Goal: Task Accomplishment & Management: Use online tool/utility

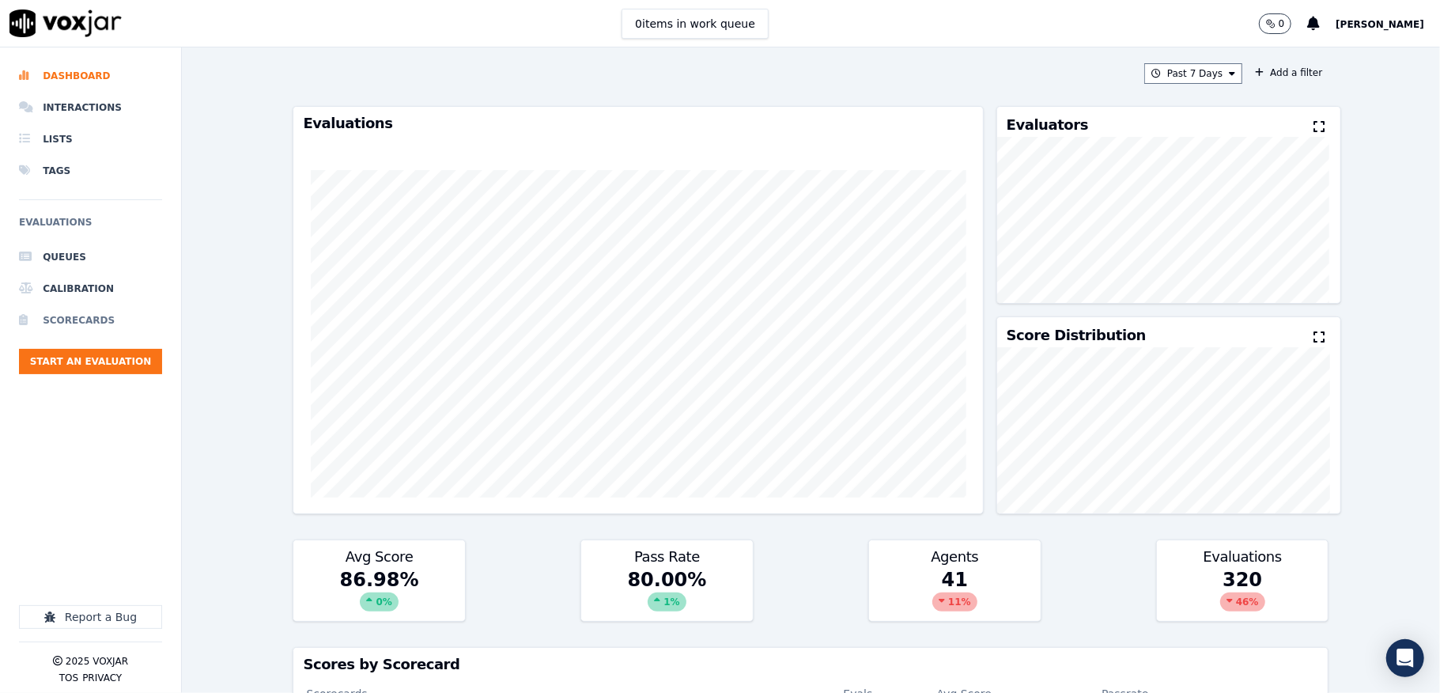
click at [70, 324] on li "Scorecards" at bounding box center [90, 321] width 143 height 32
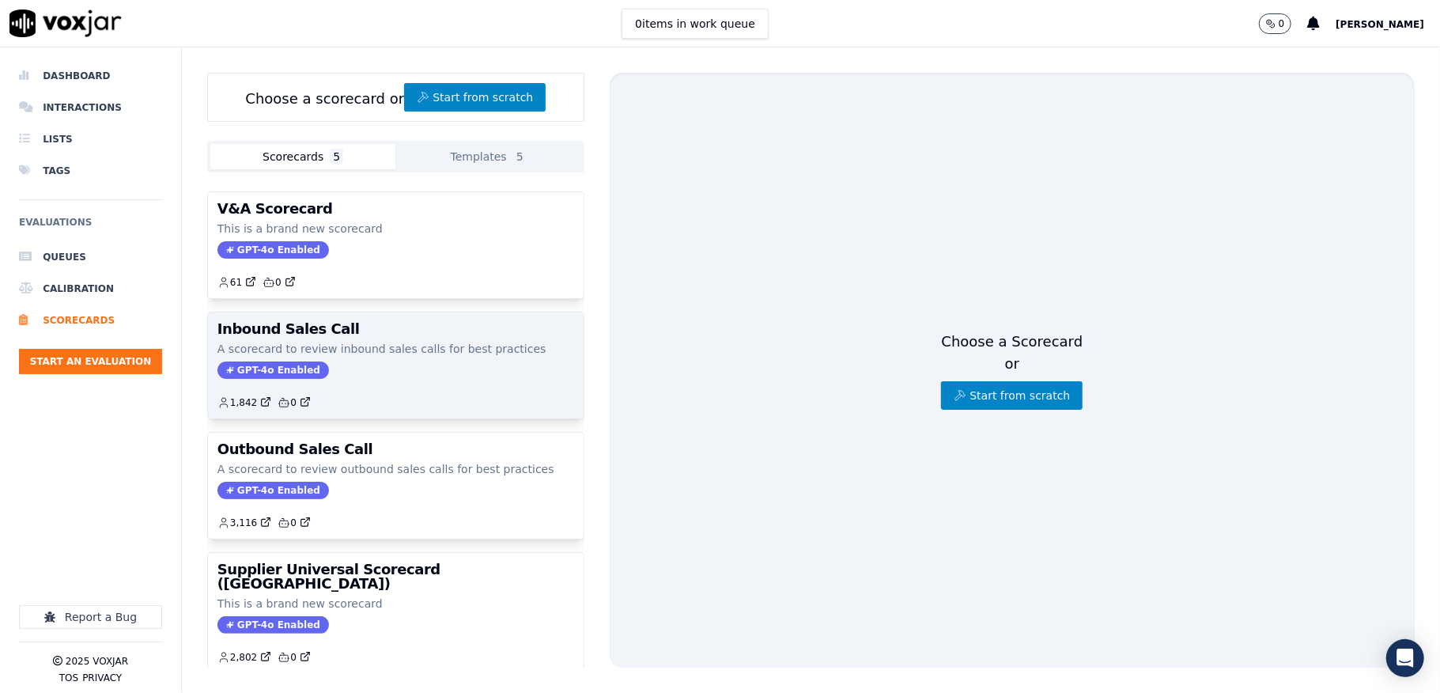
click at [242, 367] on span "GPT-4o Enabled" at bounding box center [274, 369] width 112 height 17
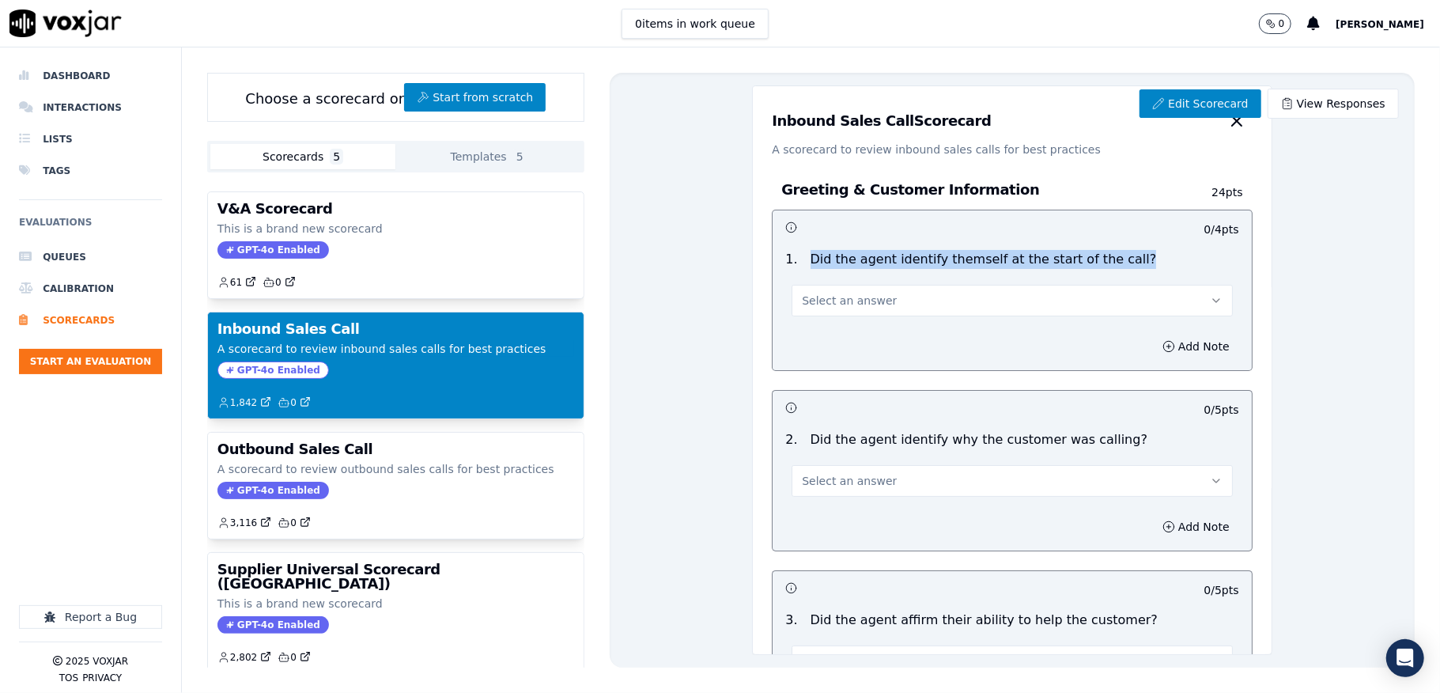
drag, startPoint x: 780, startPoint y: 253, endPoint x: 1108, endPoint y: 267, distance: 328.5
click at [1108, 267] on div "1 . Did the agent identify themself at the start of the call?" at bounding box center [1012, 259] width 466 height 19
copy div "Did the agent identify themself at the start of the call?"
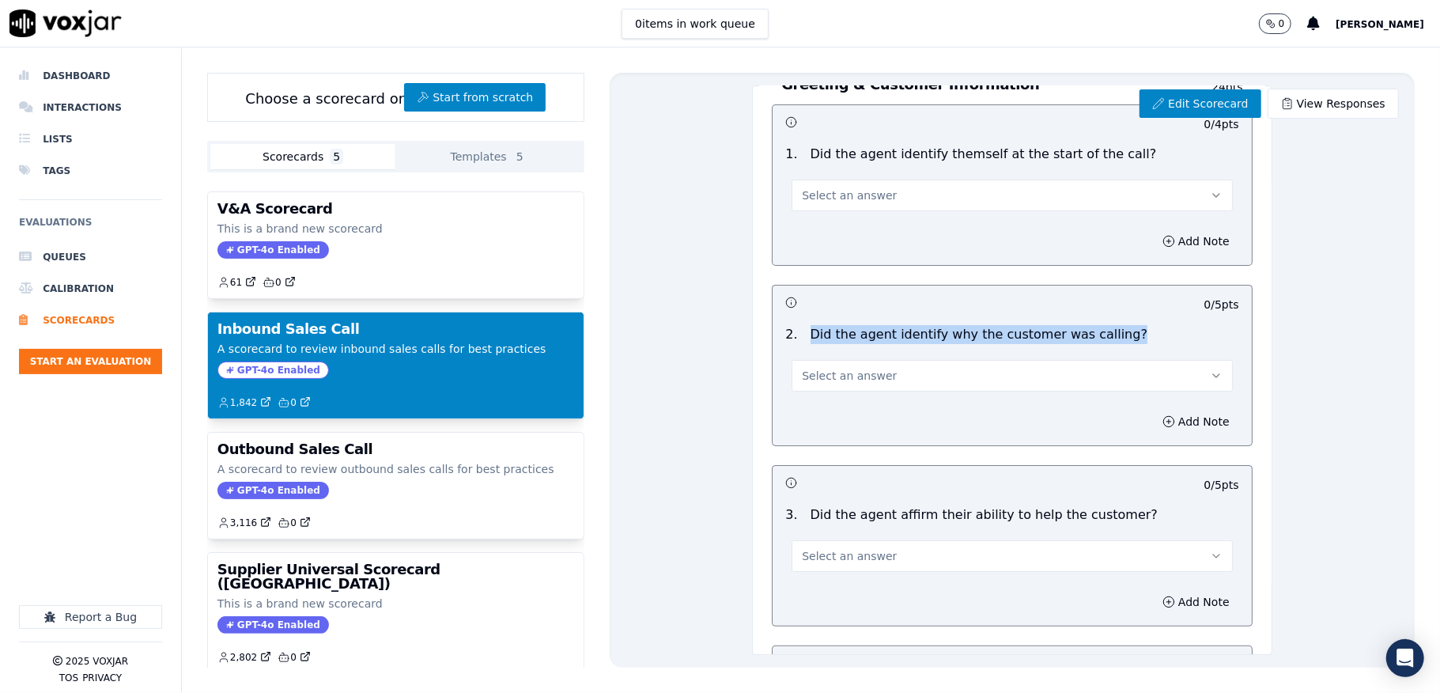
drag, startPoint x: 782, startPoint y: 331, endPoint x: 1120, endPoint y: 332, distance: 337.7
click at [1120, 332] on div "2 . Did the agent identify why the customer was calling?" at bounding box center [1012, 334] width 466 height 19
copy div "Did the agent identify why the customer was calling?"
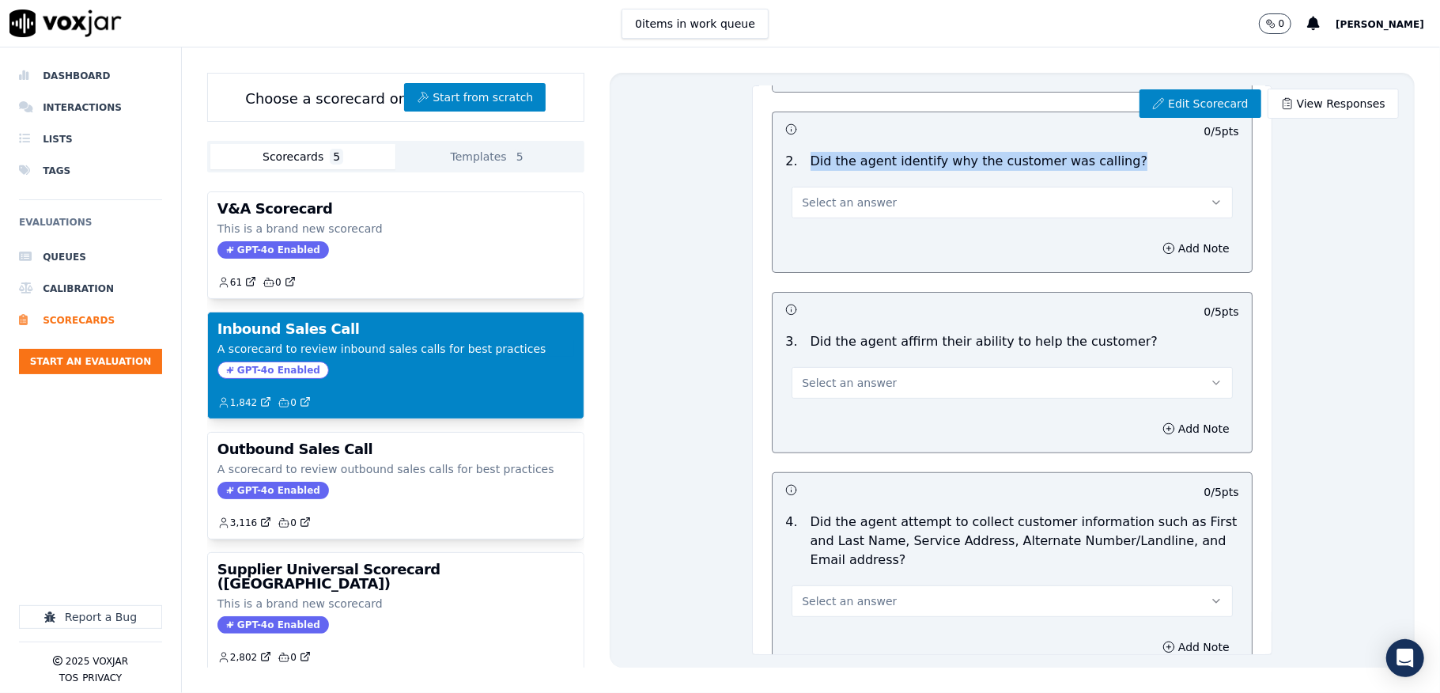
scroll to position [316, 0]
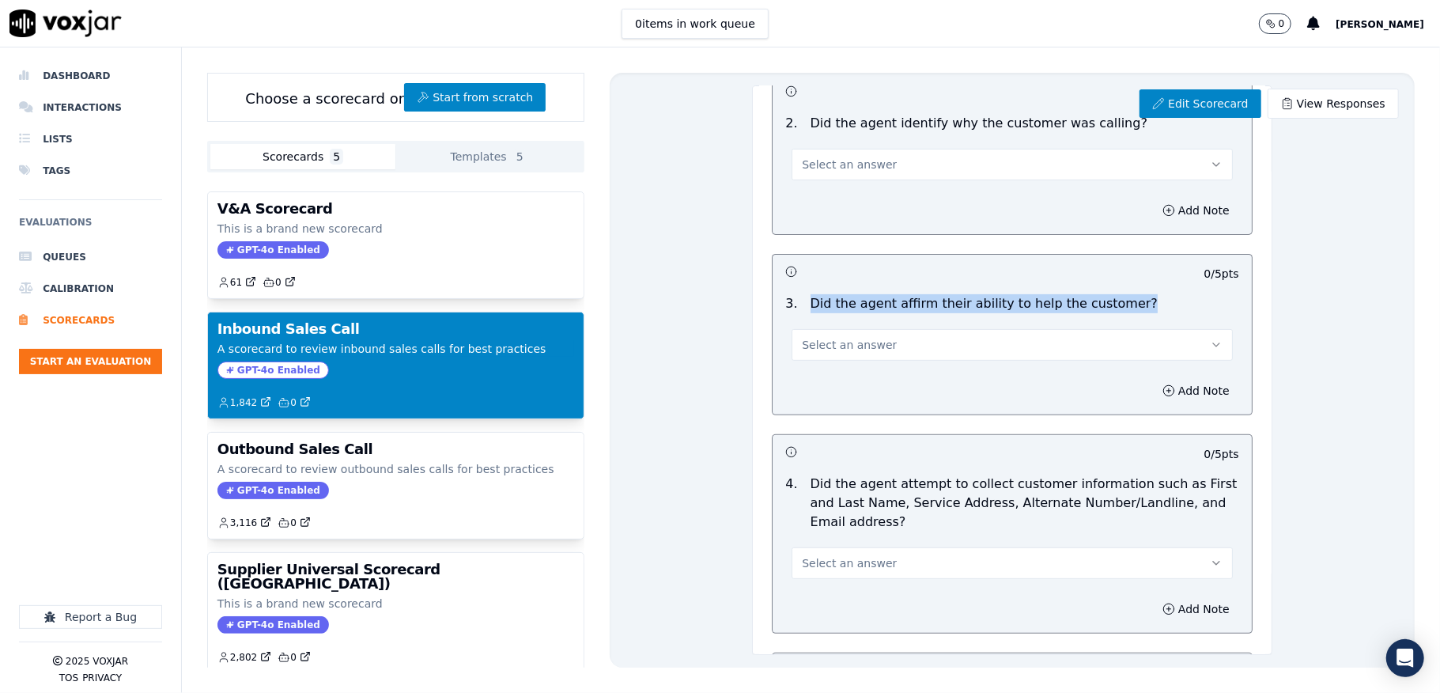
drag, startPoint x: 786, startPoint y: 294, endPoint x: 937, endPoint y: 387, distance: 176.5
click at [1111, 305] on div "3 . Did the agent affirm their ability to help the customer? Select an answer" at bounding box center [1012, 327] width 479 height 79
copy p "Did the agent affirm their ability to help the customer?"
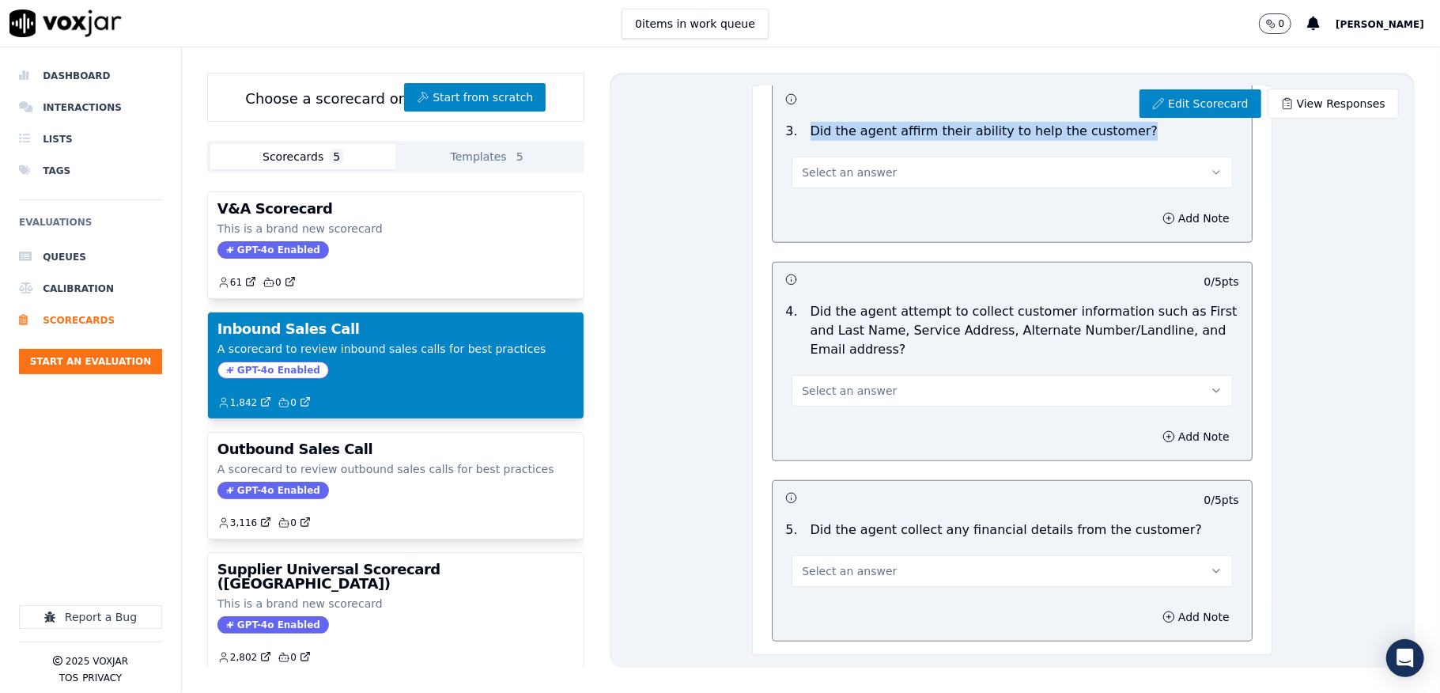
scroll to position [527, 0]
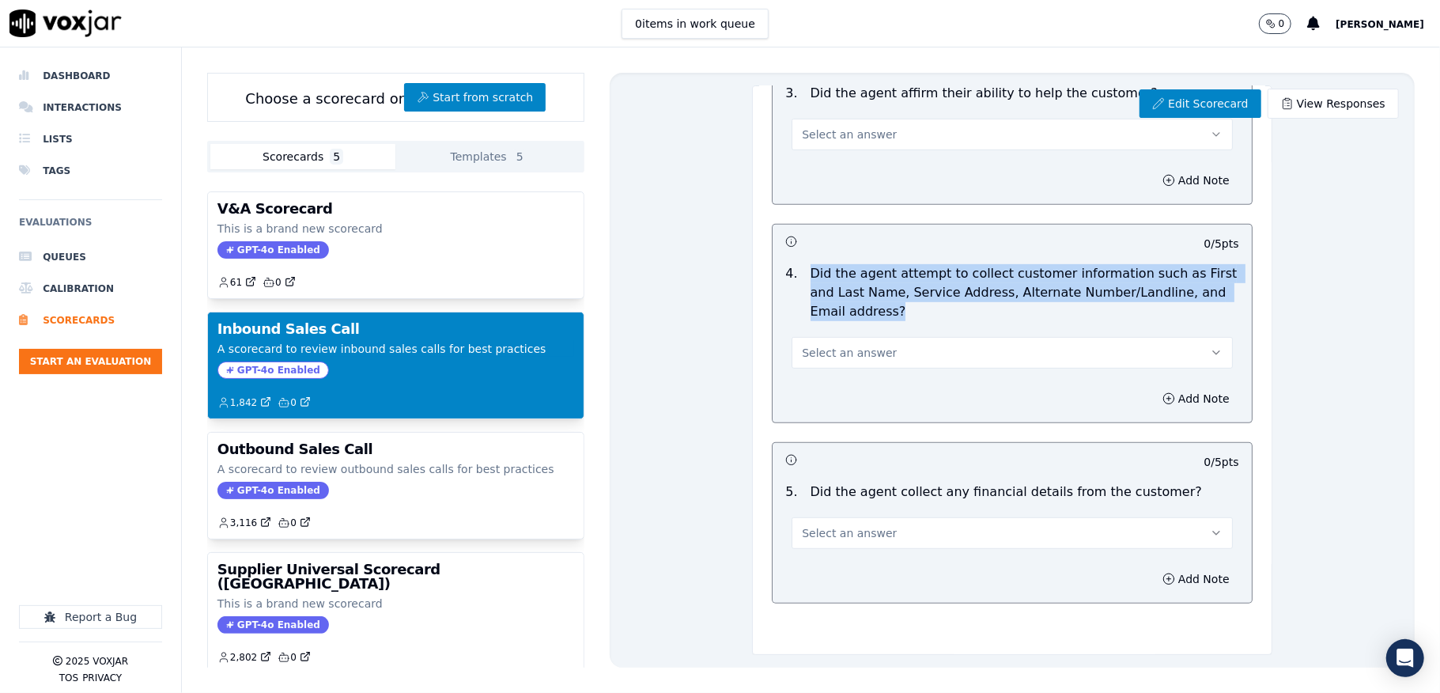
drag, startPoint x: 786, startPoint y: 272, endPoint x: 896, endPoint y: 316, distance: 118.5
click at [896, 316] on div "Did the agent attempt to collect customer information such as First and Last Na…" at bounding box center [1024, 292] width 441 height 57
copy p "Did the agent attempt to collect customer information such as First and Last Na…"
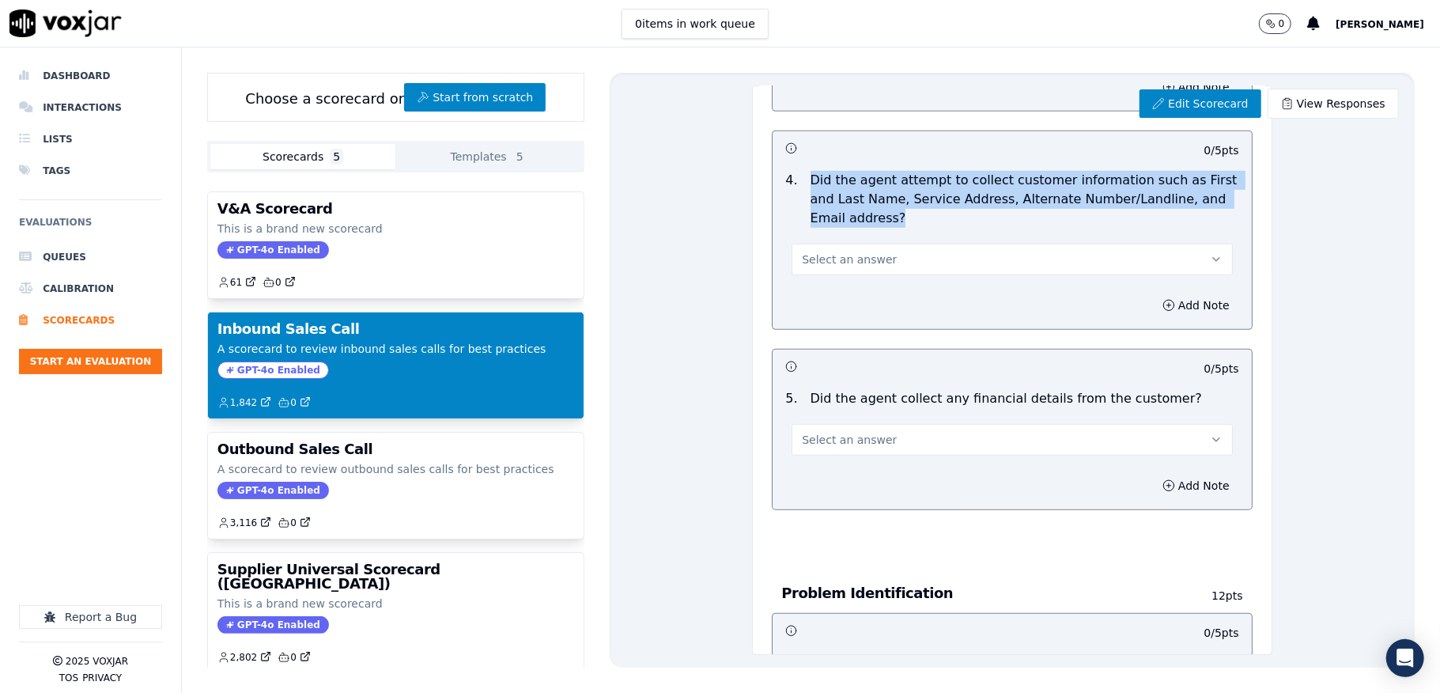
scroll to position [738, 0]
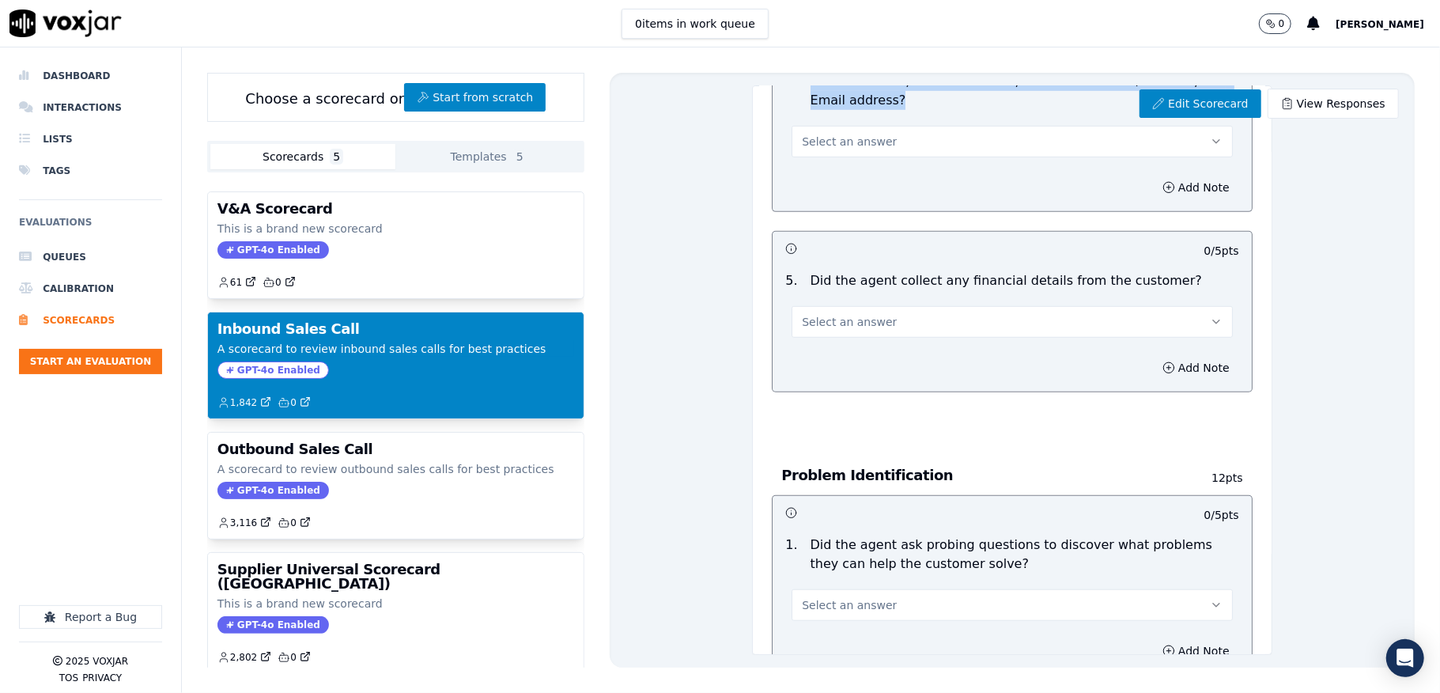
drag, startPoint x: 788, startPoint y: 280, endPoint x: 1152, endPoint y: 291, distance: 364.0
click at [1152, 289] on div "5 . Did the agent collect any financial details from the customer?" at bounding box center [1012, 280] width 466 height 19
copy p "Did the agent collect any financial details from the customer?"
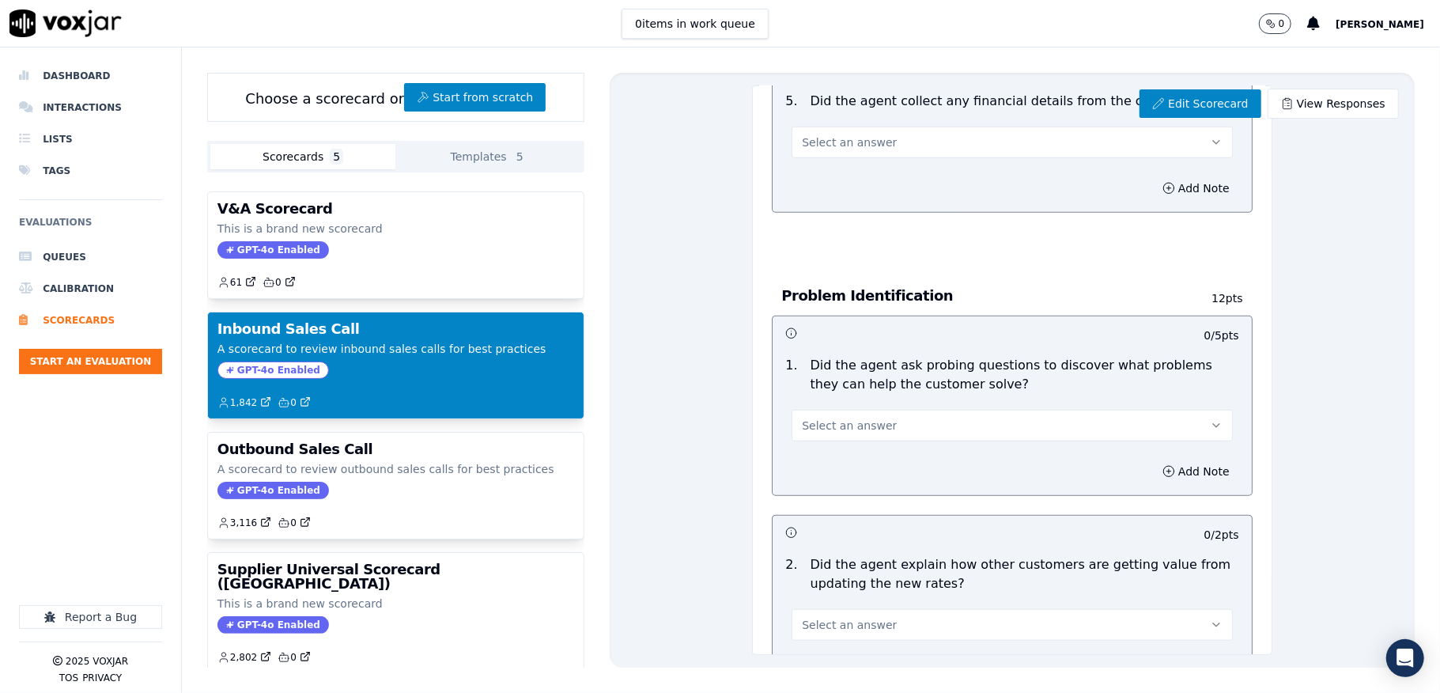
scroll to position [949, 0]
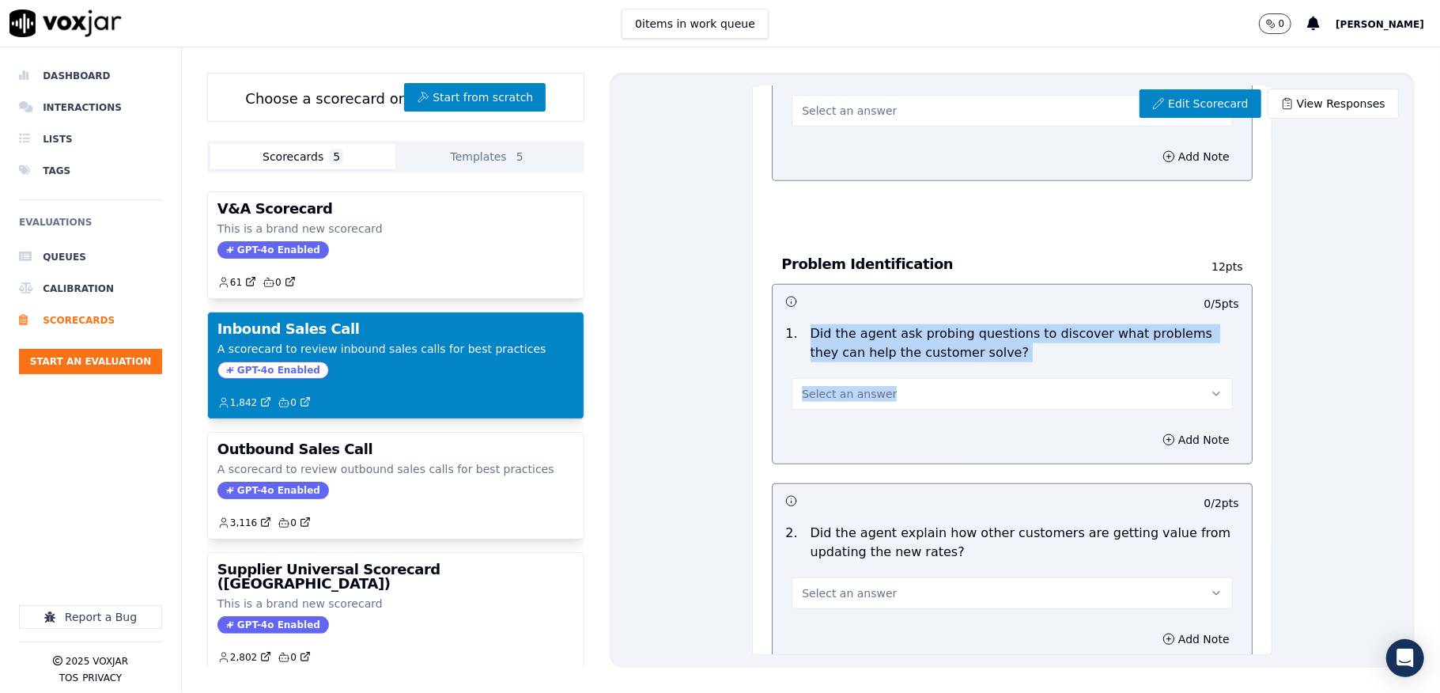
drag, startPoint x: 786, startPoint y: 334, endPoint x: 997, endPoint y: 367, distance: 213.8
click at [997, 367] on div "1 . Did the agent ask probing questions to discover what problems they can help…" at bounding box center [1012, 367] width 479 height 98
click at [814, 362] on p "Did the agent ask probing questions to discover what problems they can help the…" at bounding box center [1025, 343] width 429 height 38
drag, startPoint x: 791, startPoint y: 335, endPoint x: 1001, endPoint y: 361, distance: 211.1
click at [1001, 361] on div "Did the agent ask probing questions to discover what problems they can help the…" at bounding box center [1024, 343] width 441 height 38
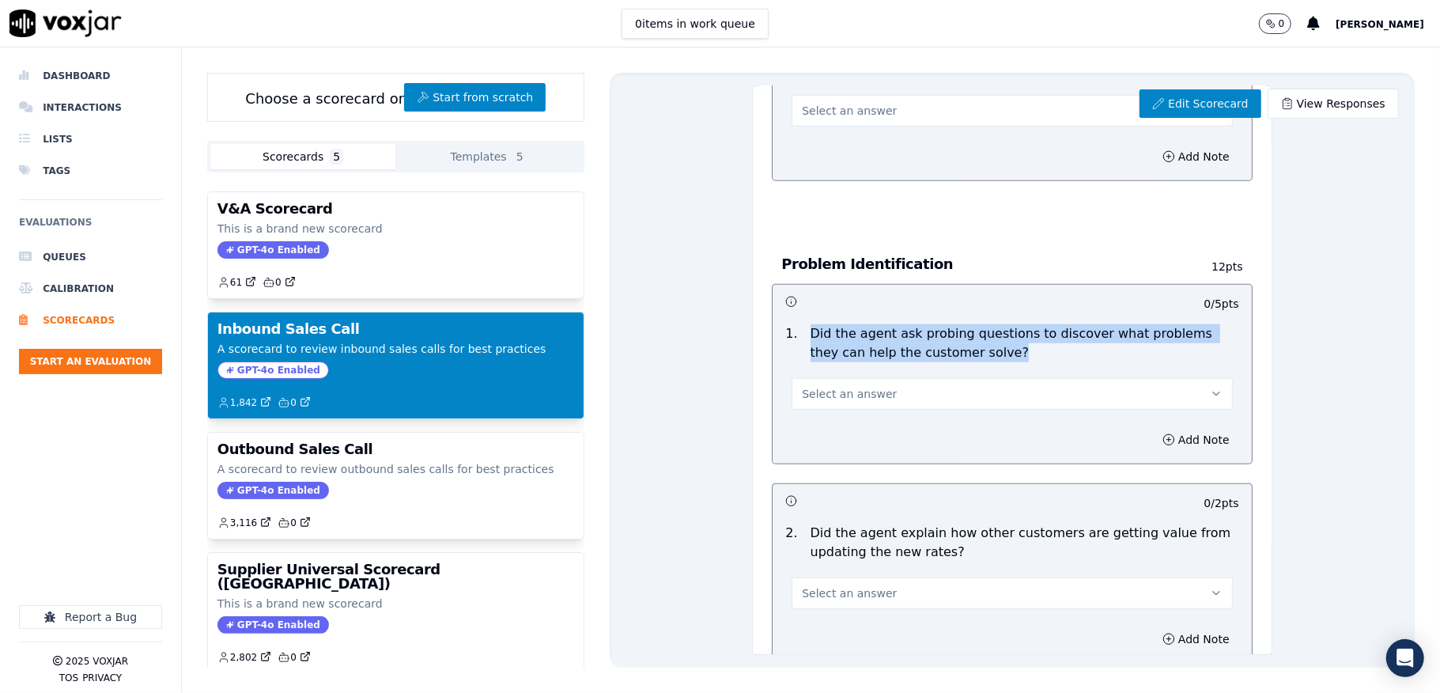
copy p "Did the agent ask probing questions to discover what problems they can help the…"
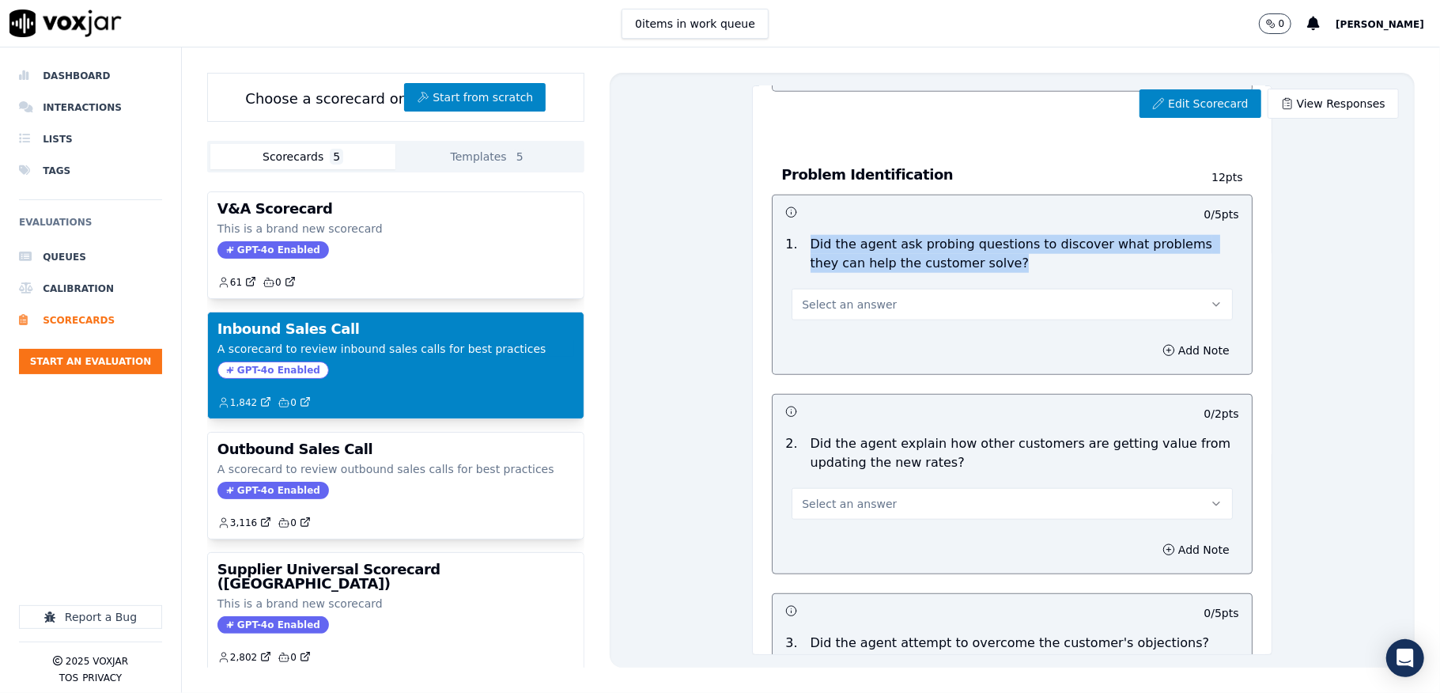
scroll to position [1160, 0]
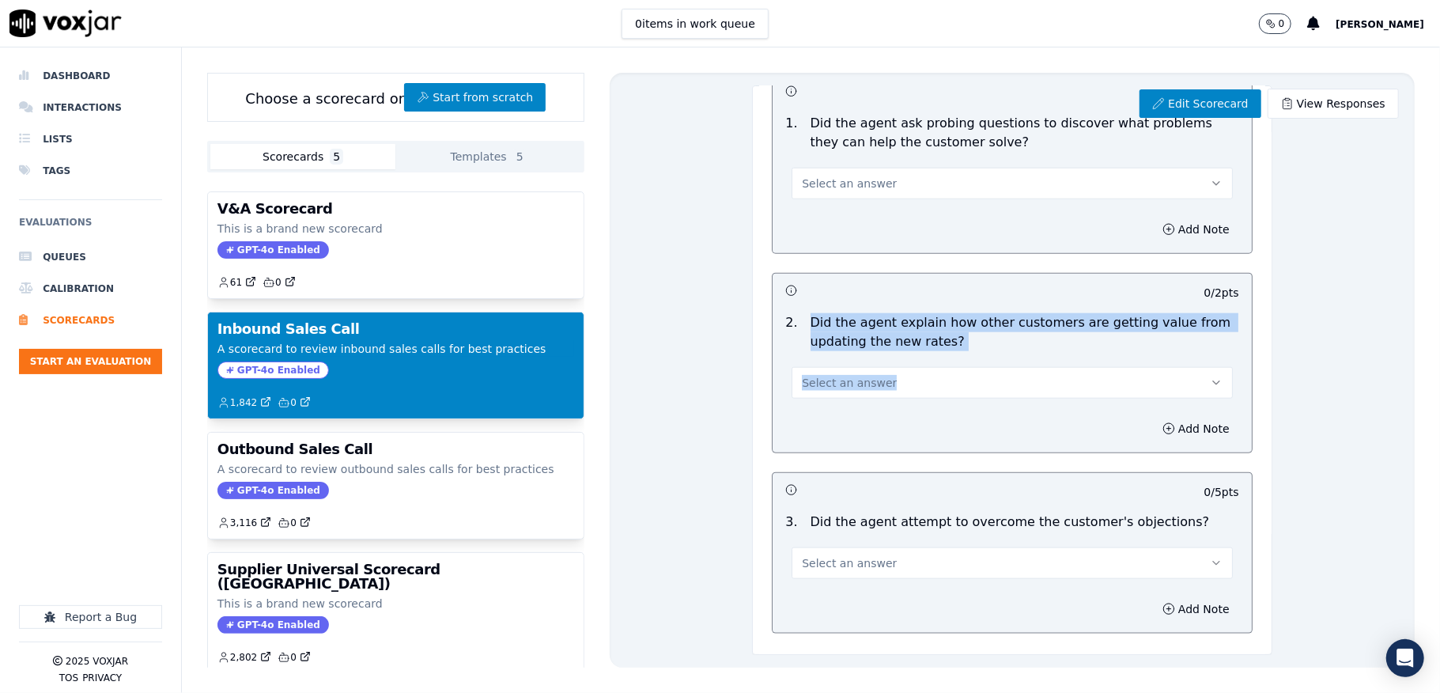
drag, startPoint x: 819, startPoint y: 337, endPoint x: 941, endPoint y: 355, distance: 123.2
click at [941, 355] on div "2 . Did the agent explain how other customers are getting value from updating t…" at bounding box center [1012, 356] width 479 height 98
click at [811, 343] on p "Did the agent explain how other customers are getting value from updating the n…" at bounding box center [1025, 332] width 429 height 38
drag, startPoint x: 786, startPoint y: 323, endPoint x: 953, endPoint y: 346, distance: 168.5
click at [953, 346] on div "Did the agent explain how other customers are getting value from updating the n…" at bounding box center [1024, 332] width 441 height 38
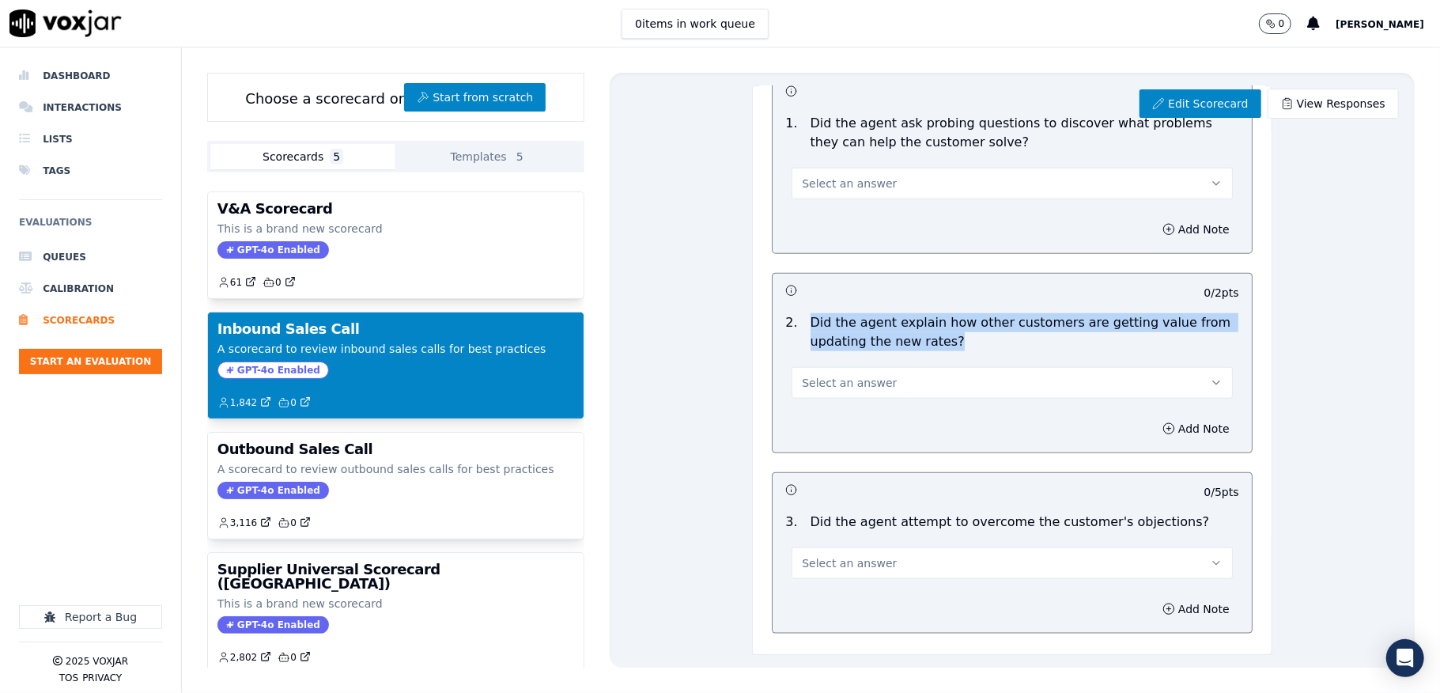
copy p "Did the agent explain how other customers are getting value from updating the n…"
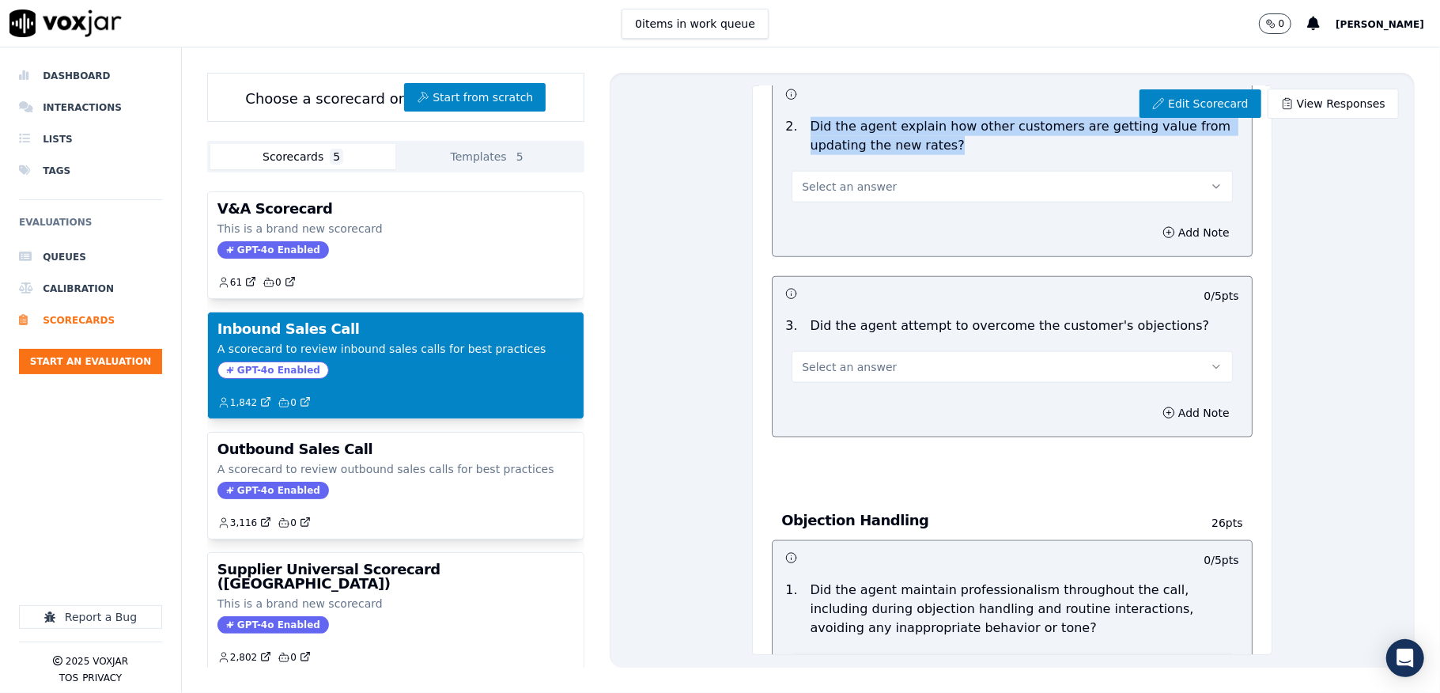
scroll to position [1371, 0]
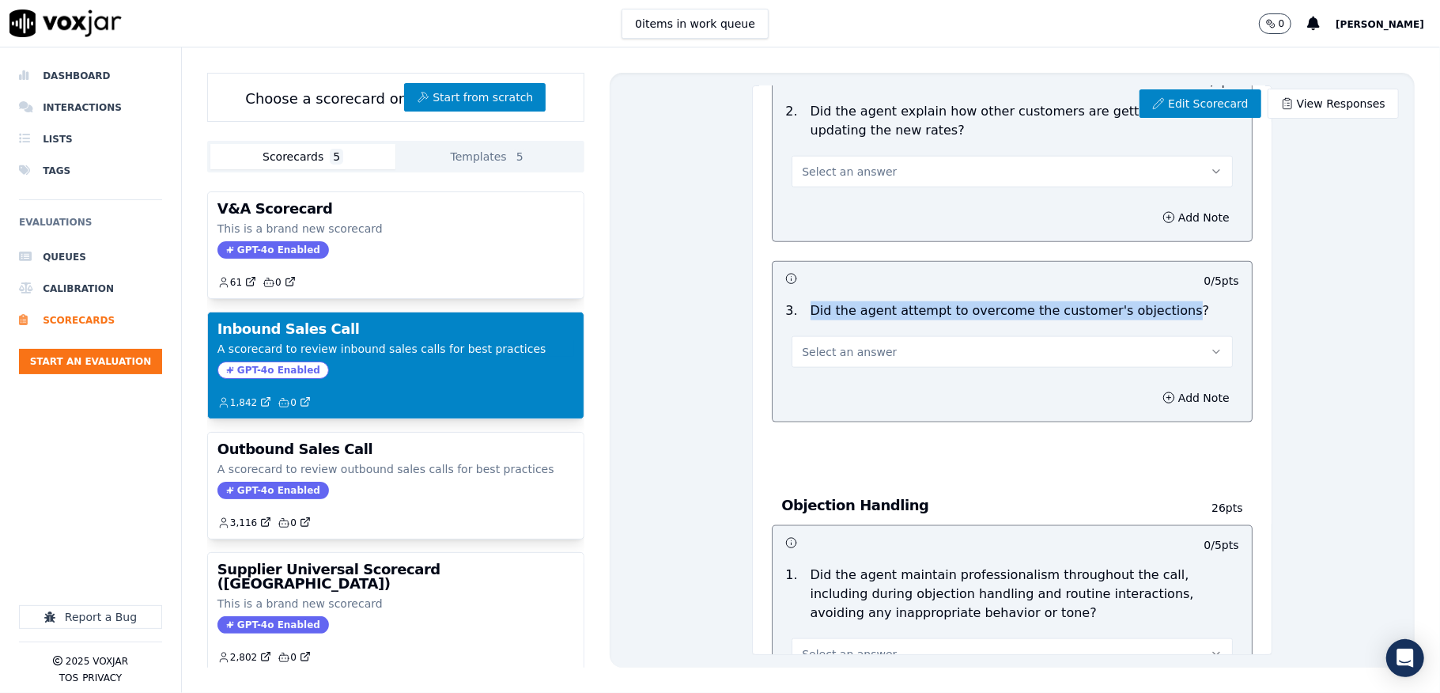
drag, startPoint x: 796, startPoint y: 316, endPoint x: 1137, endPoint y: 317, distance: 341.7
click at [1137, 317] on p "Did the agent attempt to overcome the customer's objections?" at bounding box center [1010, 310] width 399 height 19
click at [811, 310] on p "Did the agent attempt to overcome the customer's objections?" at bounding box center [1010, 310] width 399 height 19
drag, startPoint x: 792, startPoint y: 315, endPoint x: 1172, endPoint y: 313, distance: 380.5
click at [1172, 313] on div "3 . Did the agent attempt to overcome the customer's objections?" at bounding box center [1012, 310] width 466 height 19
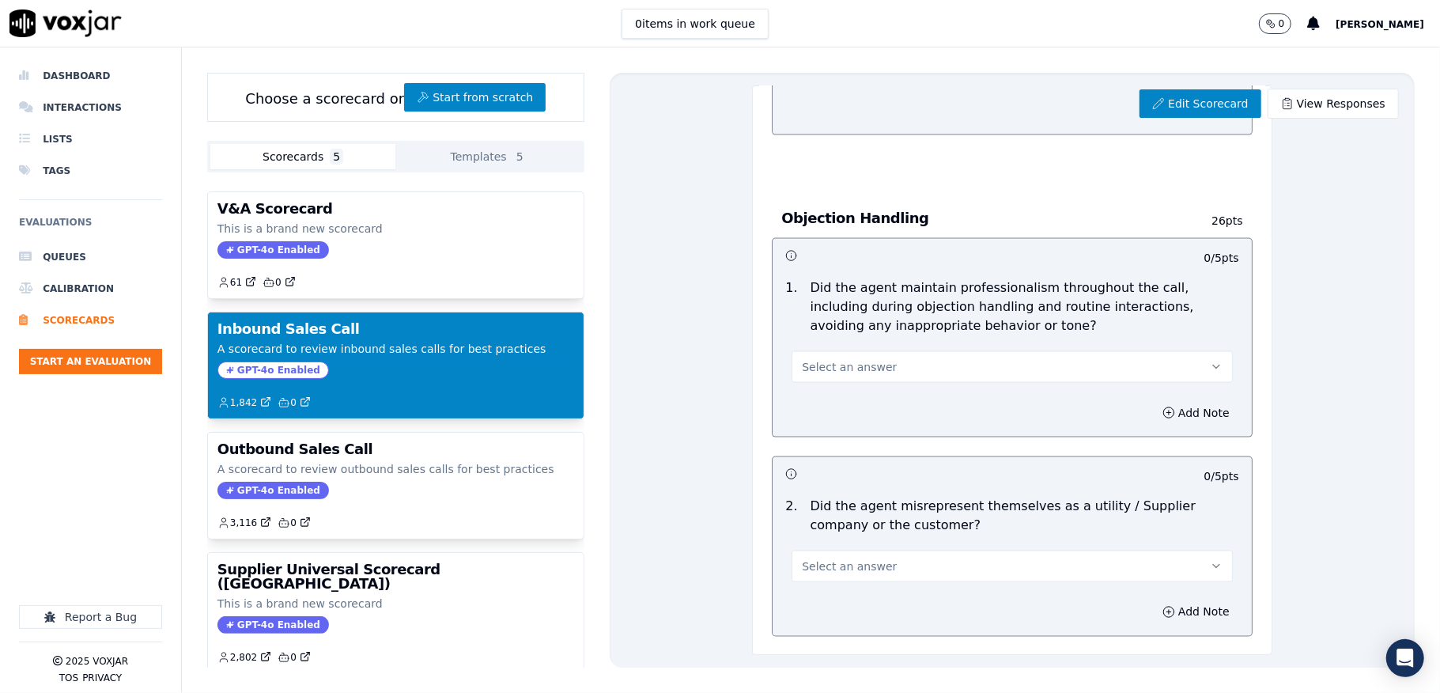
scroll to position [1687, 0]
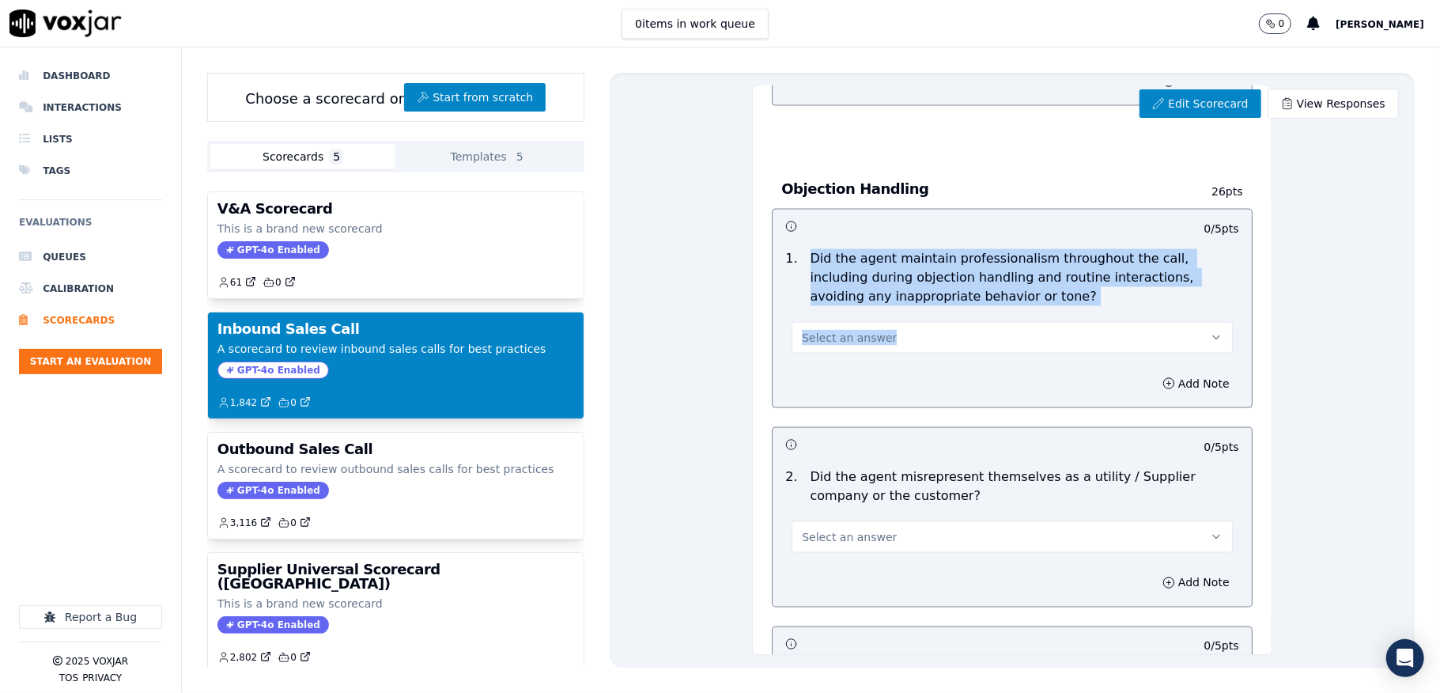
drag, startPoint x: 783, startPoint y: 260, endPoint x: 1061, endPoint y: 316, distance: 283.3
click at [1061, 316] on div "1 . Did the agent maintain professionalism throughout the call, including durin…" at bounding box center [1012, 301] width 479 height 117
click at [813, 283] on p "Did the agent maintain professionalism throughout the call, including during ob…" at bounding box center [1025, 277] width 429 height 57
drag, startPoint x: 791, startPoint y: 263, endPoint x: 1060, endPoint y: 305, distance: 272.3
click at [1060, 305] on div "Did the agent maintain professionalism throughout the call, including during ob…" at bounding box center [1024, 277] width 441 height 57
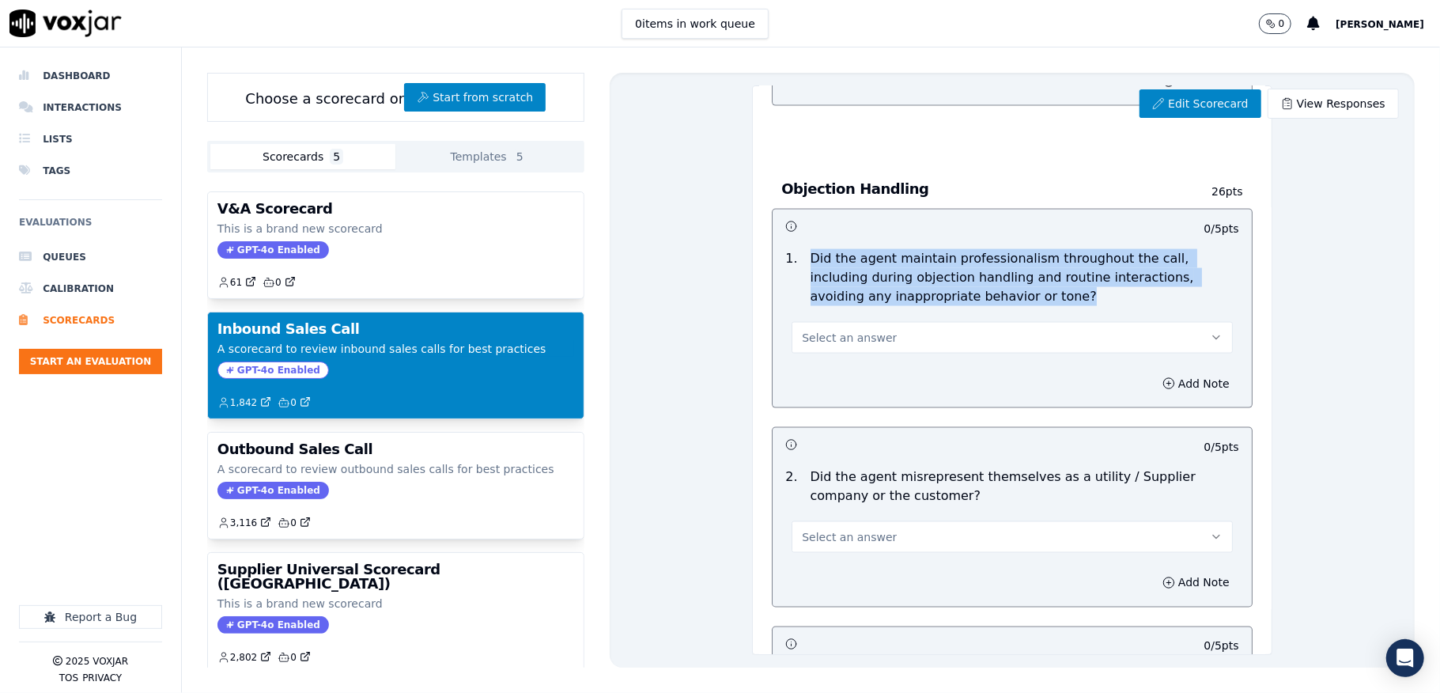
copy p "Did the agent maintain professionalism throughout the call, including during ob…"
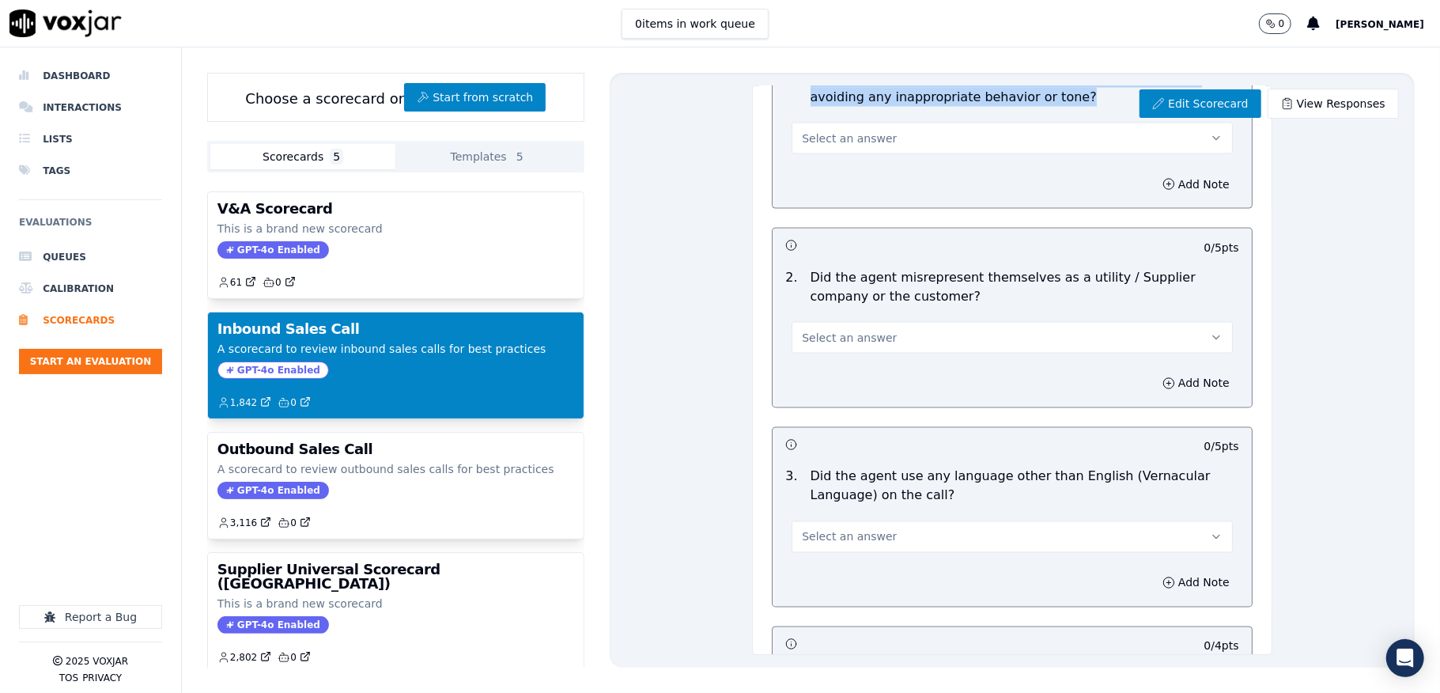
scroll to position [1898, 0]
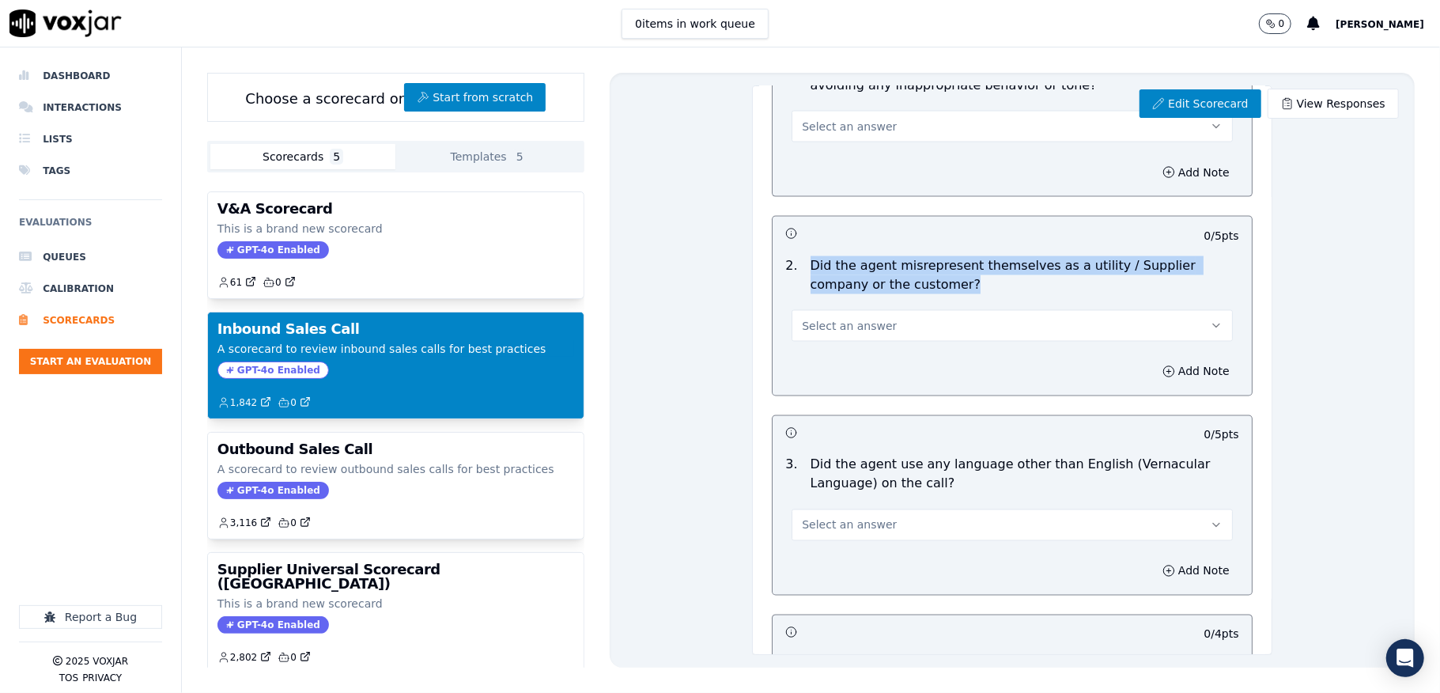
drag, startPoint x: 789, startPoint y: 271, endPoint x: 959, endPoint y: 295, distance: 172.6
click at [959, 294] on div "Did the agent misrepresent themselves as a utility / Supplier company or the cu…" at bounding box center [1024, 275] width 441 height 38
copy p "Did the agent misrepresent themselves as a utility / Supplier company or the cu…"
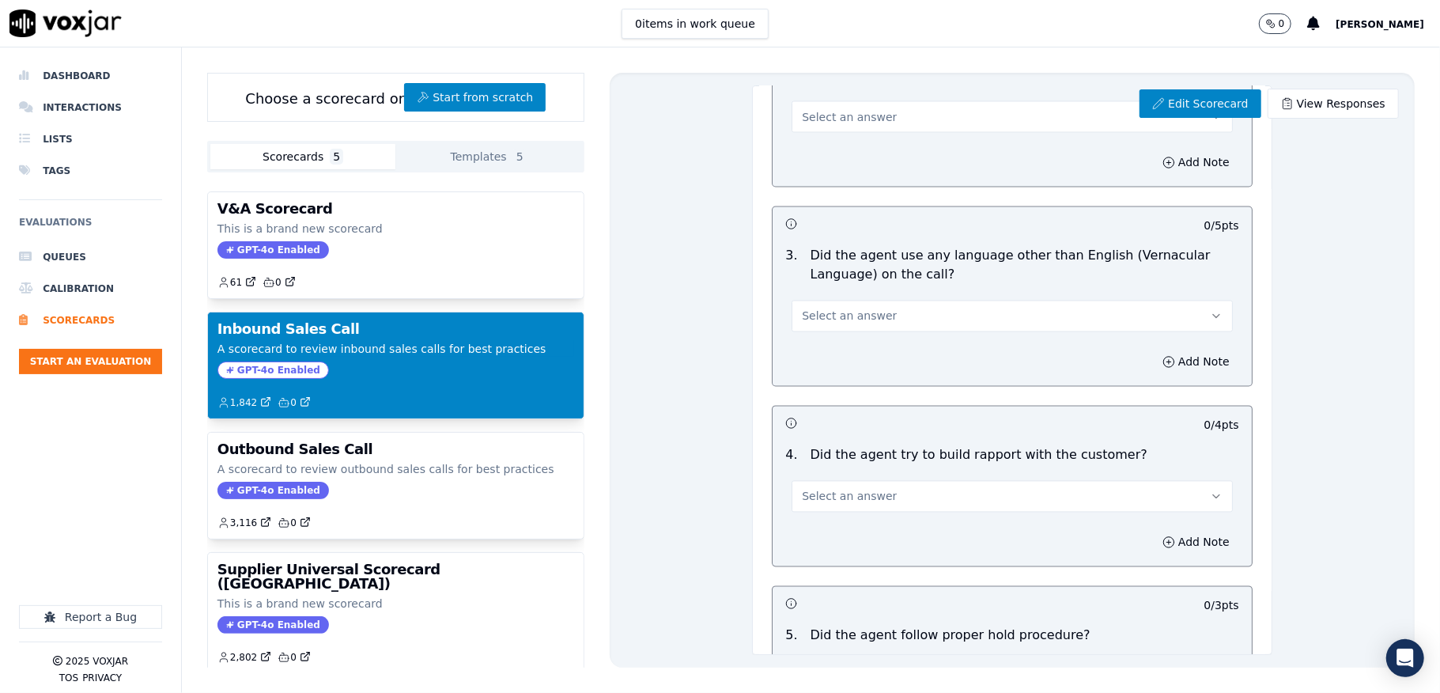
scroll to position [2109, 0]
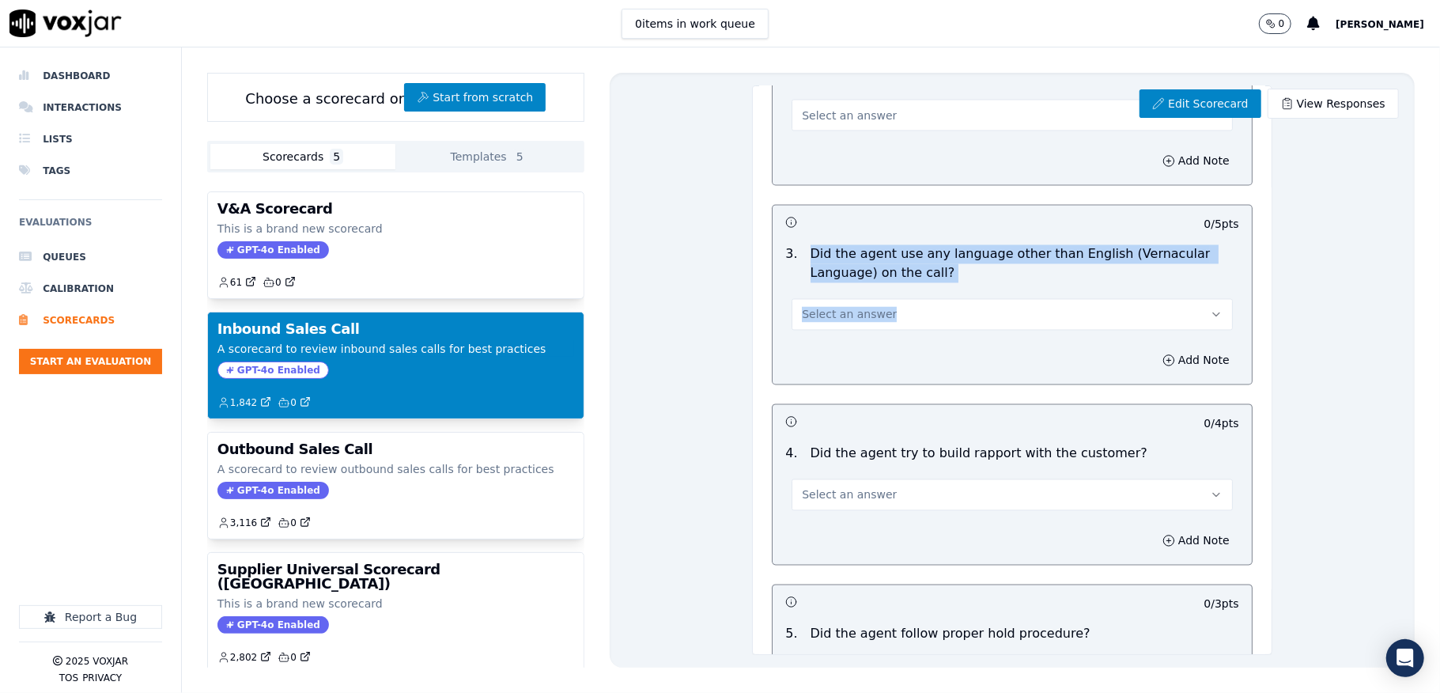
drag, startPoint x: 791, startPoint y: 255, endPoint x: 937, endPoint y: 289, distance: 150.4
click at [937, 289] on div "3 . Did the agent use any language other than English (Vernacular Language) on …" at bounding box center [1012, 288] width 479 height 98
click at [811, 270] on p "Did the agent use any language other than English (Vernacular Language) on the …" at bounding box center [1025, 264] width 429 height 38
drag, startPoint x: 794, startPoint y: 258, endPoint x: 928, endPoint y: 279, distance: 135.4
click at [928, 279] on p "Did the agent use any language other than English (Vernacular Language) on the …" at bounding box center [1025, 264] width 429 height 38
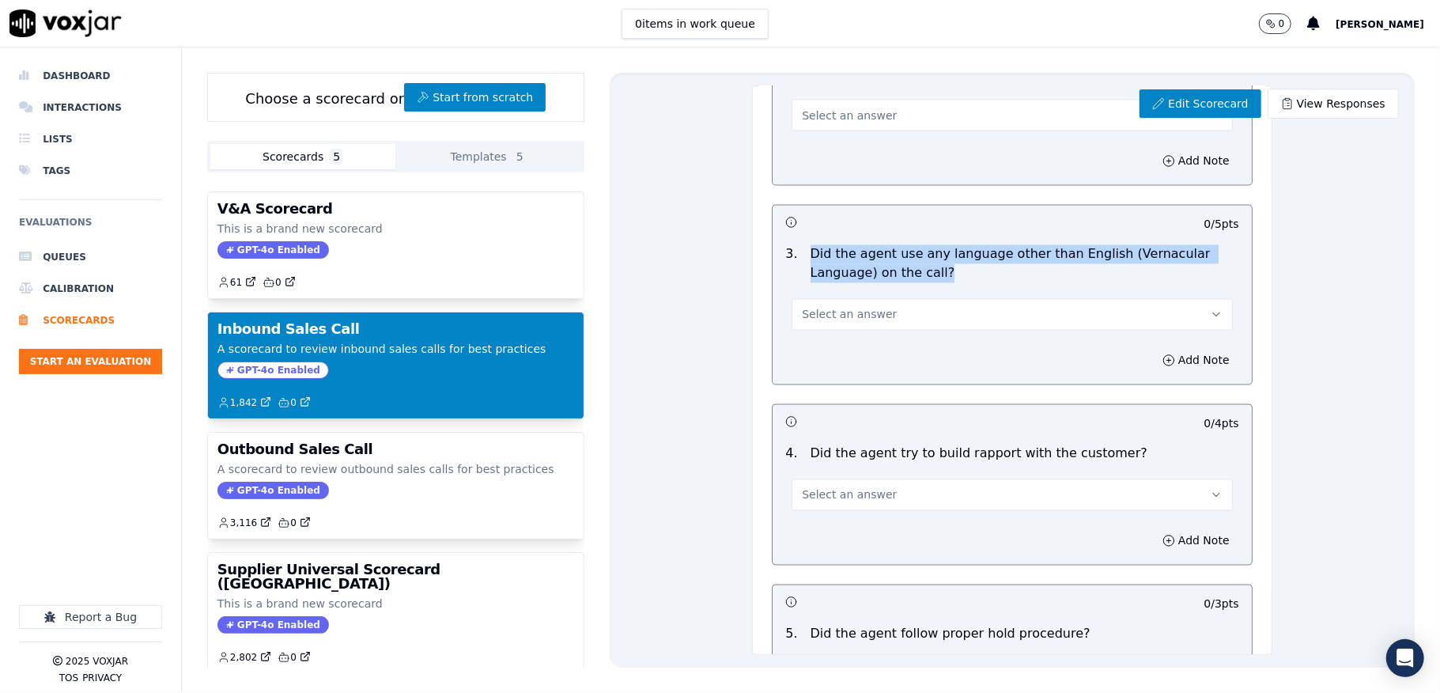
copy p "Did the agent use any language other than English (Vernacular Language) on the …"
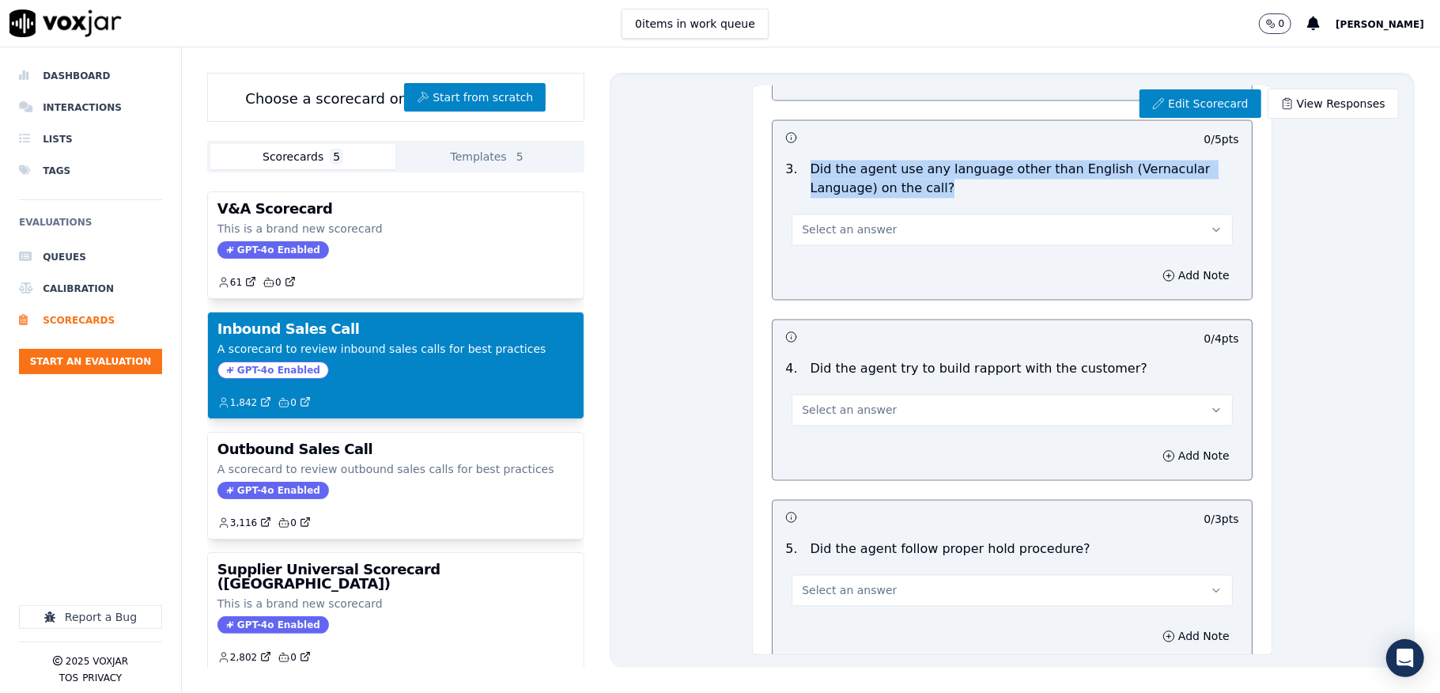
scroll to position [2425, 0]
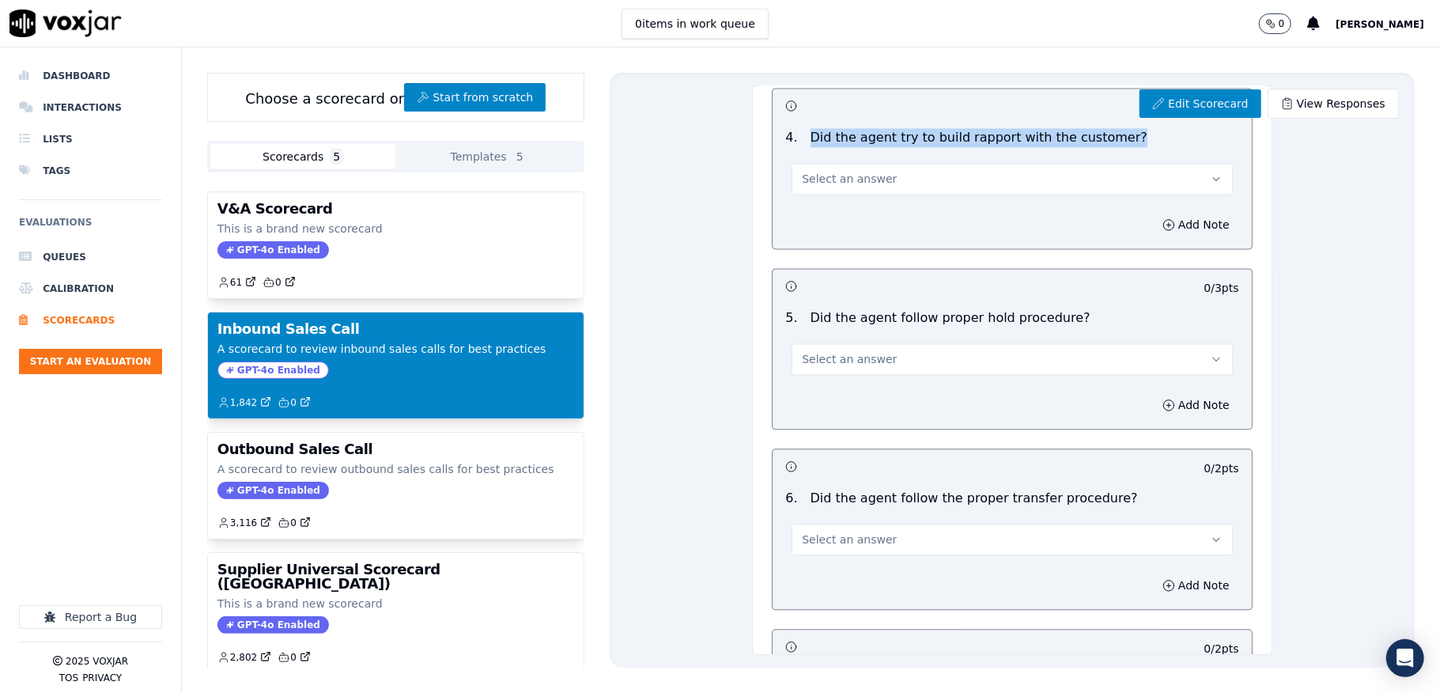
drag, startPoint x: 788, startPoint y: 144, endPoint x: 1108, endPoint y: 143, distance: 320.3
click at [1108, 143] on div "4 . Did the agent try to build rapport with the customer?" at bounding box center [1012, 137] width 466 height 19
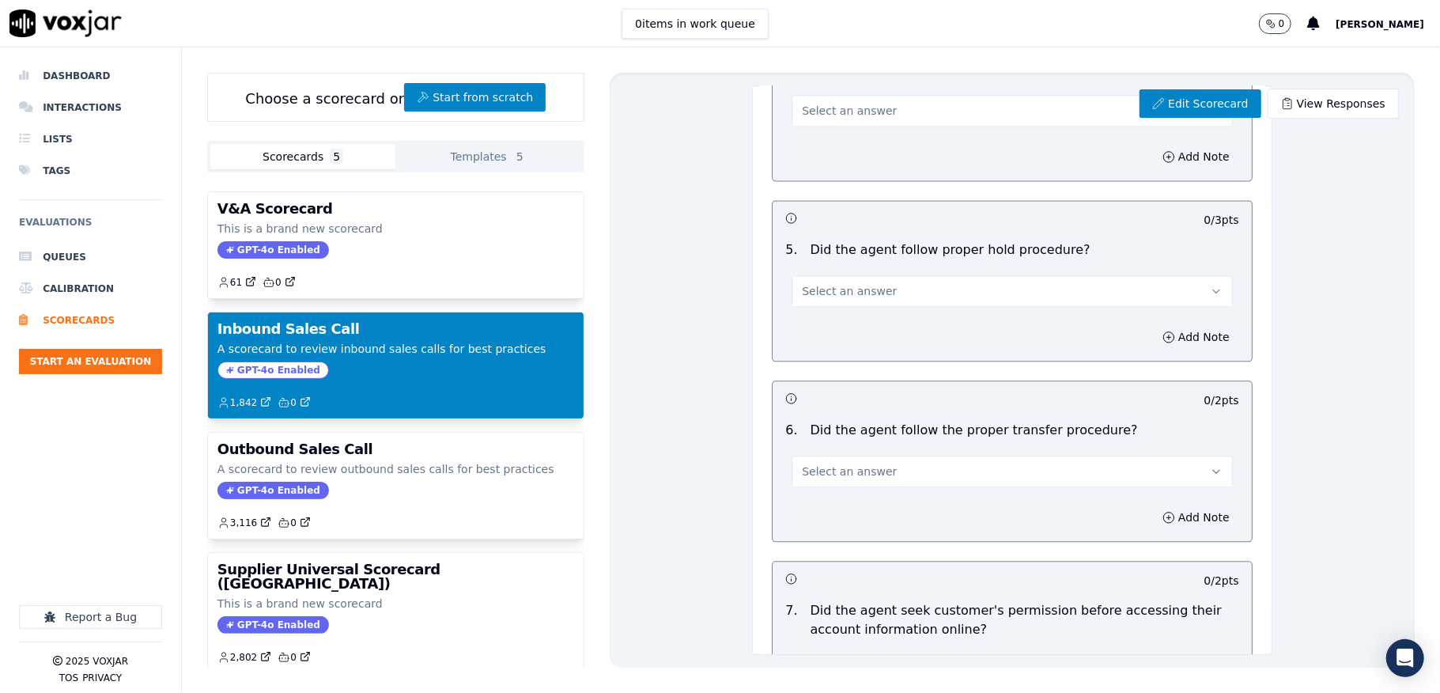
scroll to position [2531, 0]
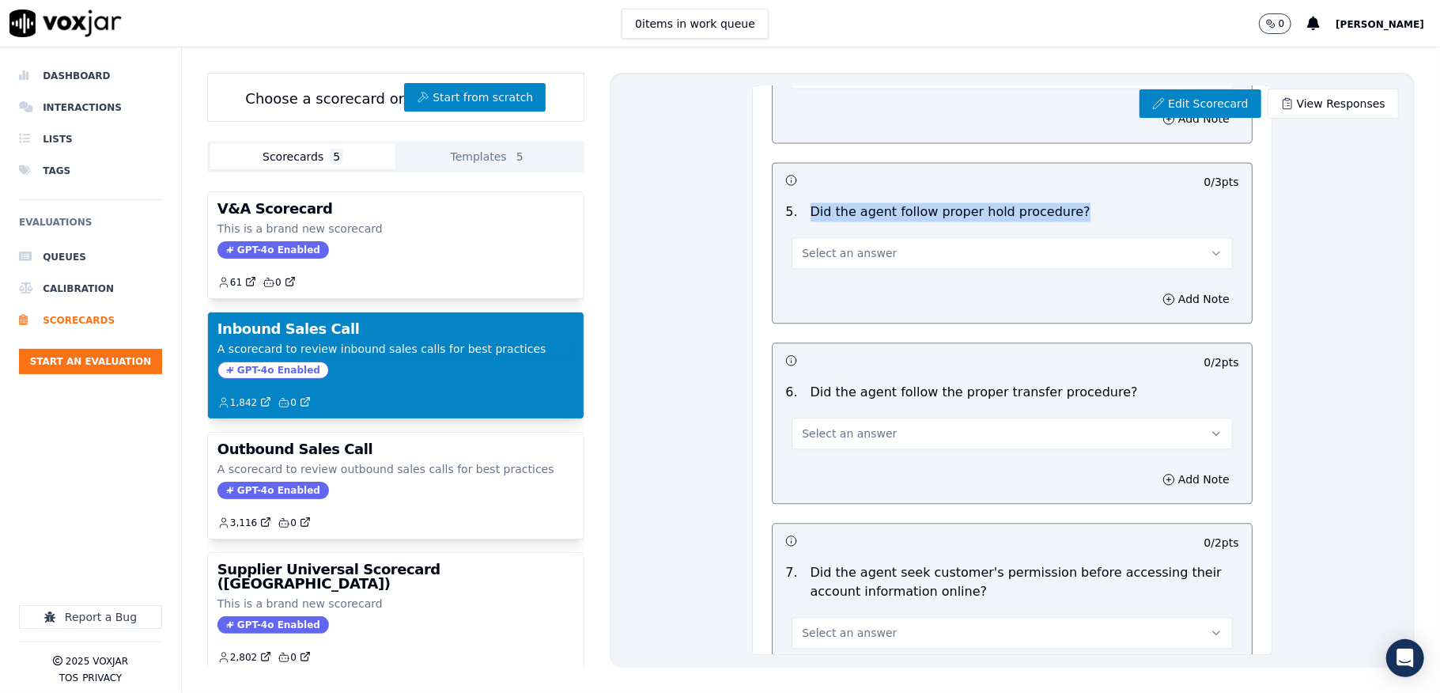
drag, startPoint x: 791, startPoint y: 210, endPoint x: 1052, endPoint y: 221, distance: 261.3
click at [1052, 221] on div "5 . Did the agent follow proper hold procedure?" at bounding box center [1012, 211] width 466 height 19
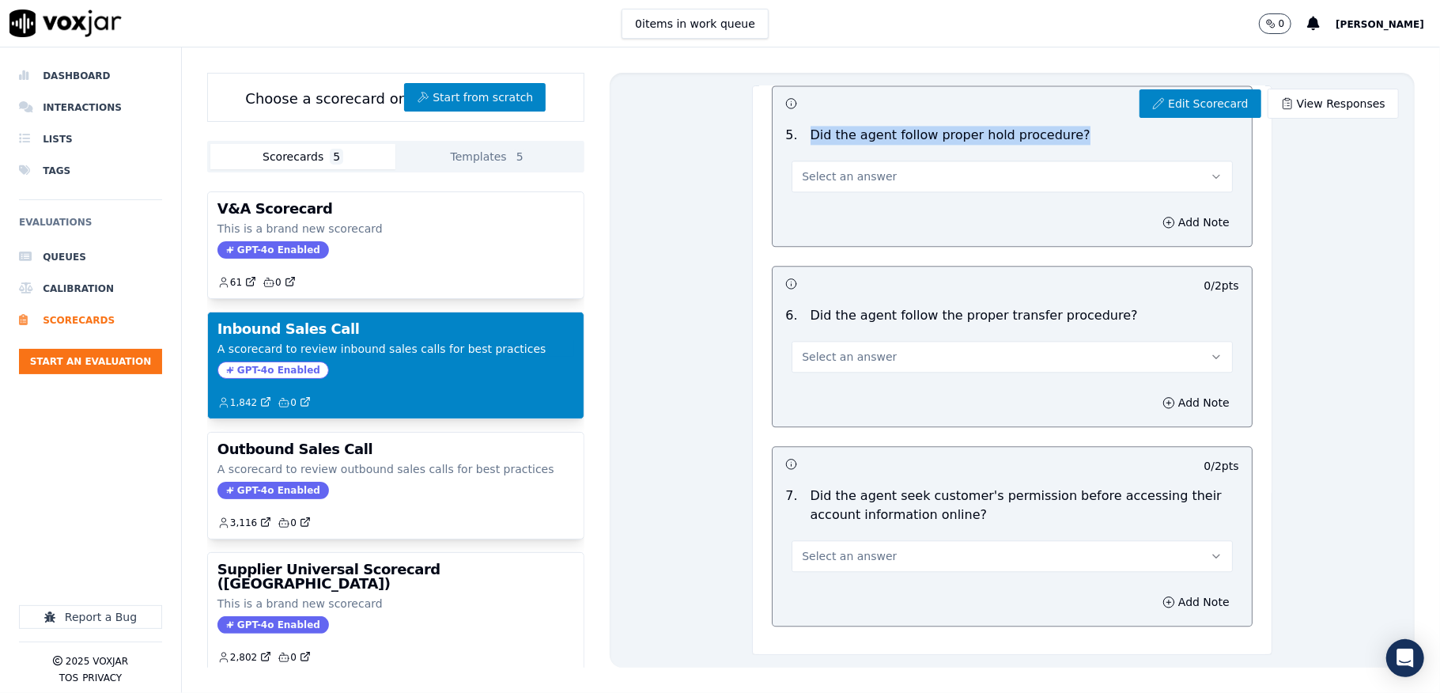
scroll to position [2741, 0]
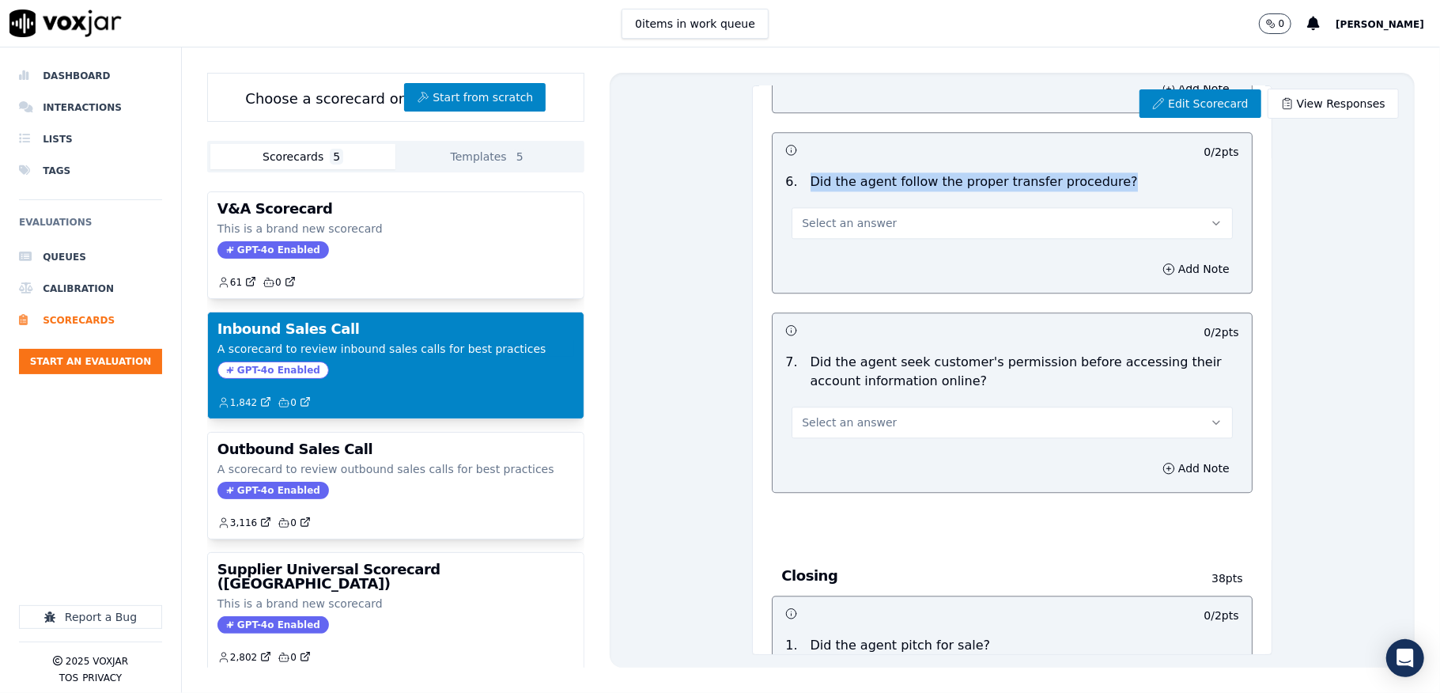
drag, startPoint x: 795, startPoint y: 185, endPoint x: 799, endPoint y: 418, distance: 232.6
click at [1109, 191] on div "6 . Did the agent follow the proper transfer procedure?" at bounding box center [1012, 181] width 466 height 19
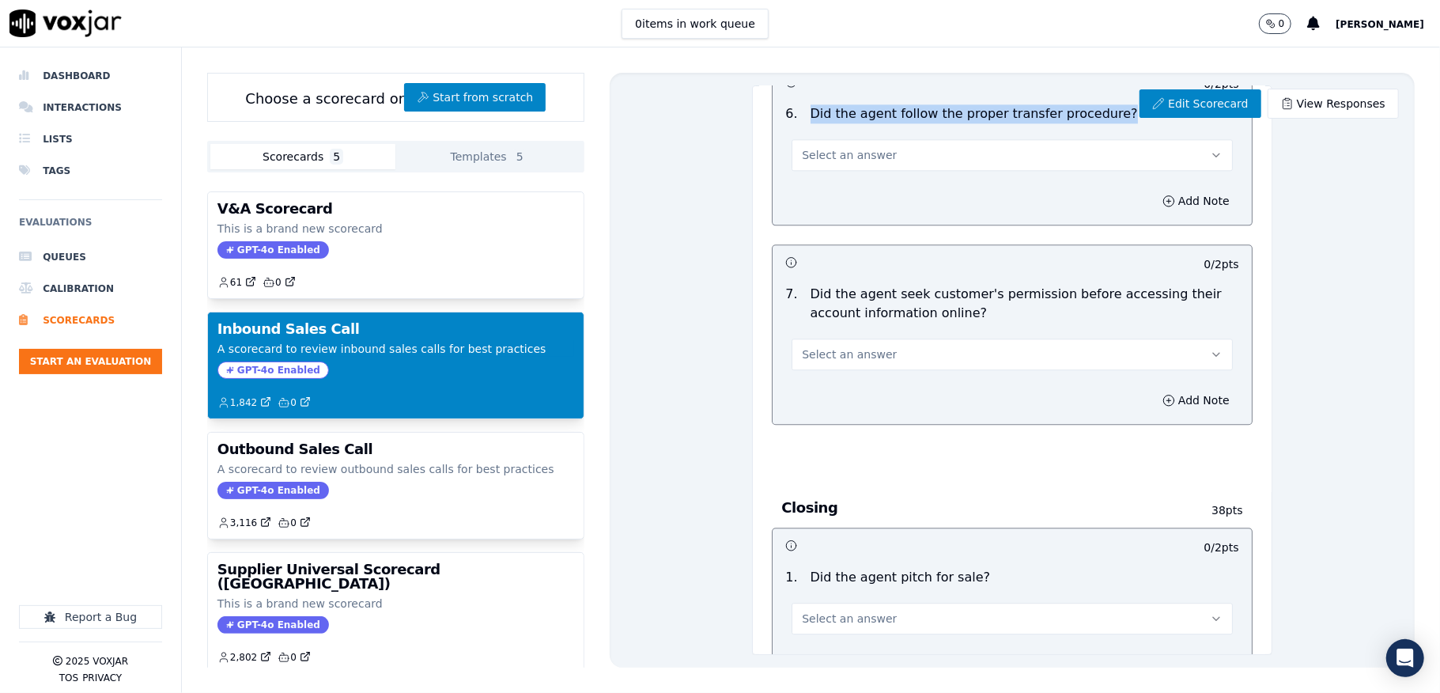
scroll to position [2847, 0]
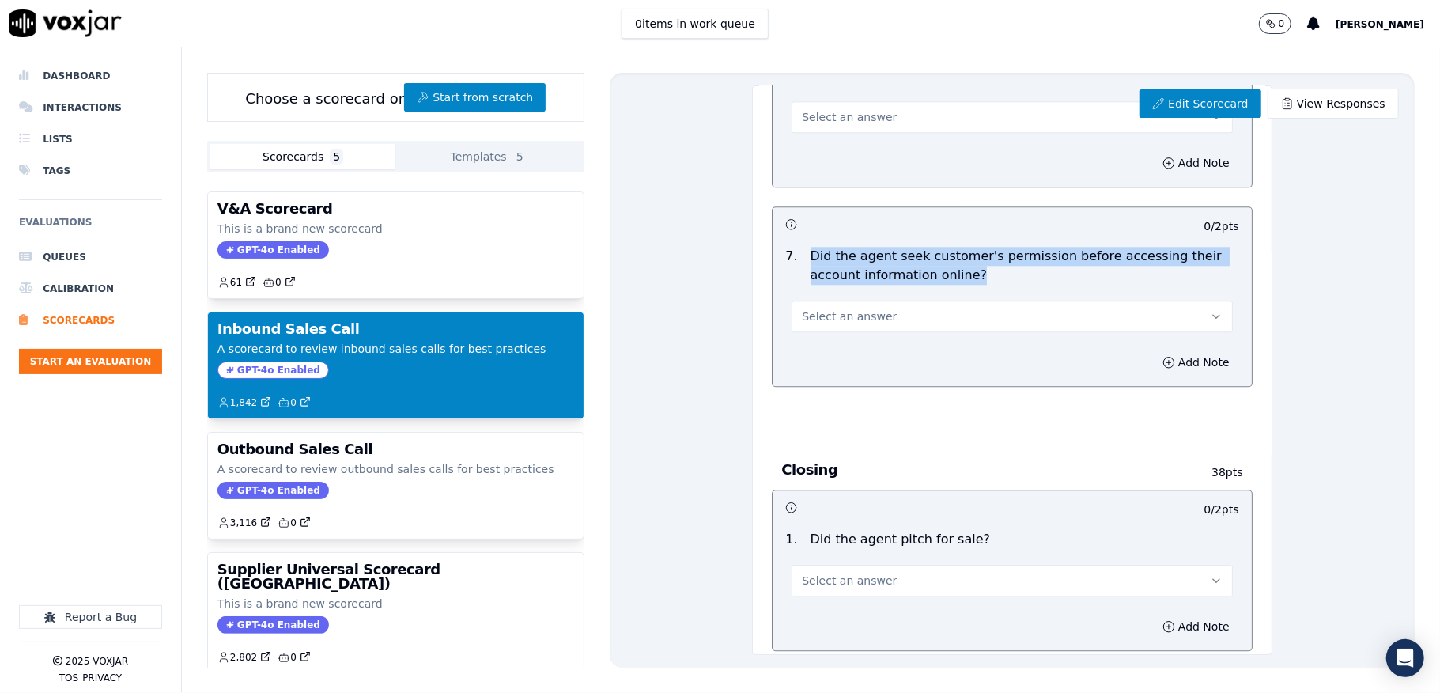
drag, startPoint x: 783, startPoint y: 258, endPoint x: 978, endPoint y: 291, distance: 198.2
click at [978, 285] on div "7 . Did the agent seek customer's permission before accessing their account inf…" at bounding box center [1012, 266] width 466 height 38
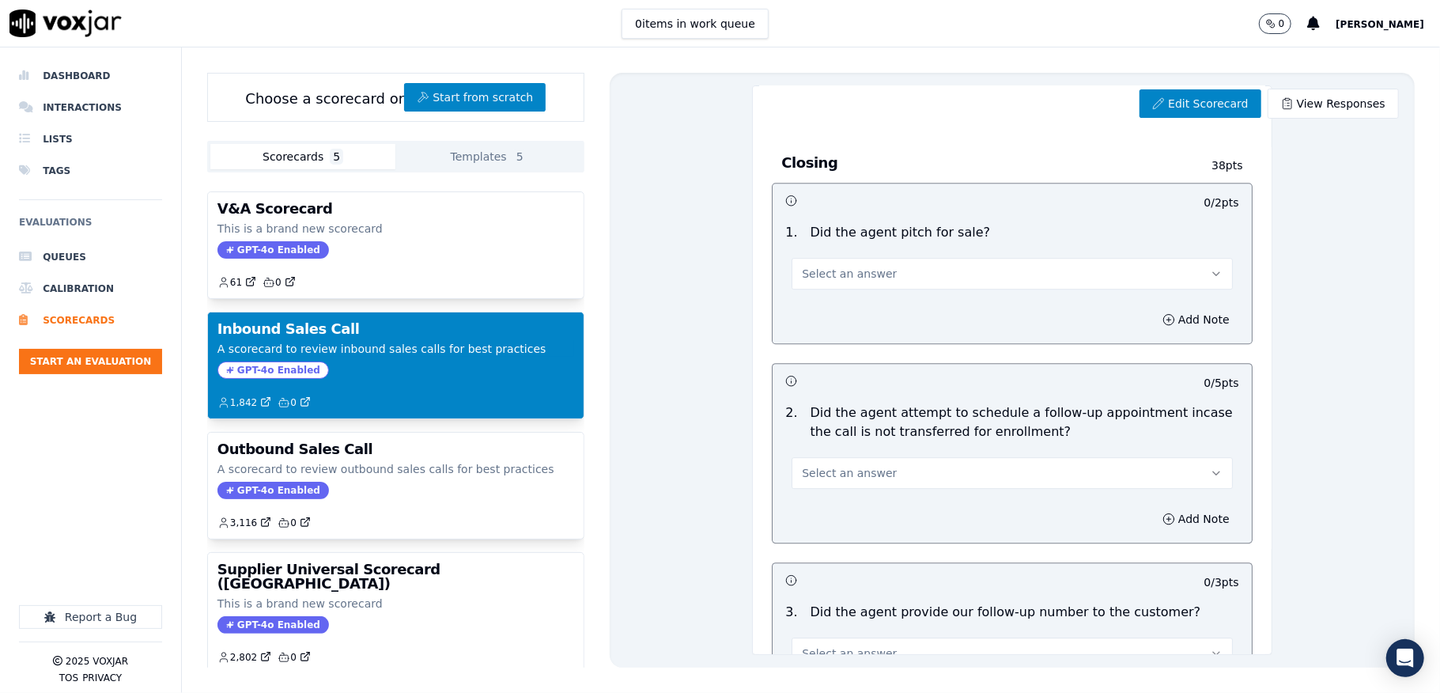
scroll to position [3164, 0]
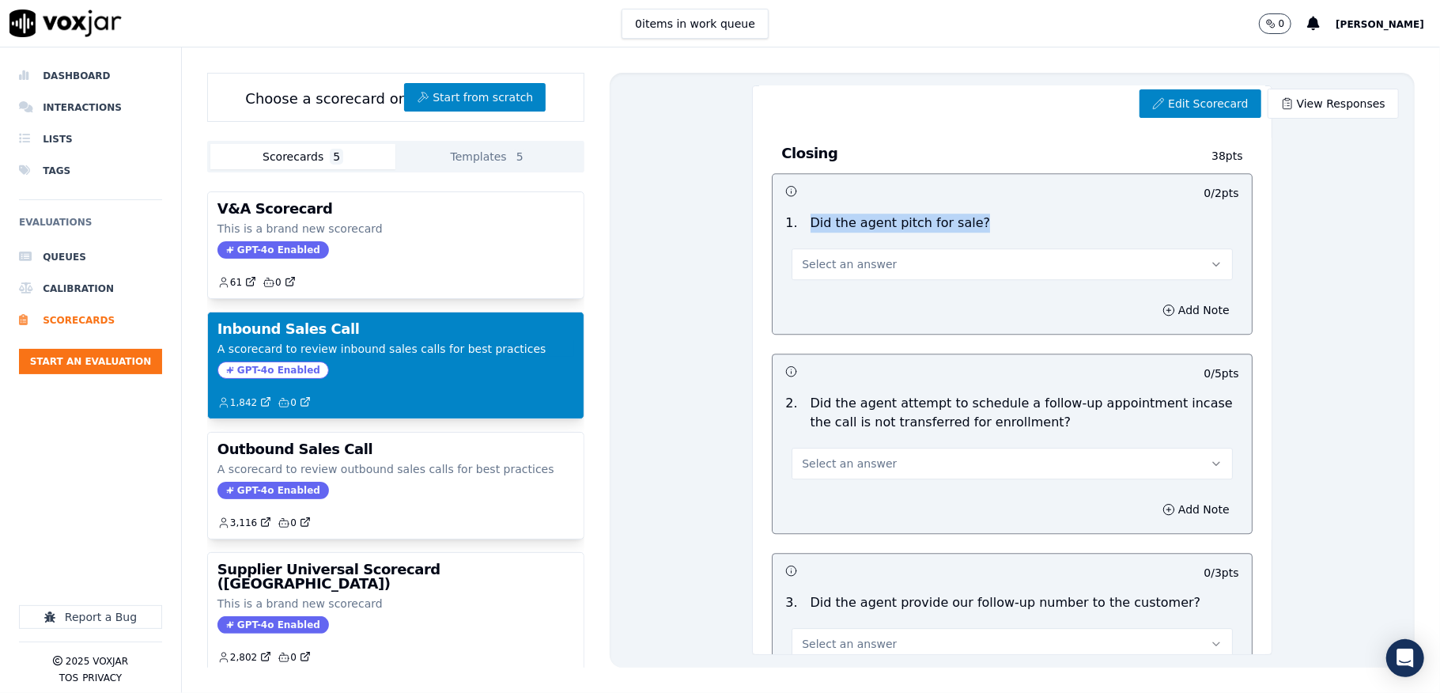
drag, startPoint x: 796, startPoint y: 228, endPoint x: 965, endPoint y: 229, distance: 169.3
click at [963, 229] on div "1 . Did the agent pitch for sale?" at bounding box center [1012, 223] width 466 height 19
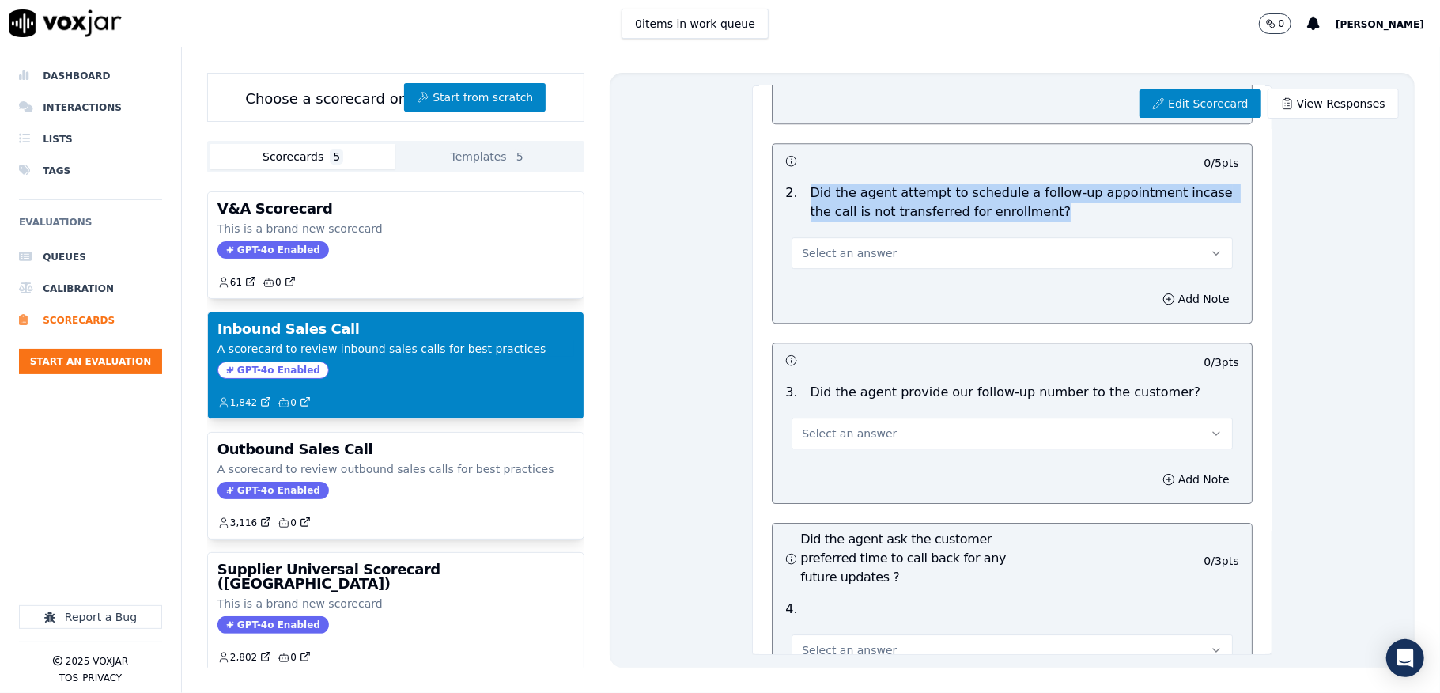
drag, startPoint x: 789, startPoint y: 200, endPoint x: 770, endPoint y: 456, distance: 257.0
click at [1049, 221] on div "Did the agent attempt to schedule a follow-up appointment incase the call is no…" at bounding box center [1024, 203] width 441 height 38
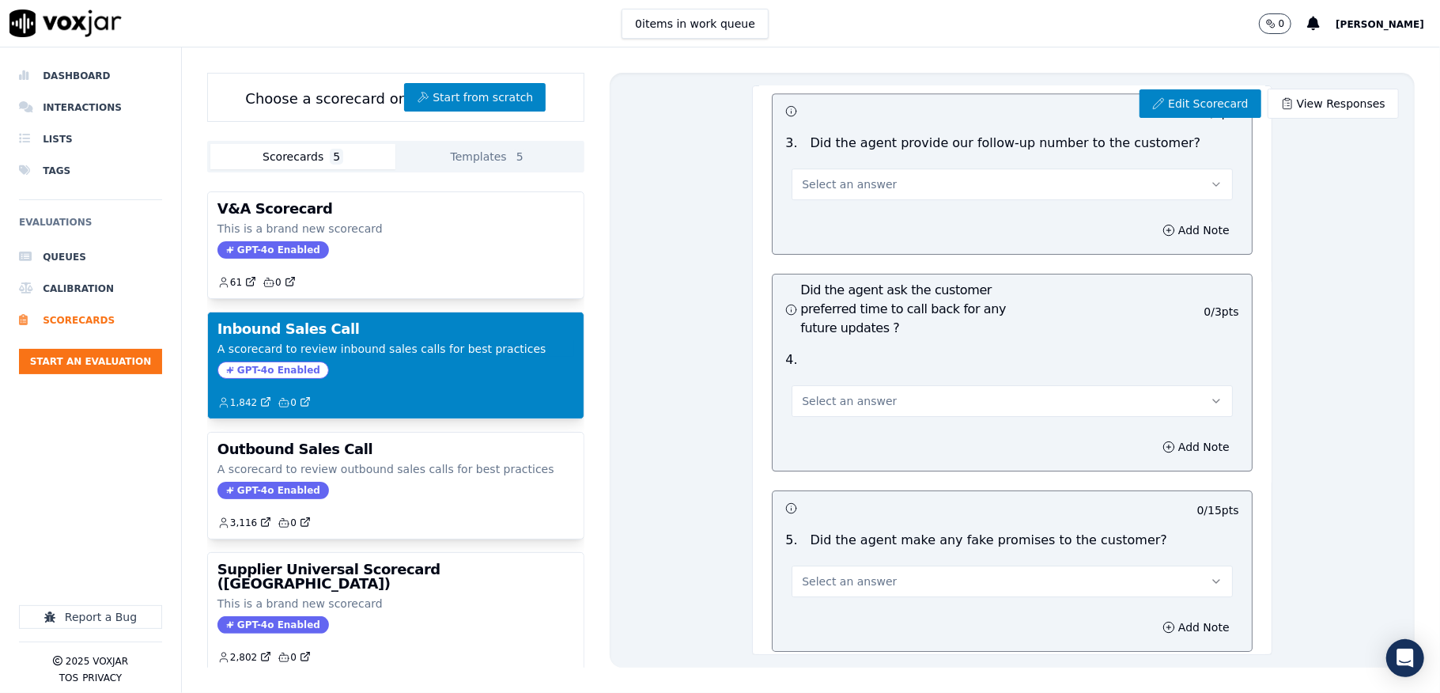
scroll to position [3585, 0]
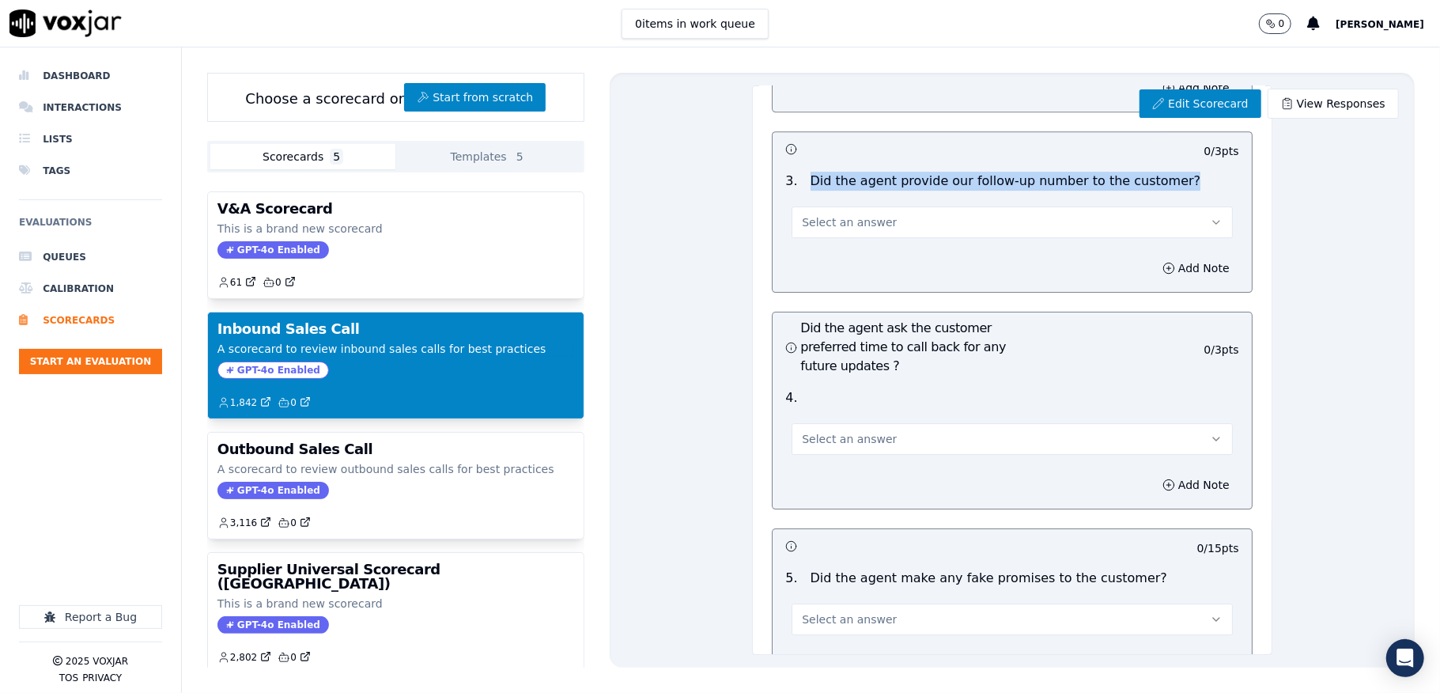
drag, startPoint x: 791, startPoint y: 191, endPoint x: 840, endPoint y: 407, distance: 220.7
click at [1144, 191] on div "Did the agent provide our follow-up number to the customer?" at bounding box center [1005, 181] width 403 height 19
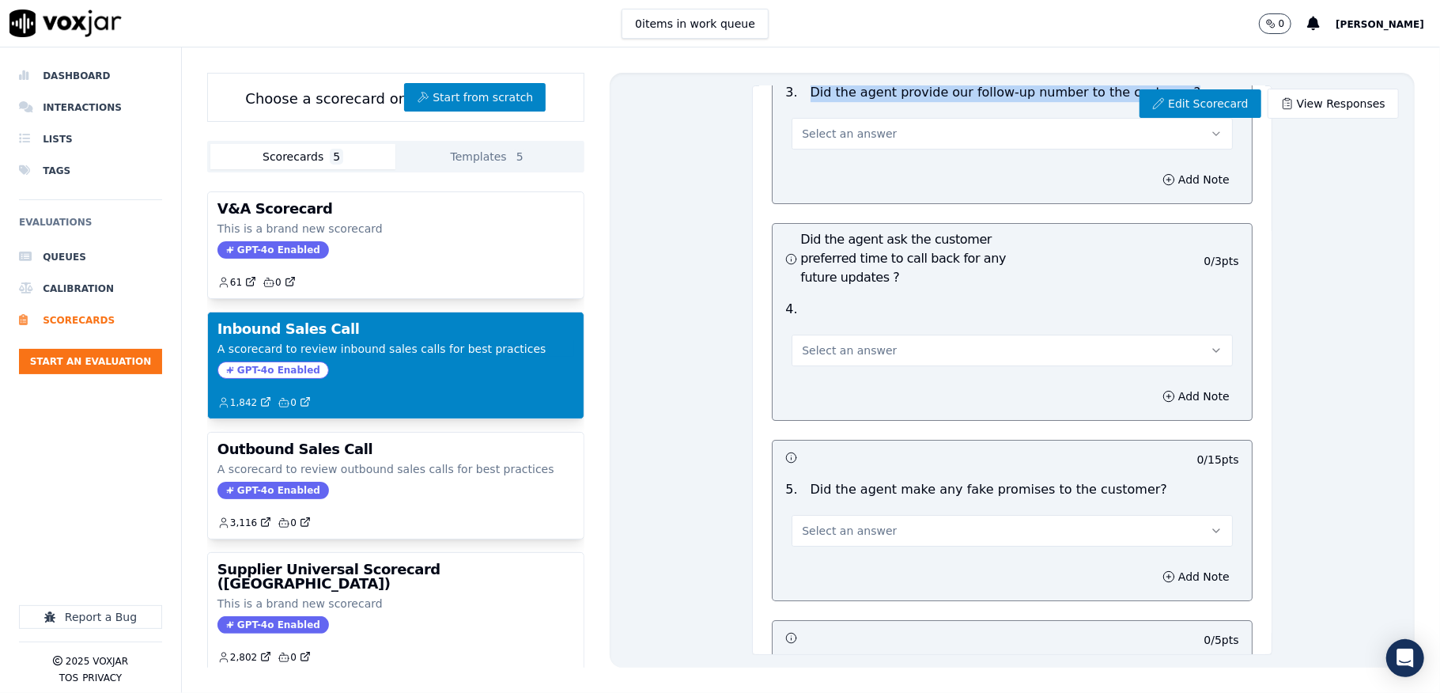
scroll to position [3797, 0]
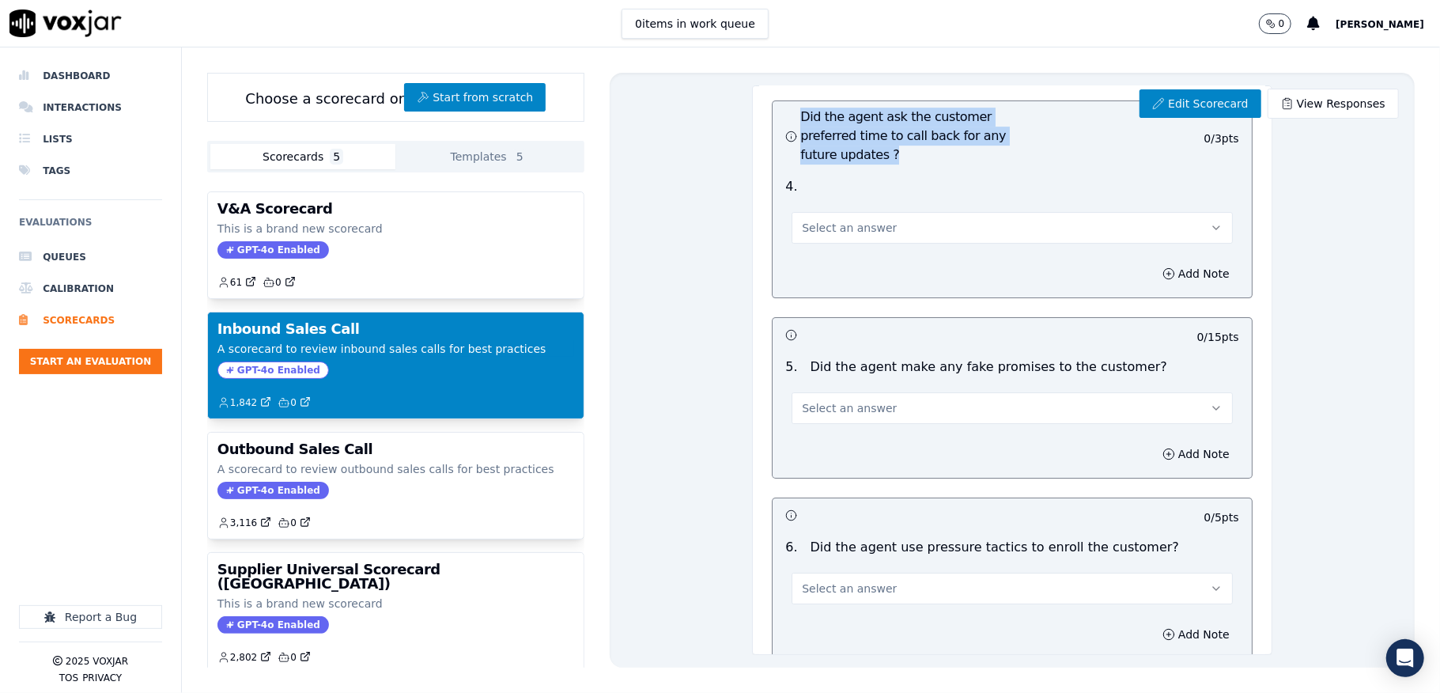
drag, startPoint x: 788, startPoint y: 122, endPoint x: 890, endPoint y: 166, distance: 111.2
click at [890, 165] on h3 "Did the agent ask the customer preferred time to call back for any future updat…" at bounding box center [898, 136] width 227 height 57
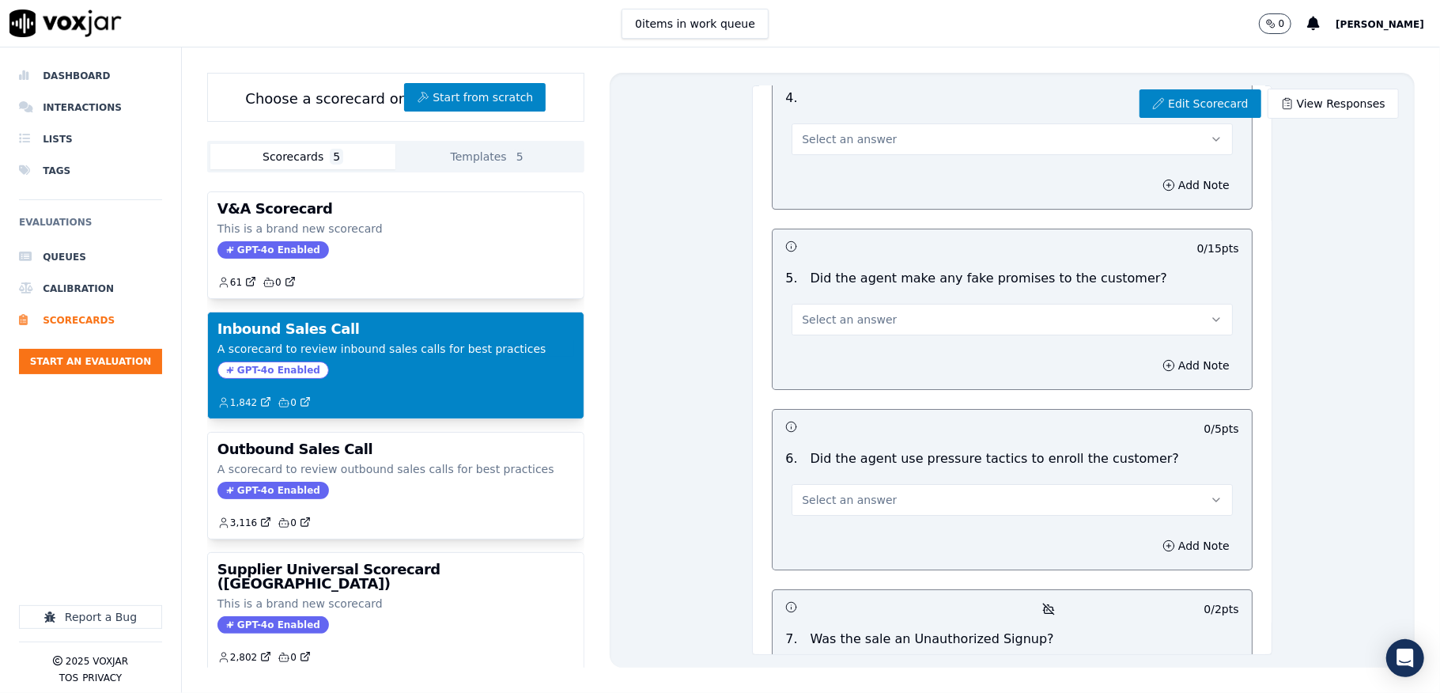
scroll to position [4007, 0]
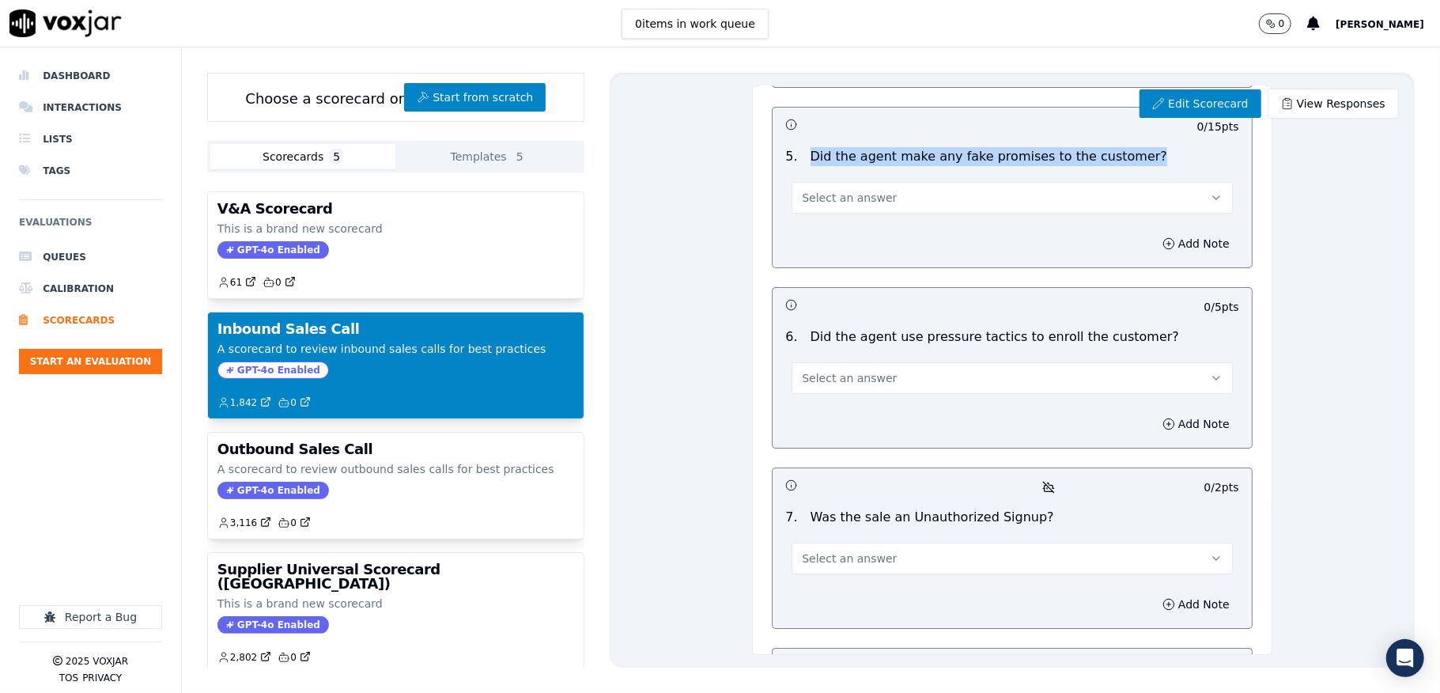
drag, startPoint x: 789, startPoint y: 168, endPoint x: 1117, endPoint y: 168, distance: 327.5
click at [1117, 166] on div "5 . Did the agent make any fake promises to the customer?" at bounding box center [1012, 156] width 466 height 19
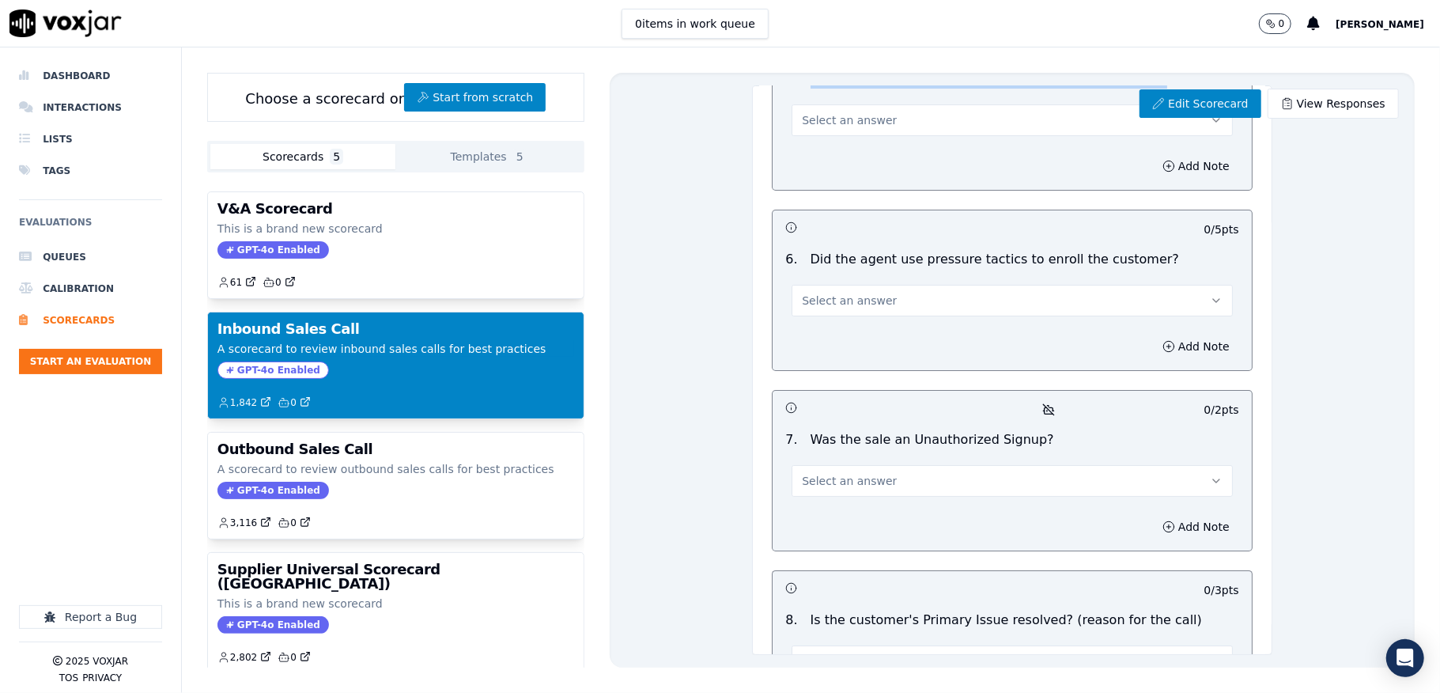
scroll to position [4218, 0]
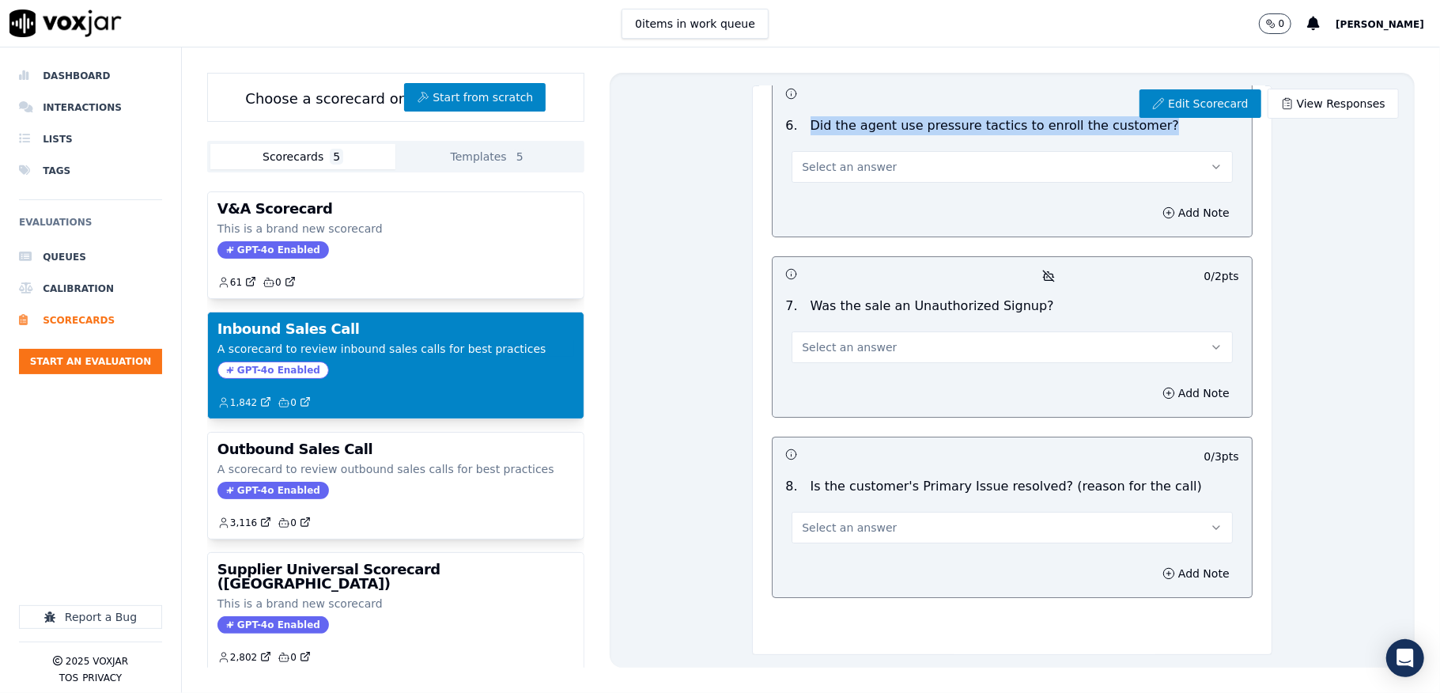
drag, startPoint x: 792, startPoint y: 137, endPoint x: 1122, endPoint y: 138, distance: 329.8
click at [1122, 135] on div "6 . Did the agent use pressure tactics to enroll the customer?" at bounding box center [1012, 125] width 466 height 19
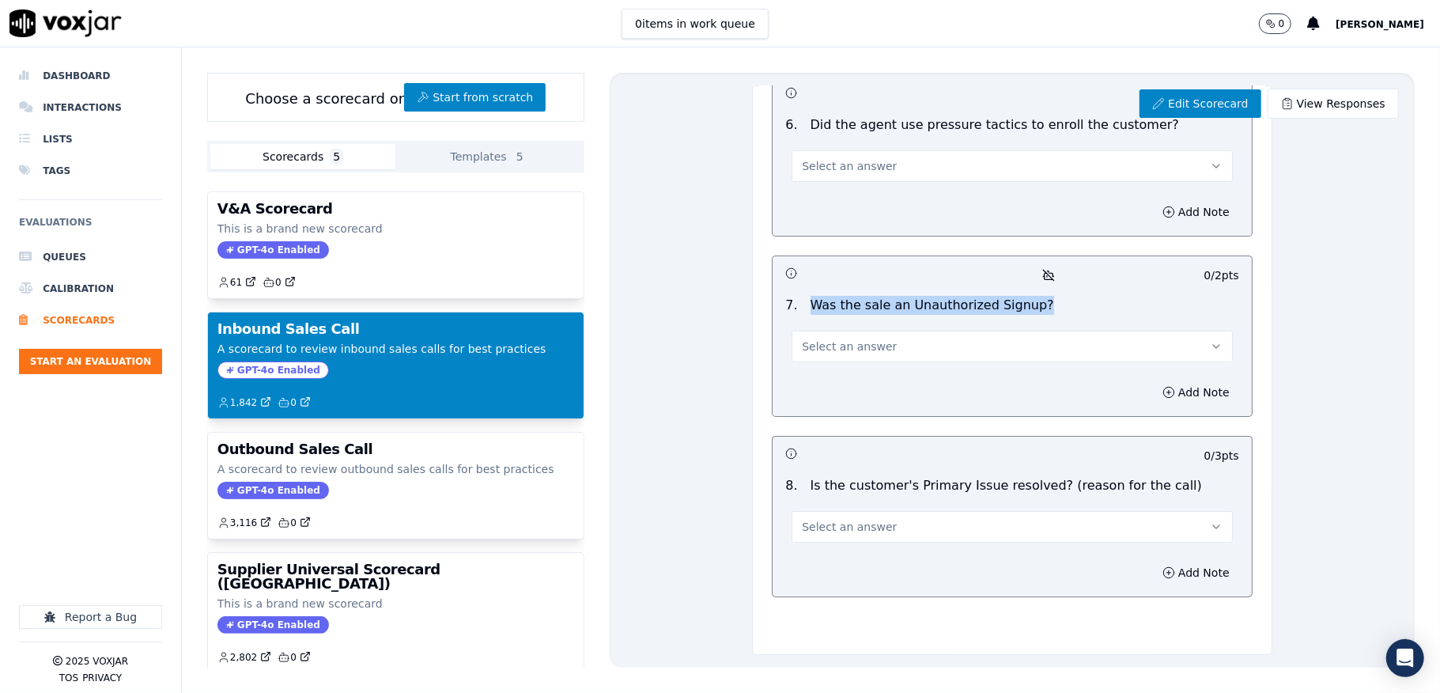
drag, startPoint x: 786, startPoint y: 233, endPoint x: 1011, endPoint y: 233, distance: 224.6
click at [1011, 296] on div "Was the sale an Unauthorized Signup?" at bounding box center [932, 305] width 256 height 19
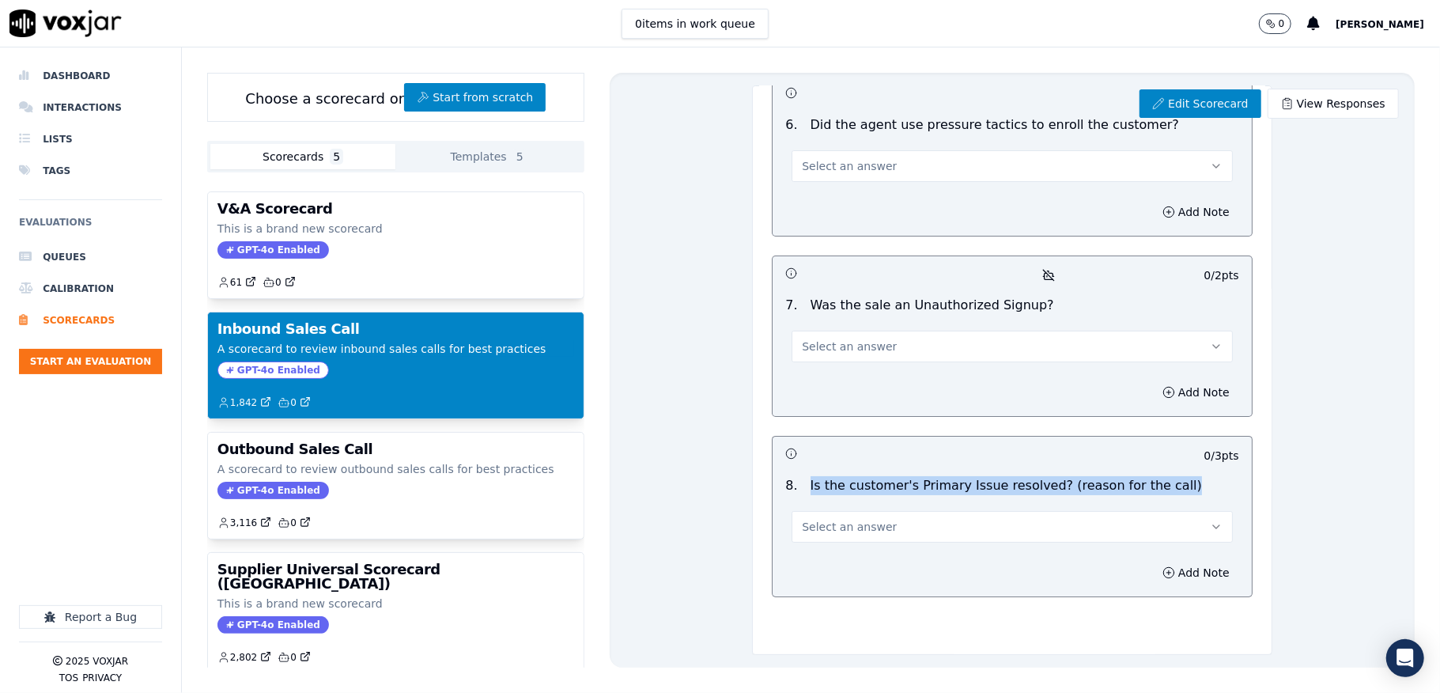
drag, startPoint x: 781, startPoint y: 413, endPoint x: 1153, endPoint y: 413, distance: 371.8
click at [1153, 476] on div "8 . Is the customer's Primary Issue resolved? (reason for the call)" at bounding box center [1012, 485] width 466 height 19
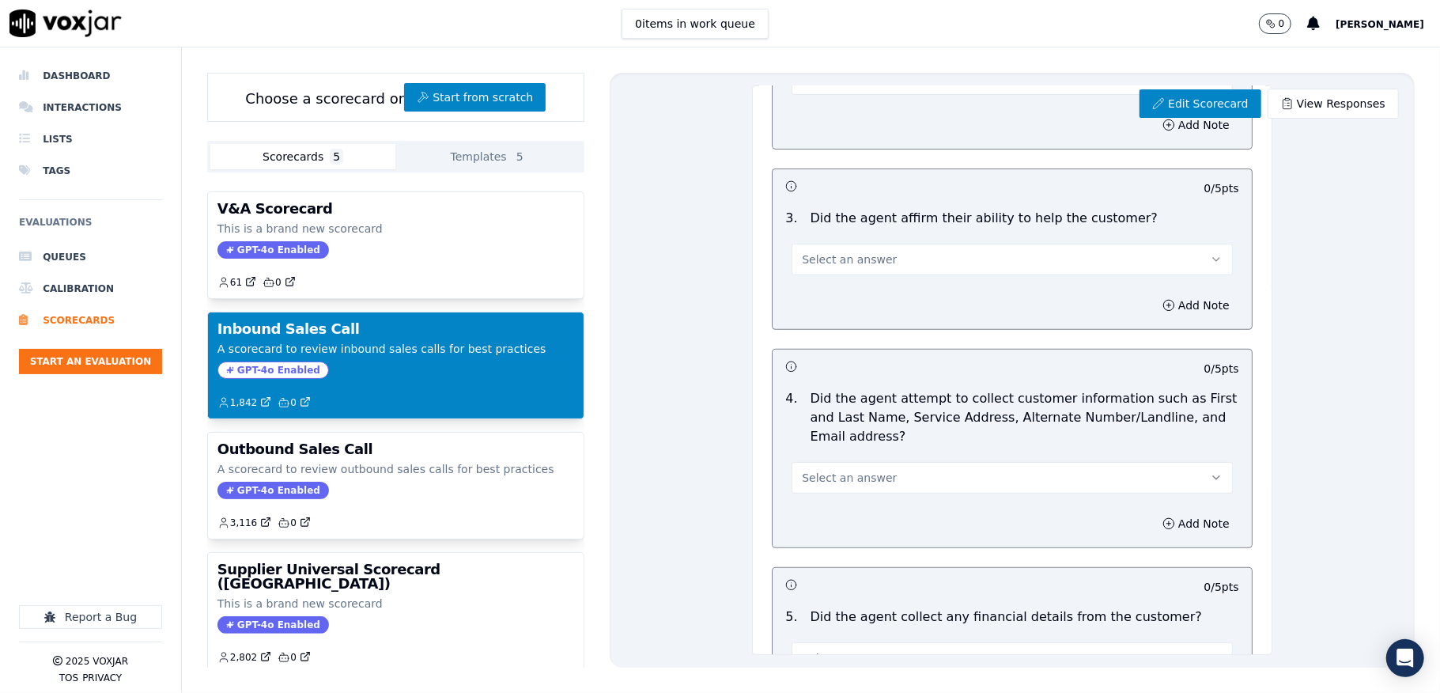
scroll to position [0, 0]
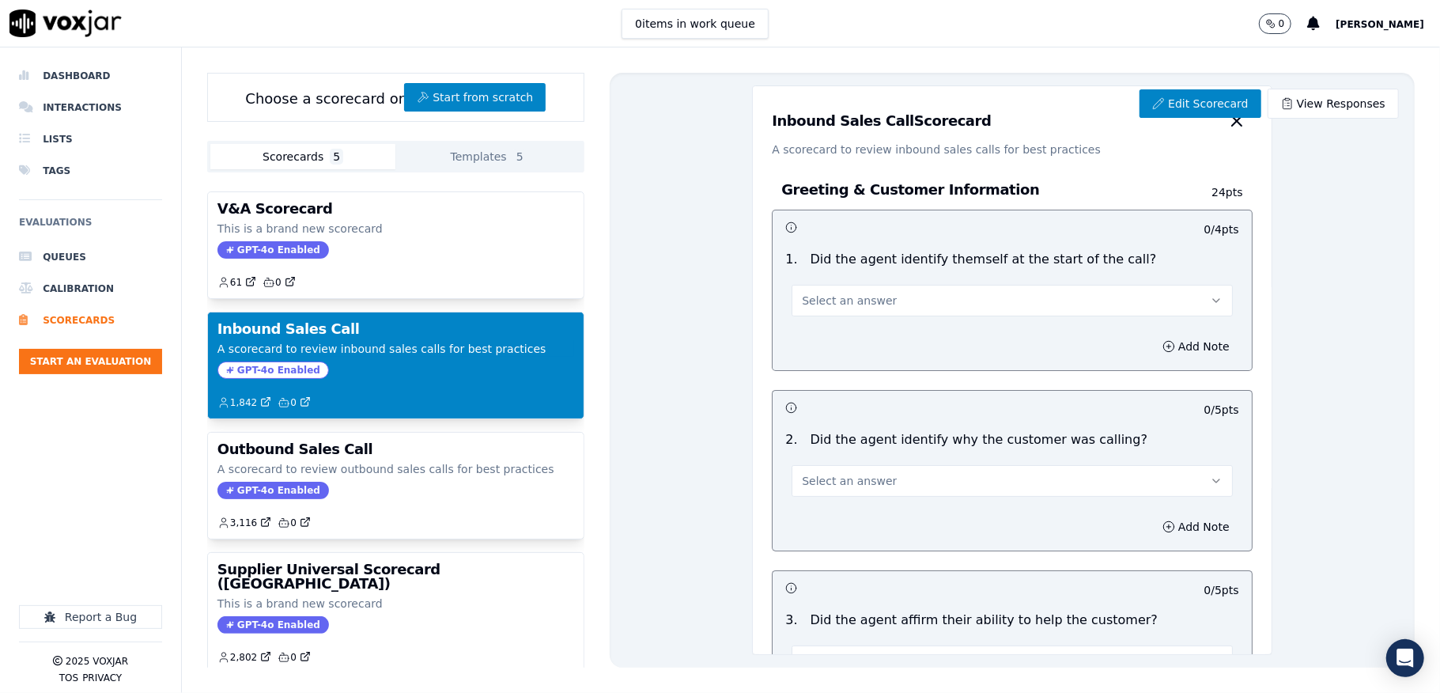
drag, startPoint x: 756, startPoint y: 122, endPoint x: 967, endPoint y: 131, distance: 210.6
click at [967, 131] on div "Inbound Sales Call Scorecard" at bounding box center [1012, 121] width 480 height 32
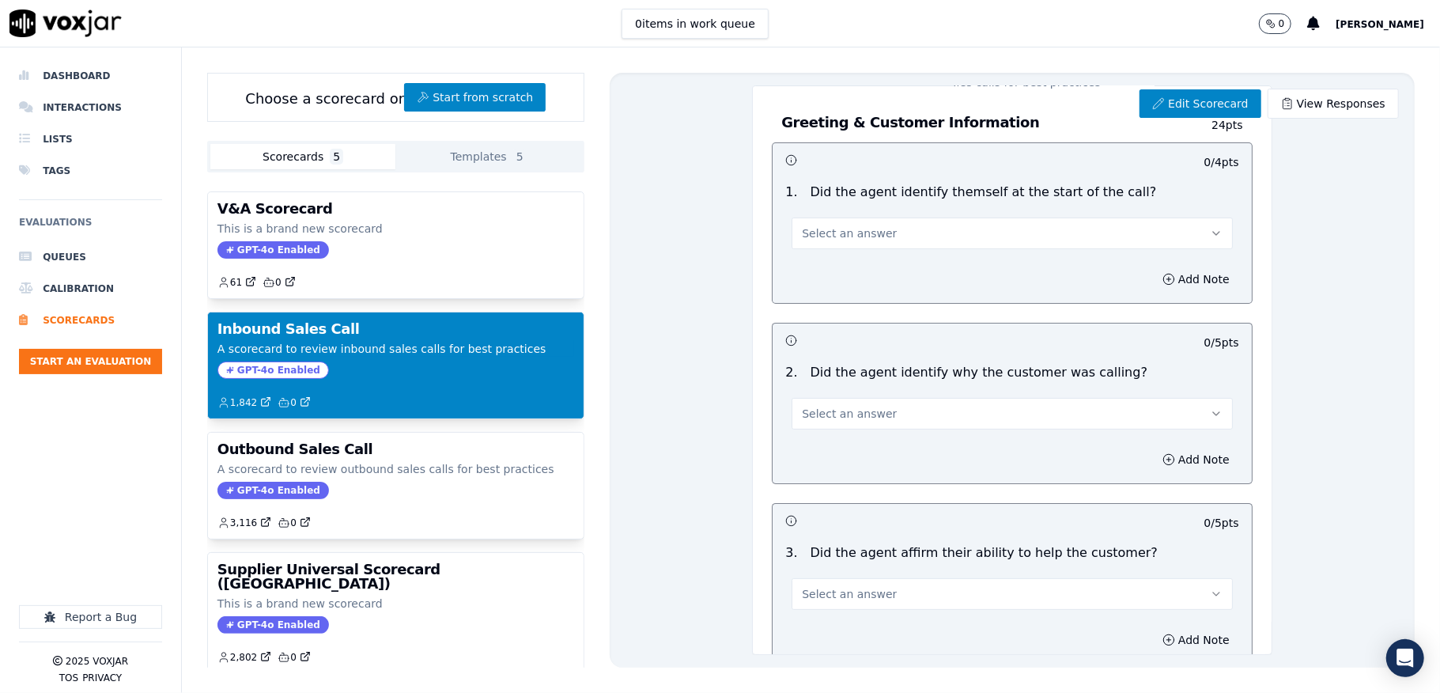
scroll to position [105, 0]
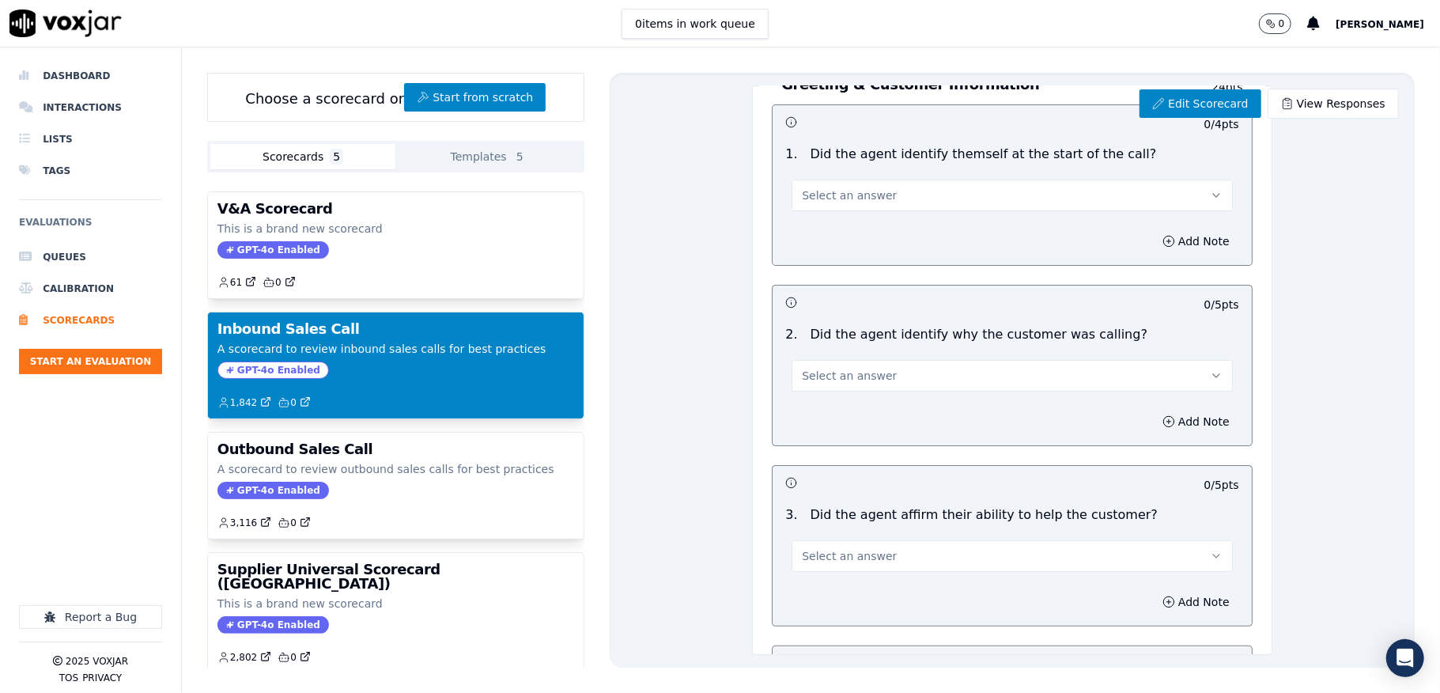
click at [915, 195] on button "Select an answer" at bounding box center [1012, 196] width 441 height 32
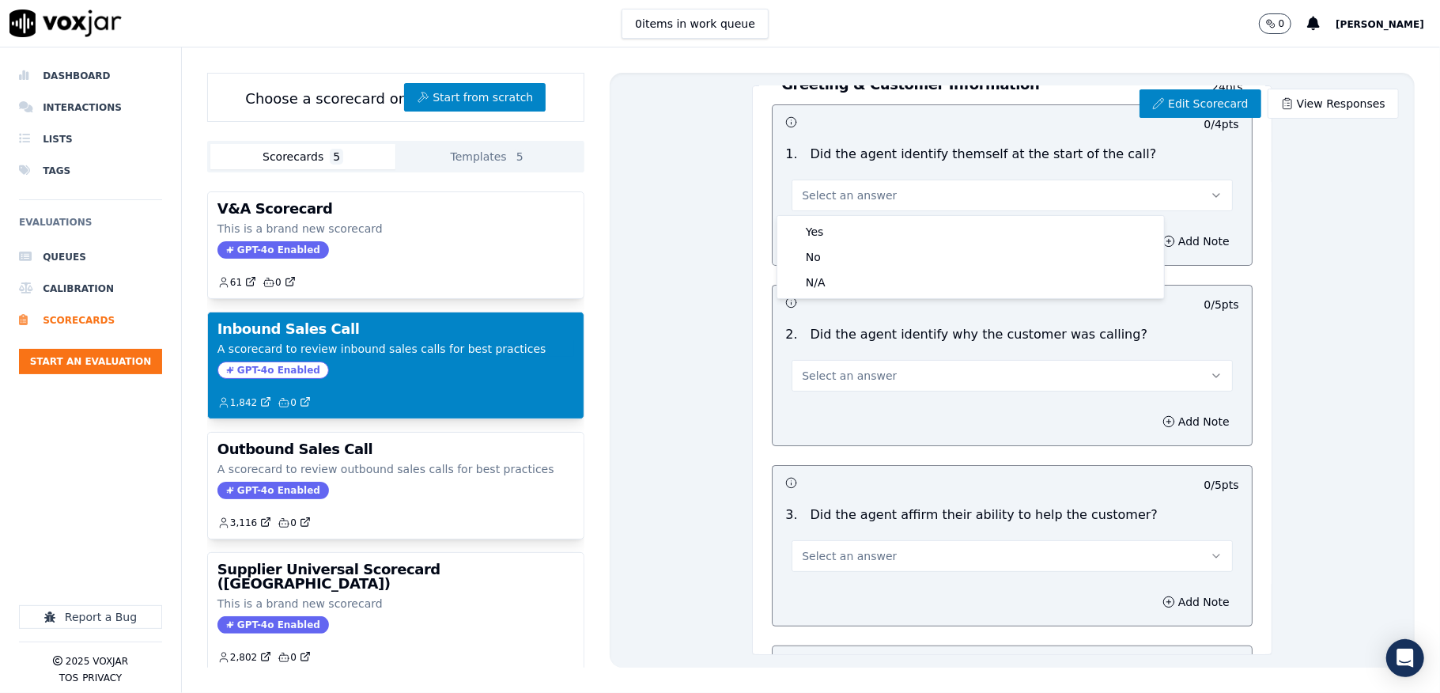
click at [706, 318] on div "Edit Scorecard View Responses Inbound Sales Call Scorecard A scorecard to revie…" at bounding box center [1012, 370] width 805 height 595
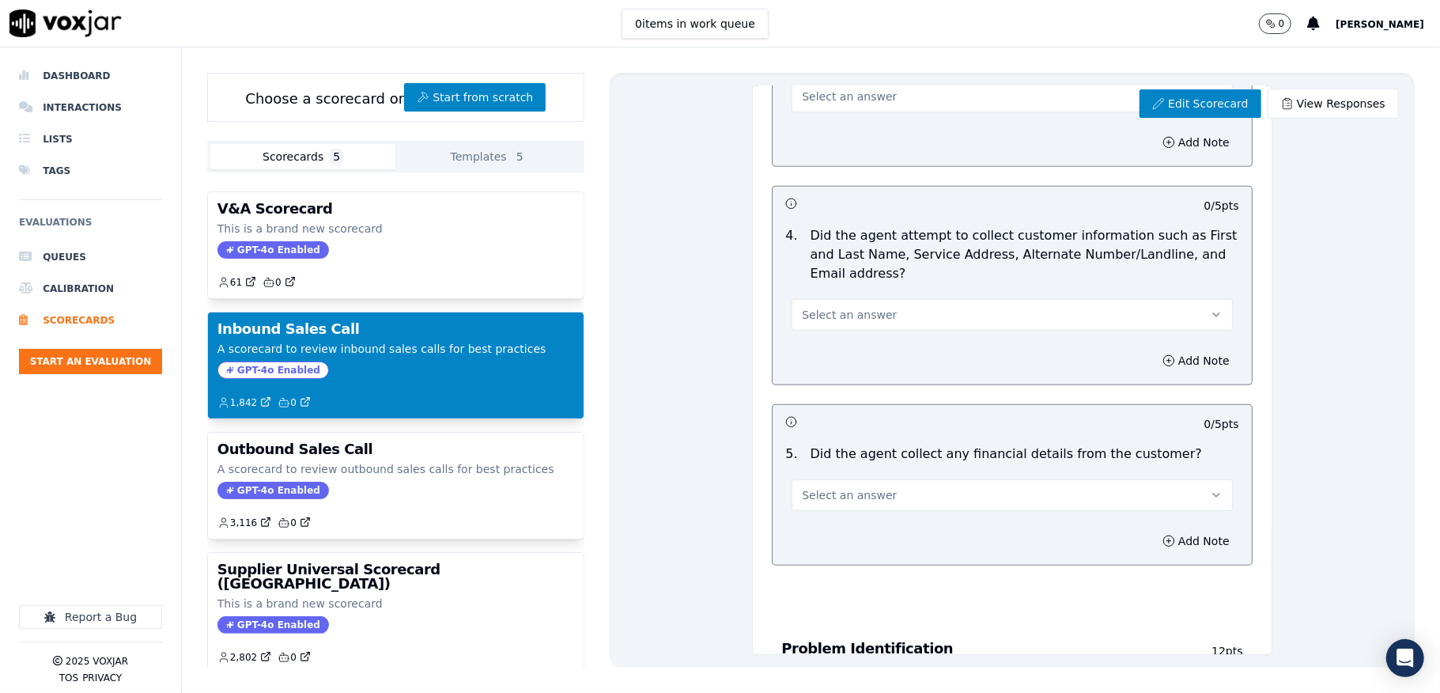
scroll to position [527, 0]
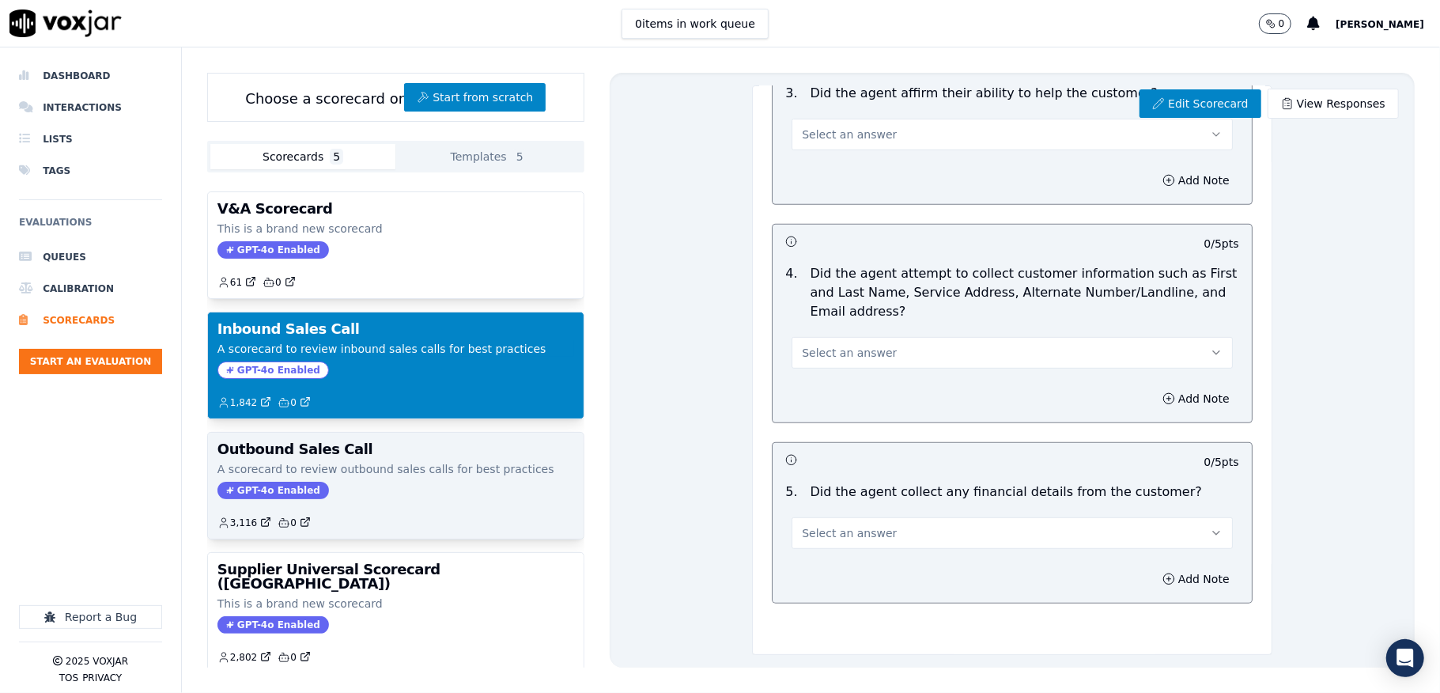
click at [318, 463] on div "Outbound Sales Call A scorecard to review outbound sales calls for best practic…" at bounding box center [396, 486] width 376 height 106
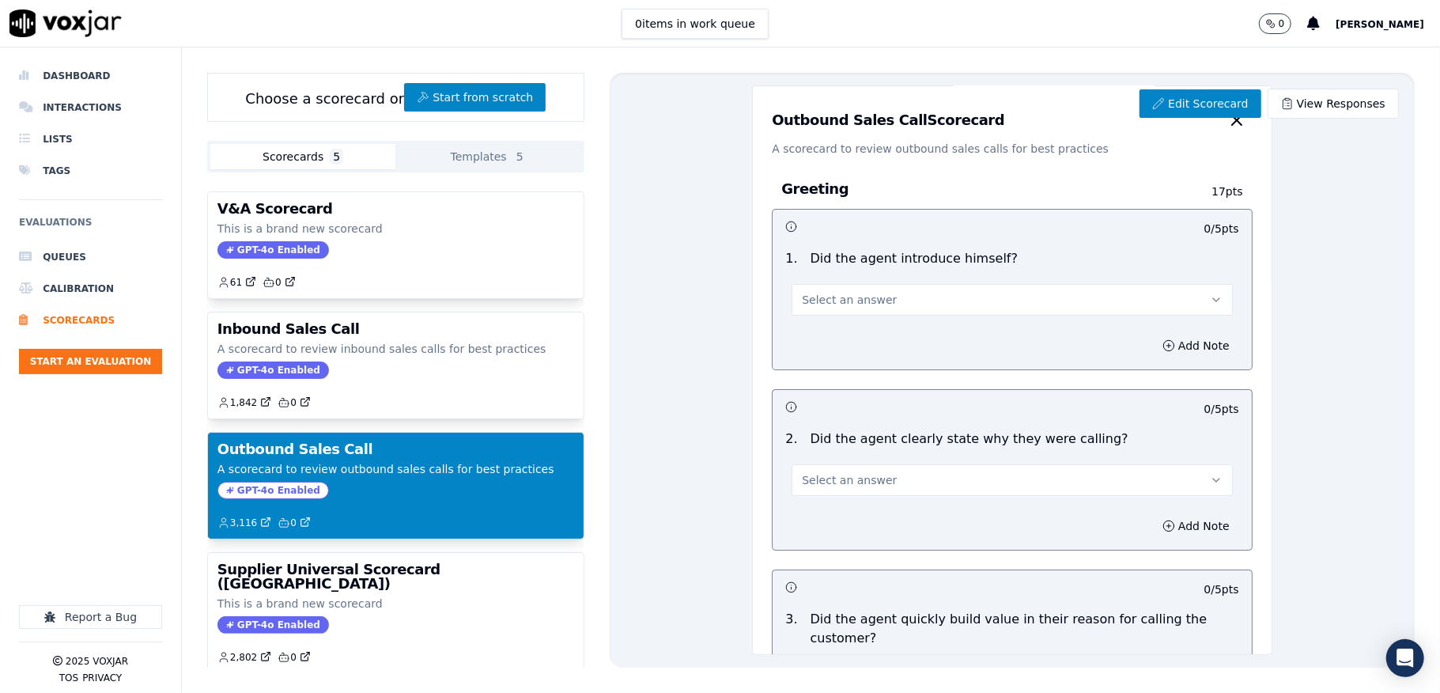
scroll to position [0, 0]
drag, startPoint x: 757, startPoint y: 125, endPoint x: 735, endPoint y: 514, distance: 389.8
click at [960, 125] on div "Outbound Sales Call Scorecard" at bounding box center [1012, 121] width 480 height 32
drag, startPoint x: 795, startPoint y: 259, endPoint x: 905, endPoint y: 321, distance: 126.1
click at [1004, 259] on div "1 . Did the agent introduce himself?" at bounding box center [1012, 259] width 466 height 19
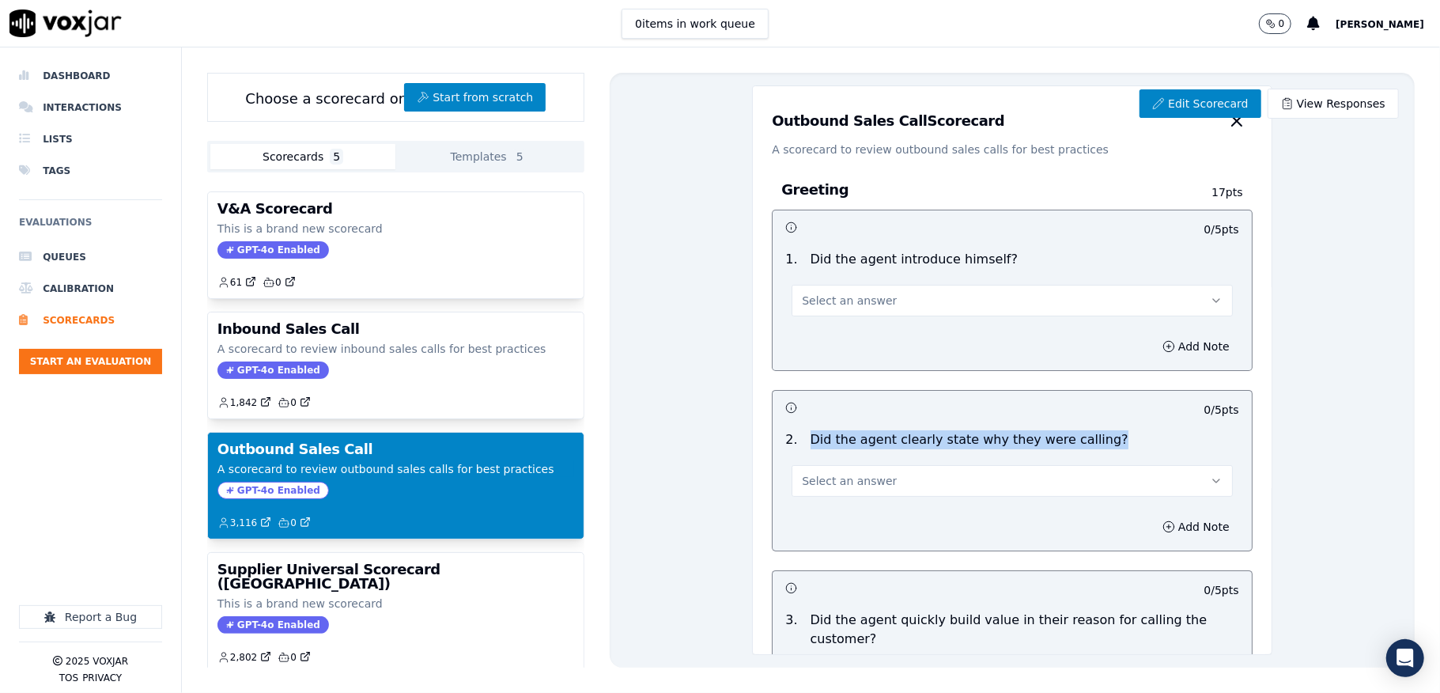
drag, startPoint x: 796, startPoint y: 441, endPoint x: 1077, endPoint y: 432, distance: 281.7
click at [1077, 432] on div "2 . Did the agent clearly state why they were calling?" at bounding box center [1012, 439] width 466 height 19
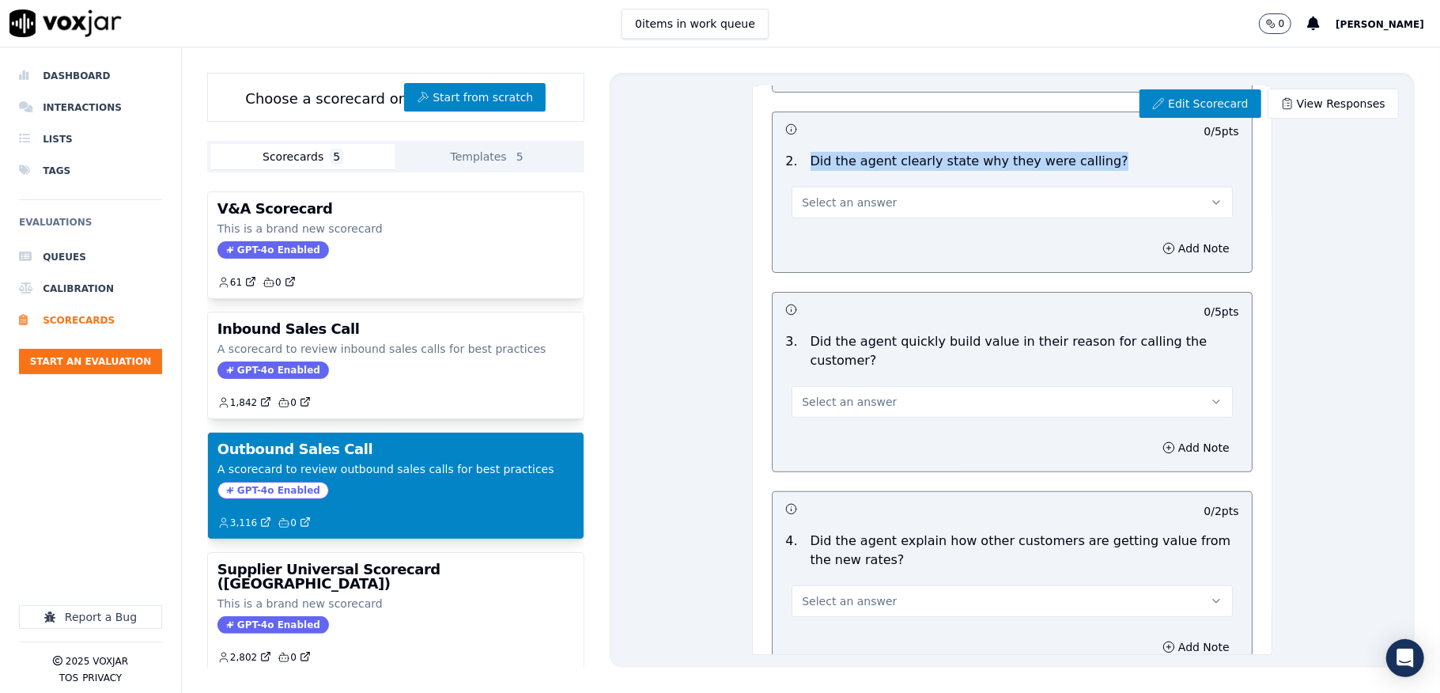
scroll to position [316, 0]
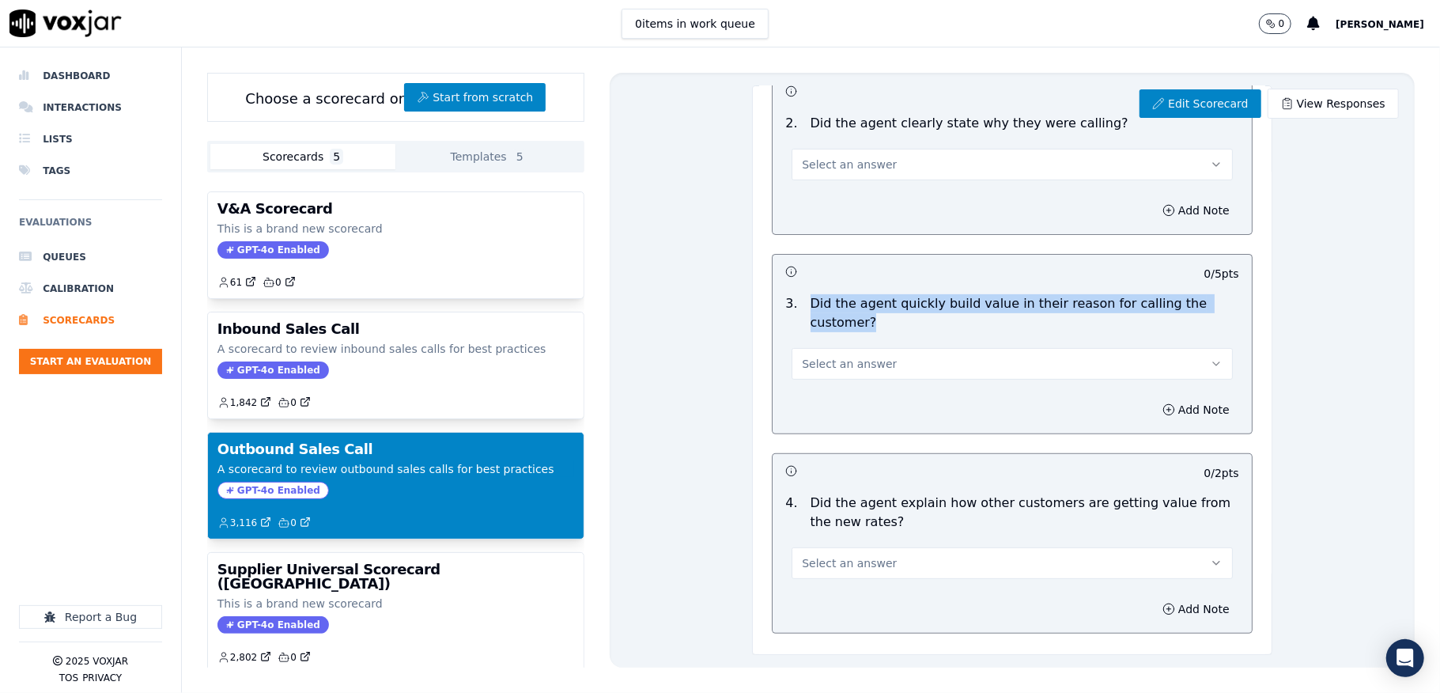
drag, startPoint x: 793, startPoint y: 308, endPoint x: 854, endPoint y: 327, distance: 64.8
click at [854, 327] on p "Did the agent quickly build value in their reason for calling the customer?" at bounding box center [1025, 313] width 429 height 38
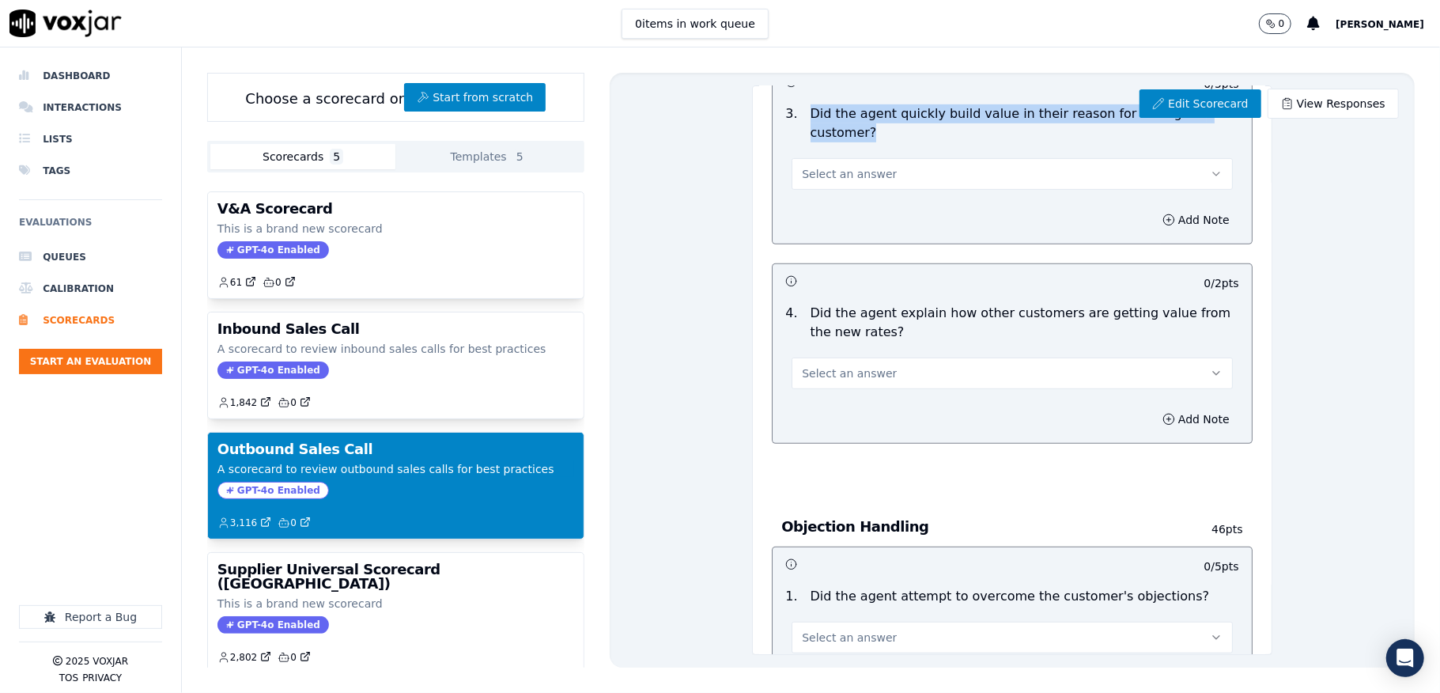
scroll to position [527, 0]
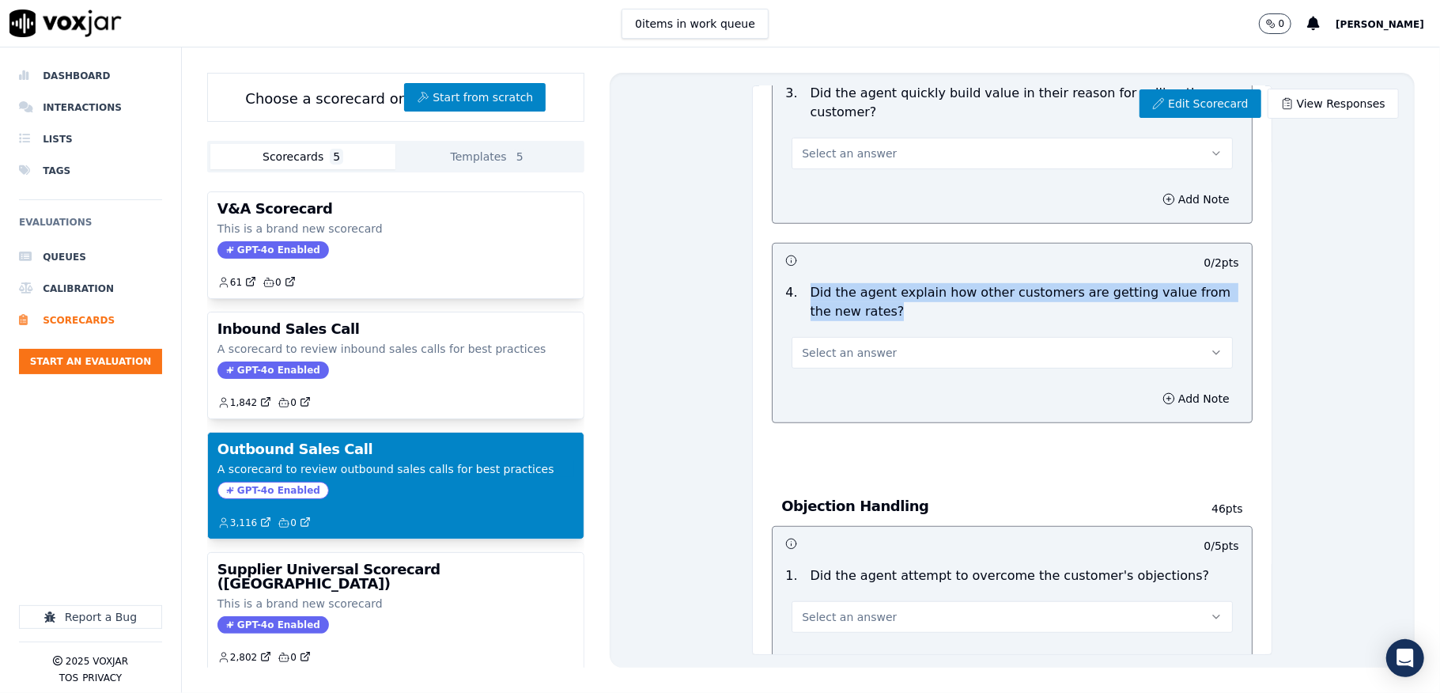
drag, startPoint x: 795, startPoint y: 296, endPoint x: 479, endPoint y: 286, distance: 316.6
click at [893, 311] on p "Did the agent explain how other customers are getting value from the new rates?" at bounding box center [1025, 302] width 429 height 38
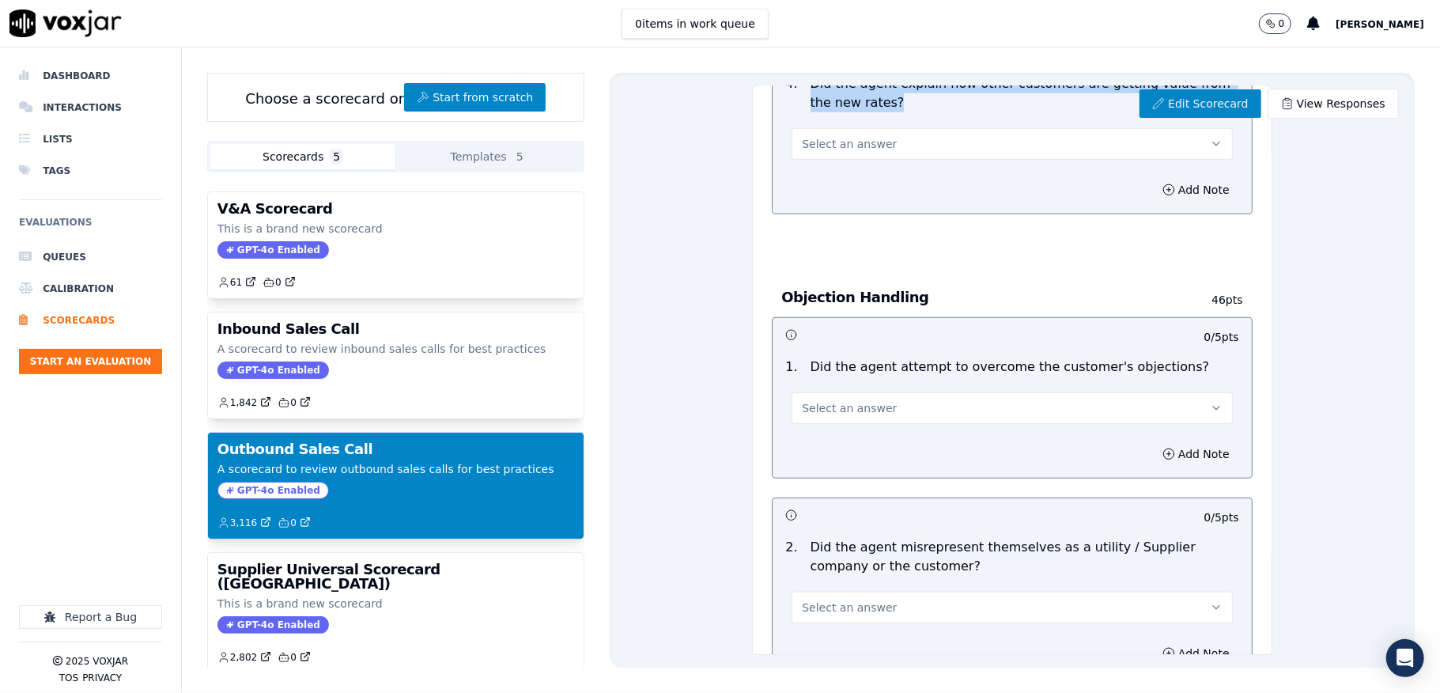
scroll to position [738, 0]
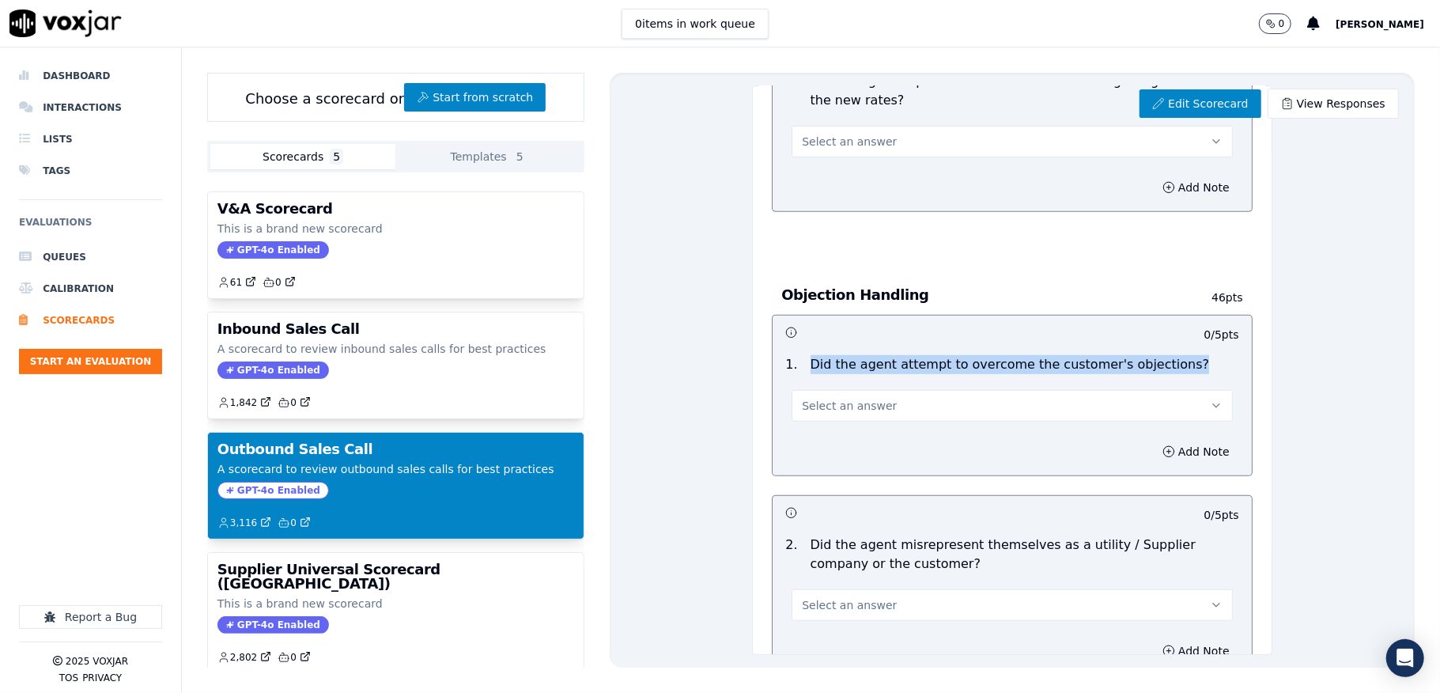
drag, startPoint x: 794, startPoint y: 368, endPoint x: 1165, endPoint y: 359, distance: 371.1
click at [1165, 359] on div "1 . Did the agent attempt to overcome the customer's objections?" at bounding box center [1012, 364] width 466 height 19
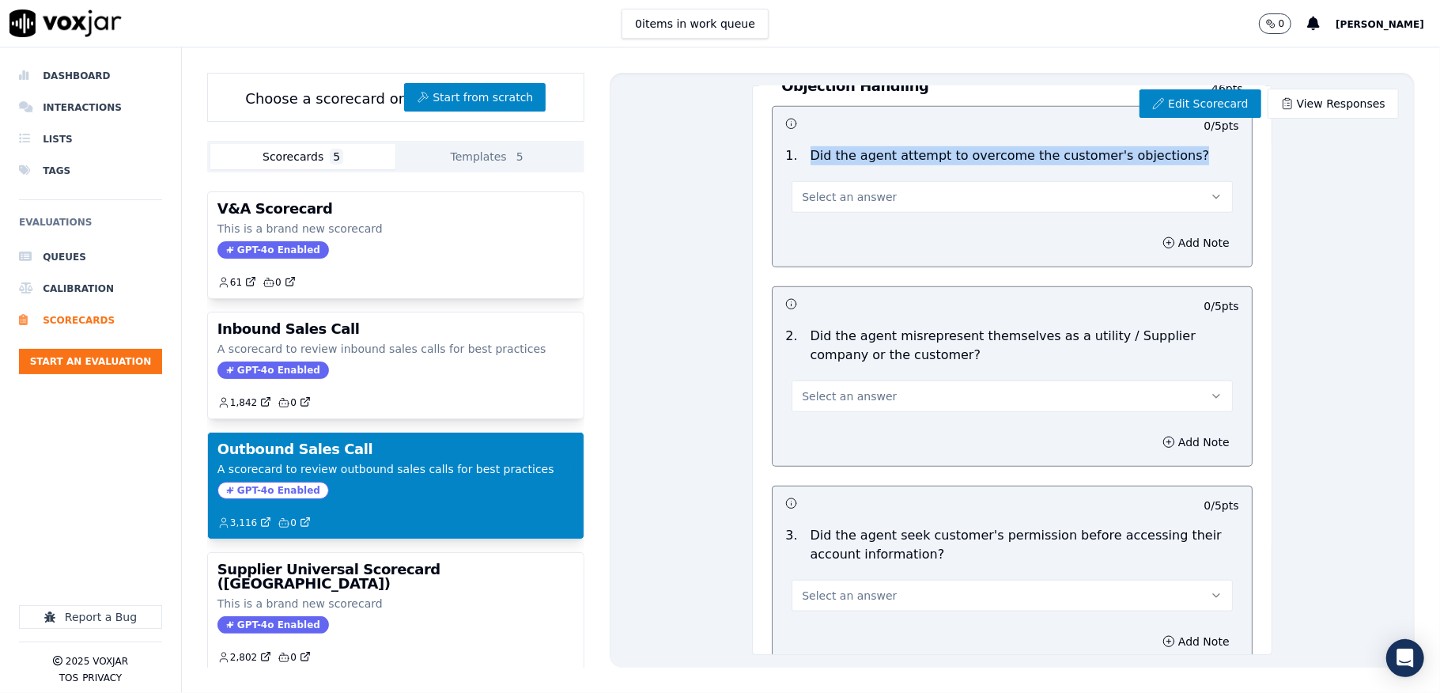
scroll to position [949, 0]
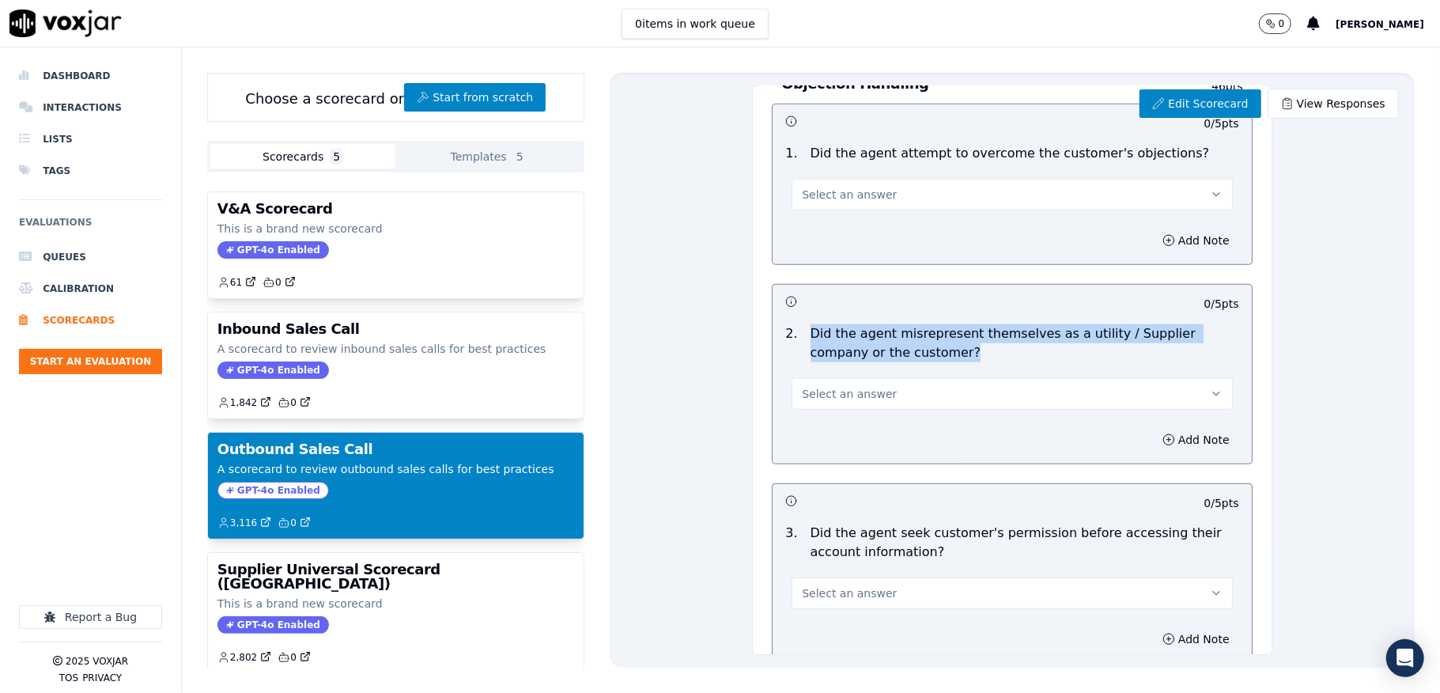
drag, startPoint x: 798, startPoint y: 333, endPoint x: 978, endPoint y: 361, distance: 182.6
click at [978, 361] on p "Did the agent misrepresent themselves as a utility / Supplier company or the cu…" at bounding box center [1025, 343] width 429 height 38
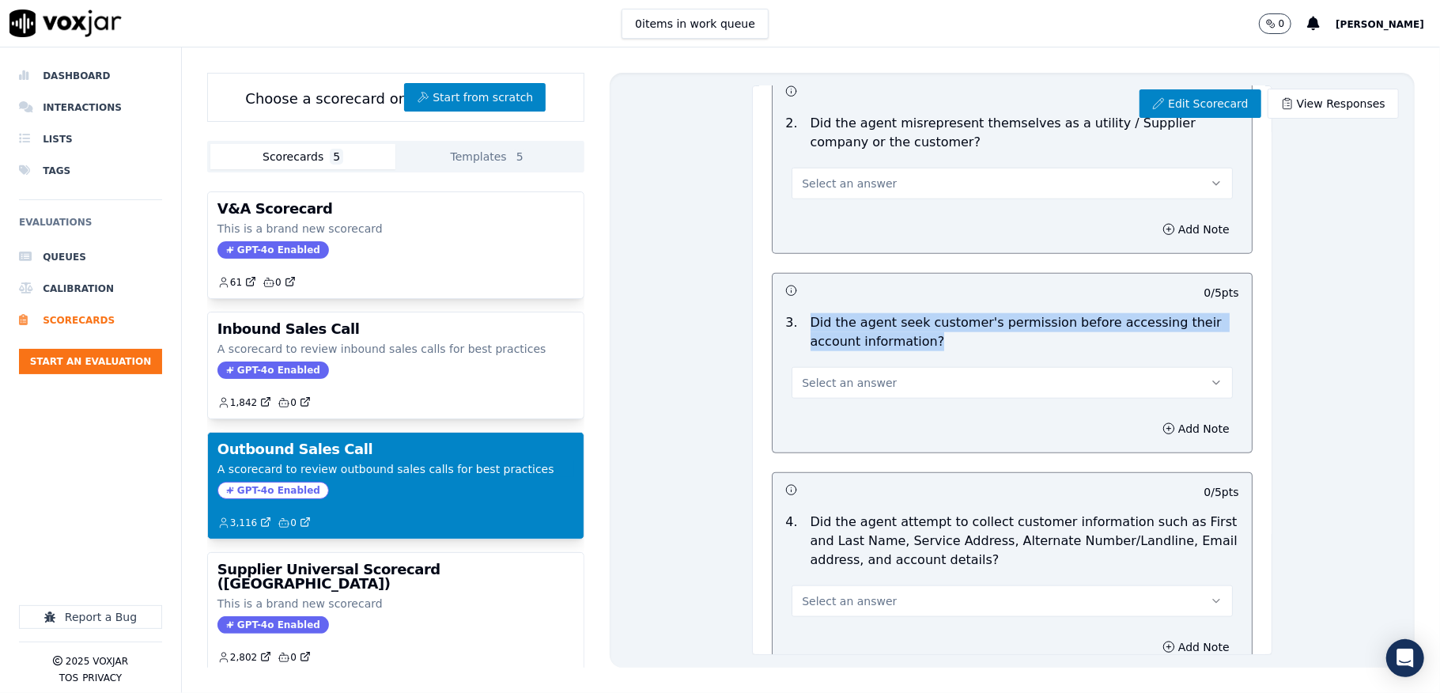
drag, startPoint x: 795, startPoint y: 320, endPoint x: 925, endPoint y: 349, distance: 133.8
click at [925, 349] on p "Did the agent seek customer's permission before accessing their account informa…" at bounding box center [1025, 332] width 429 height 38
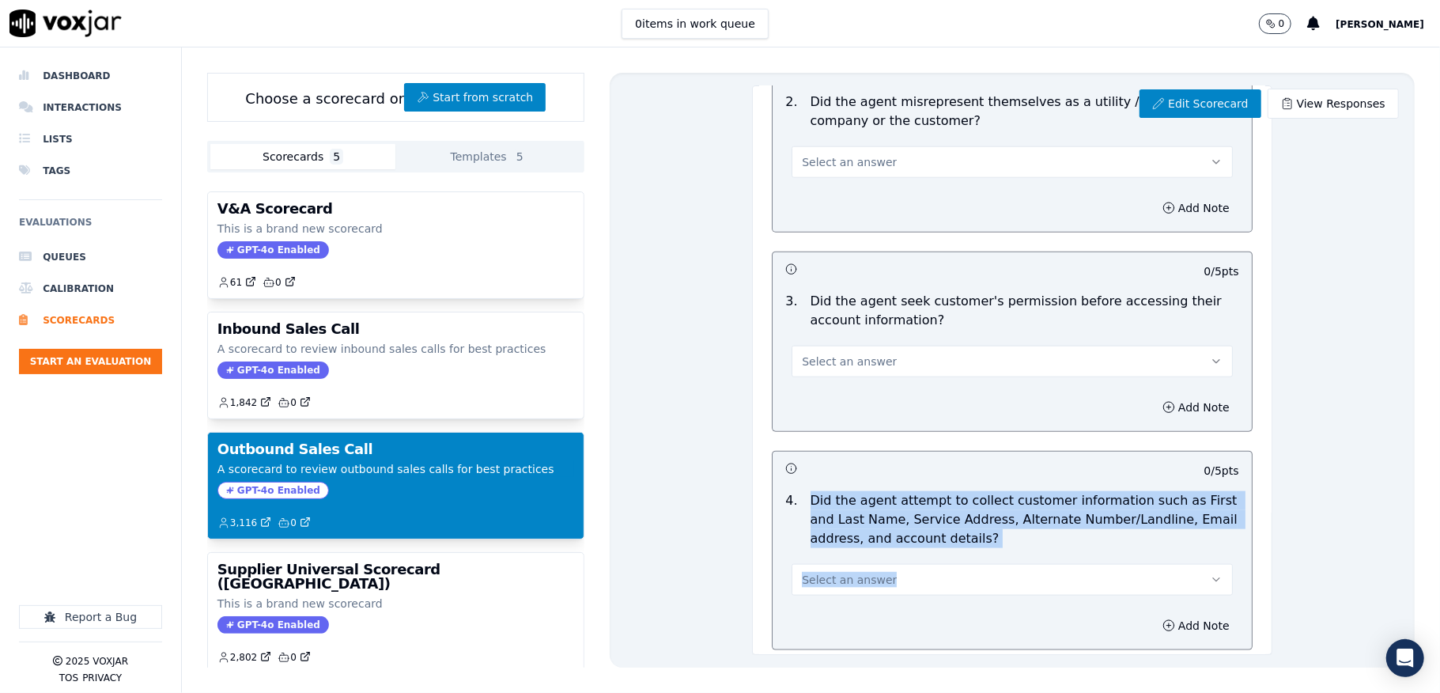
drag, startPoint x: 811, startPoint y: 525, endPoint x: 971, endPoint y: 564, distance: 165.2
click at [971, 564] on div "4 . Did the agent attempt to collect customer information such as First and Las…" at bounding box center [1012, 543] width 479 height 117
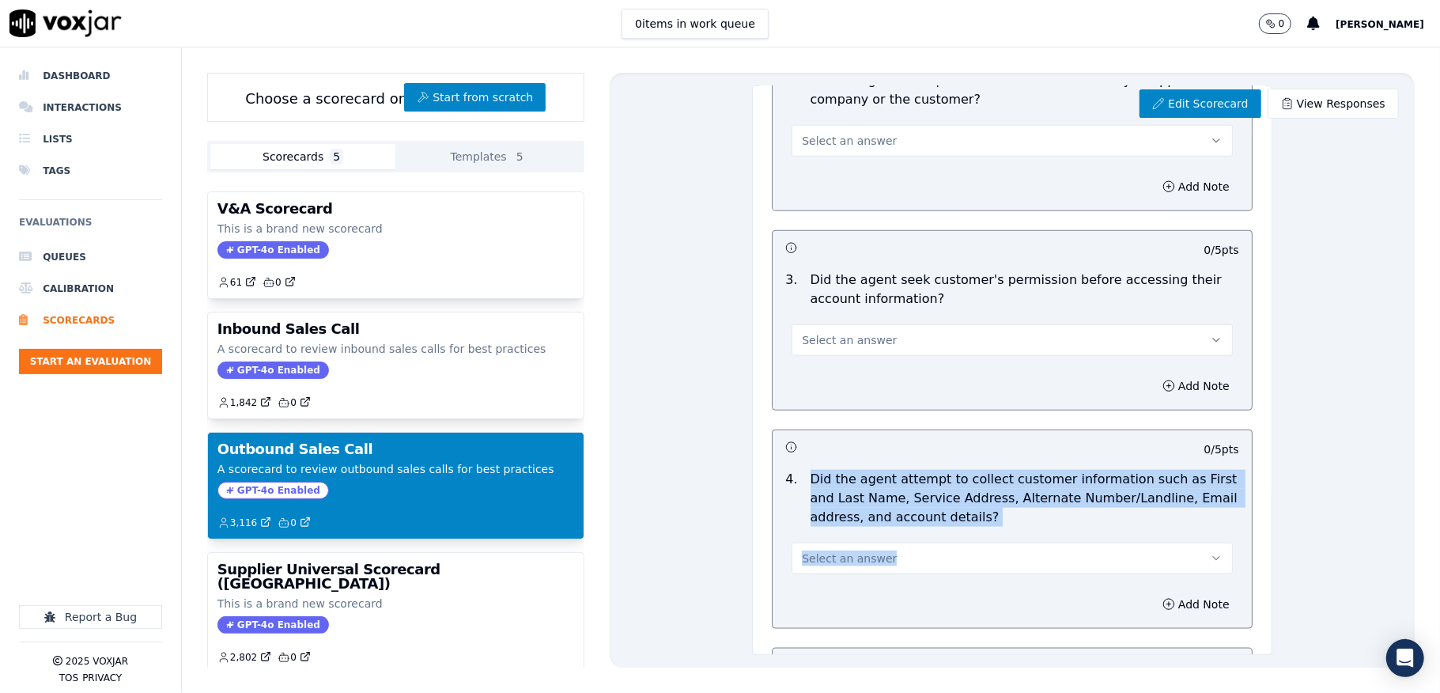
click at [930, 504] on p "Did the agent attempt to collect customer information such as First and Last Na…" at bounding box center [1025, 498] width 429 height 57
drag, startPoint x: 797, startPoint y: 482, endPoint x: 982, endPoint y: 520, distance: 188.2
click at [982, 520] on p "Did the agent attempt to collect customer information such as First and Last Na…" at bounding box center [1025, 498] width 429 height 57
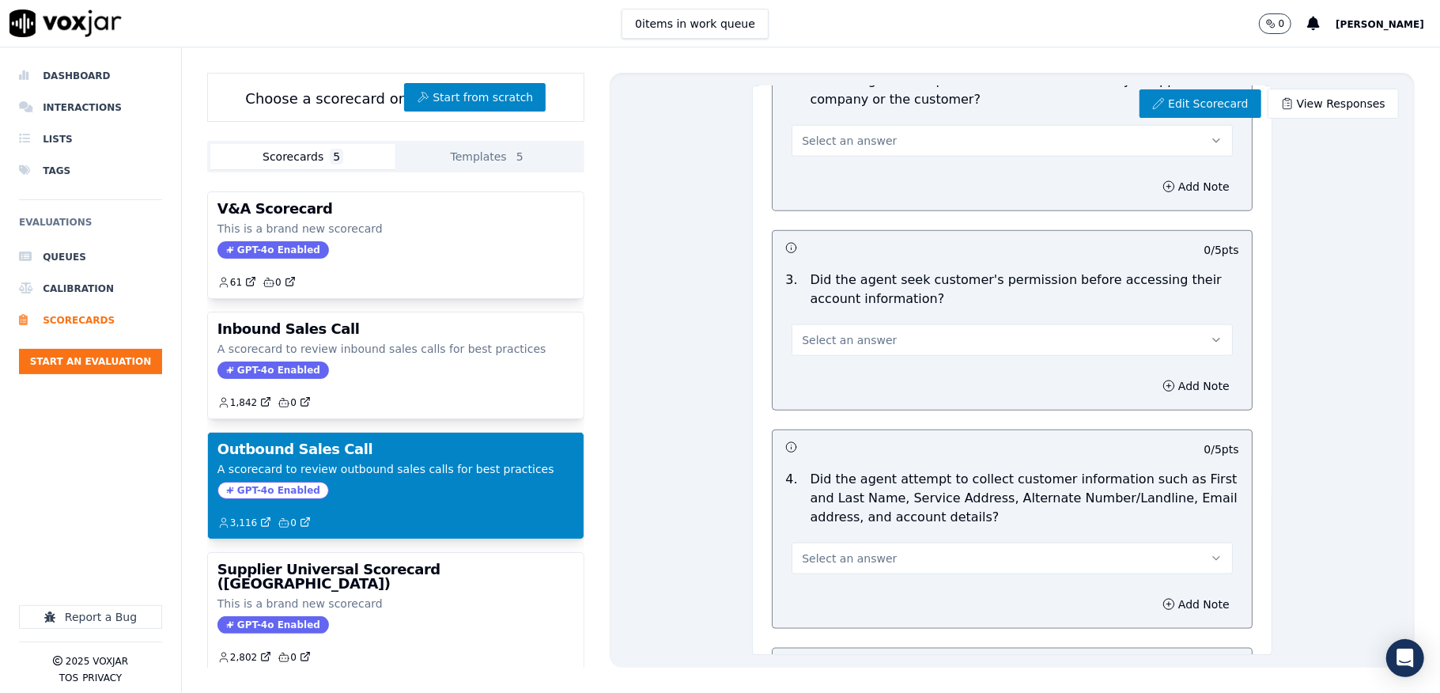
click at [779, 489] on p "4 ." at bounding box center [791, 498] width 25 height 57
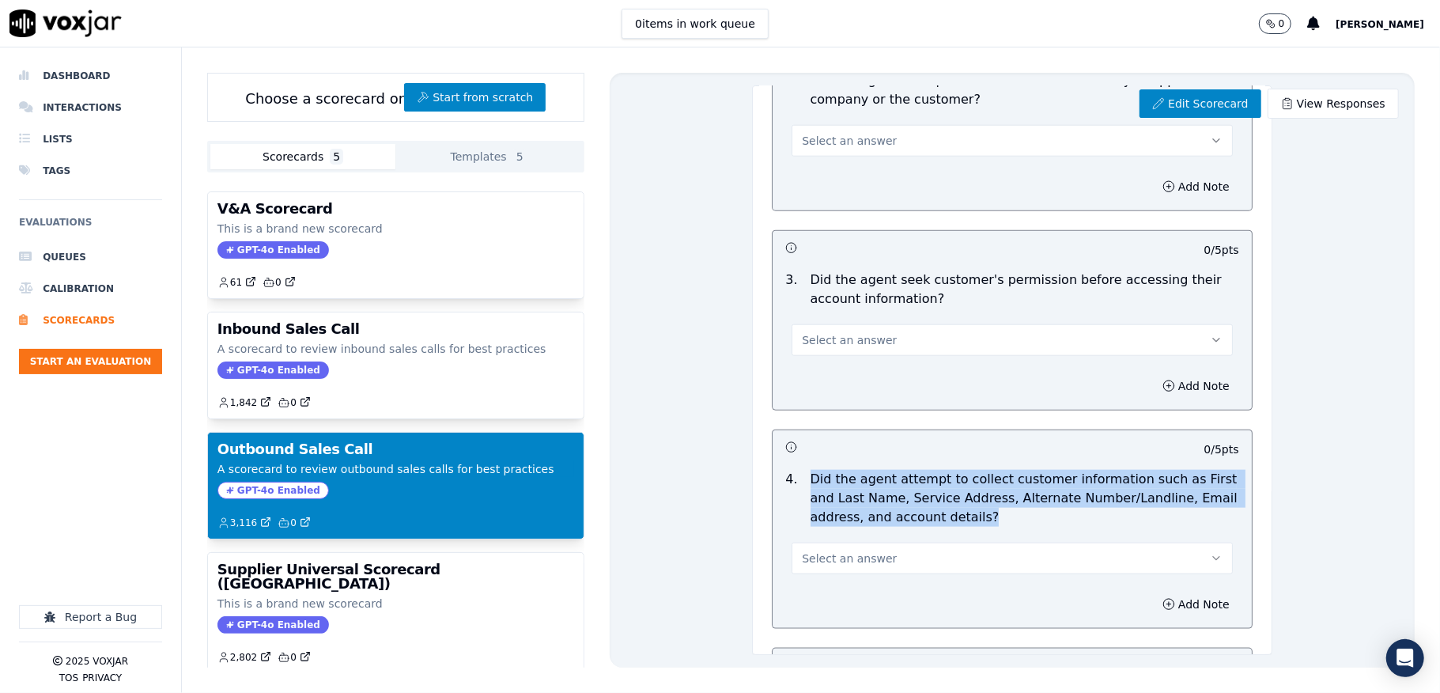
drag, startPoint x: 795, startPoint y: 481, endPoint x: 978, endPoint y: 519, distance: 187.4
click at [978, 519] on p "Did the agent attempt to collect customer information such as First and Last Na…" at bounding box center [1025, 498] width 429 height 57
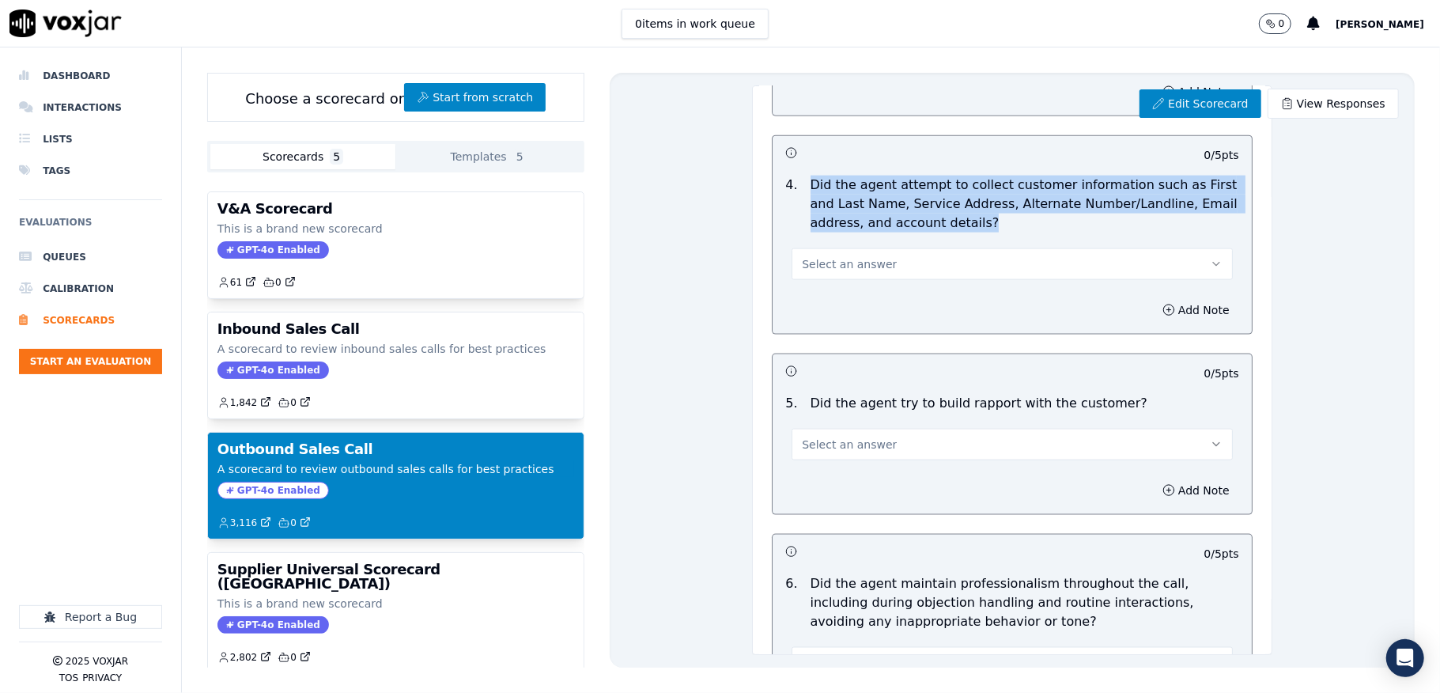
scroll to position [1624, 0]
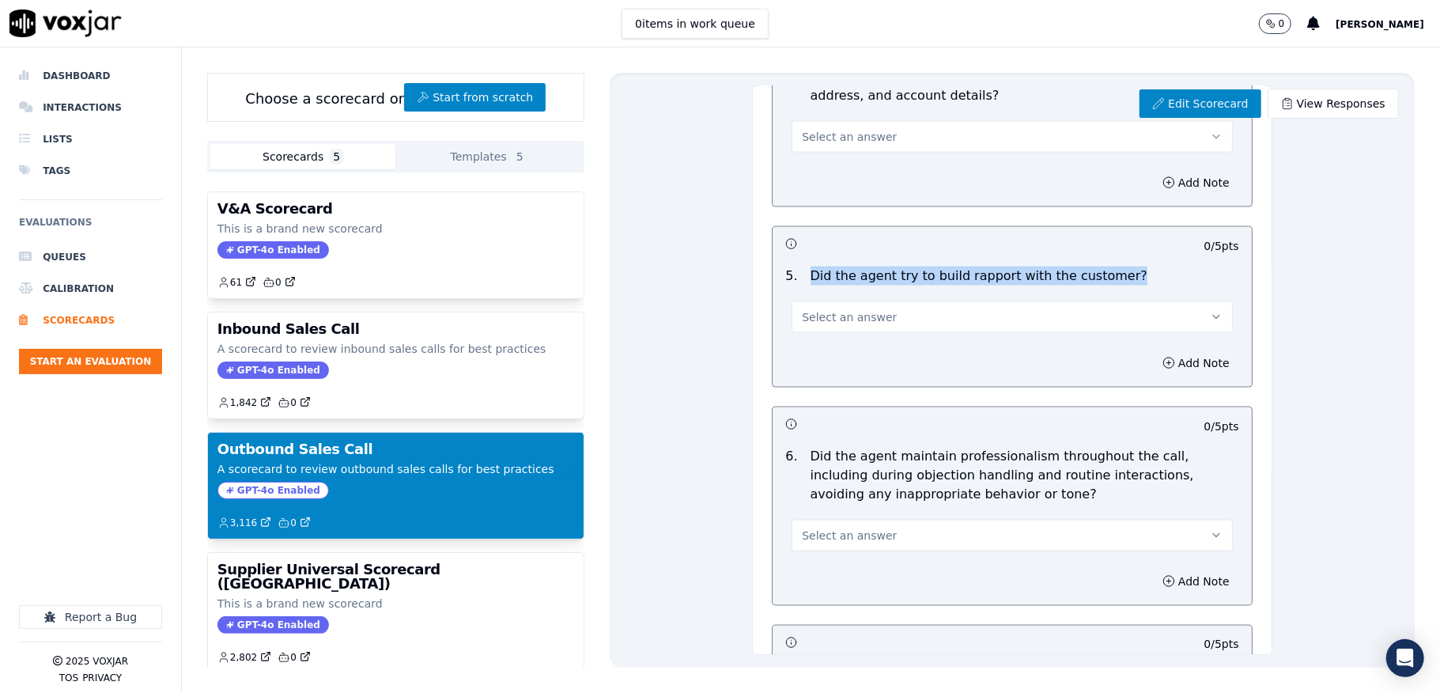
drag, startPoint x: 789, startPoint y: 279, endPoint x: 1079, endPoint y: 305, distance: 290.7
click at [1118, 279] on div "5 . Did the agent try to build rapport with the customer?" at bounding box center [1012, 276] width 466 height 19
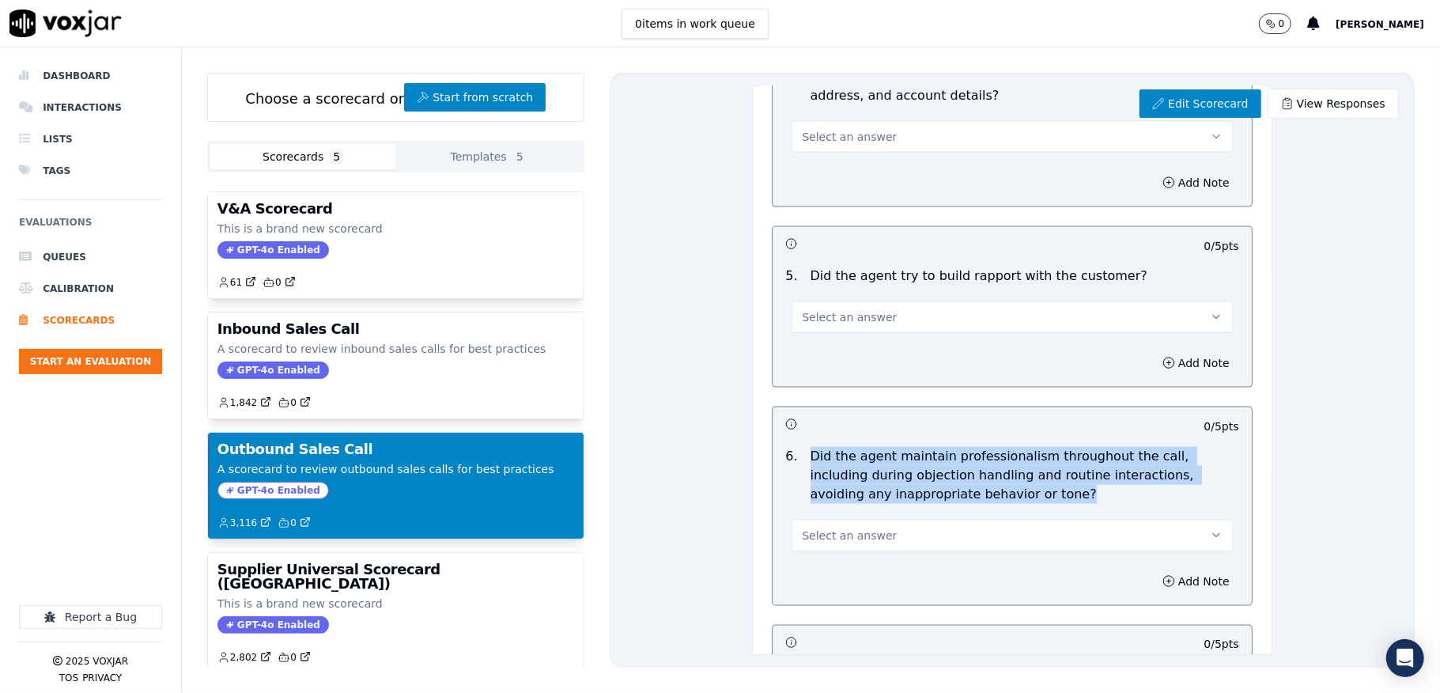
drag, startPoint x: 789, startPoint y: 465, endPoint x: 1080, endPoint y: 505, distance: 293.0
click at [1080, 504] on div "Did the agent maintain professionalism throughout the call, including during ob…" at bounding box center [1024, 475] width 441 height 57
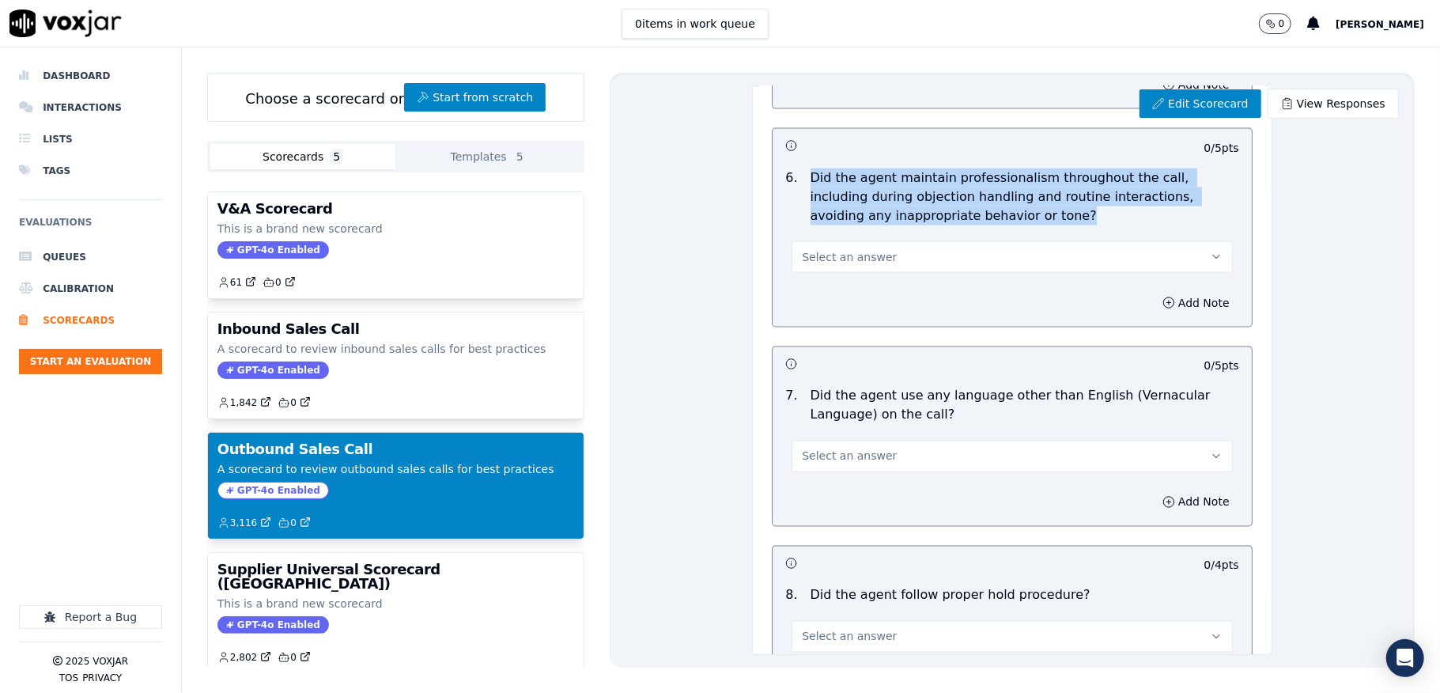
scroll to position [1940, 0]
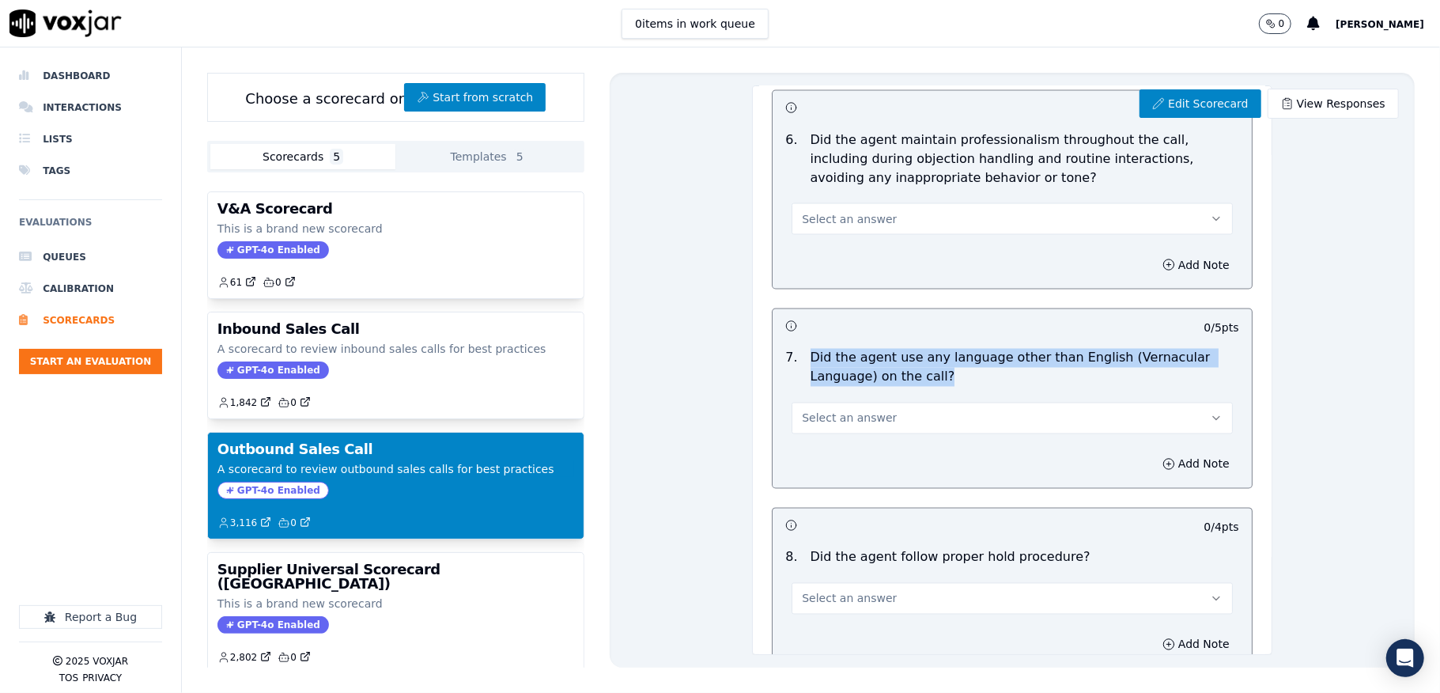
drag, startPoint x: 795, startPoint y: 367, endPoint x: 937, endPoint y: 388, distance: 143.9
click at [937, 387] on p "Did the agent use any language other than English (Vernacular Language) on the …" at bounding box center [1025, 368] width 429 height 38
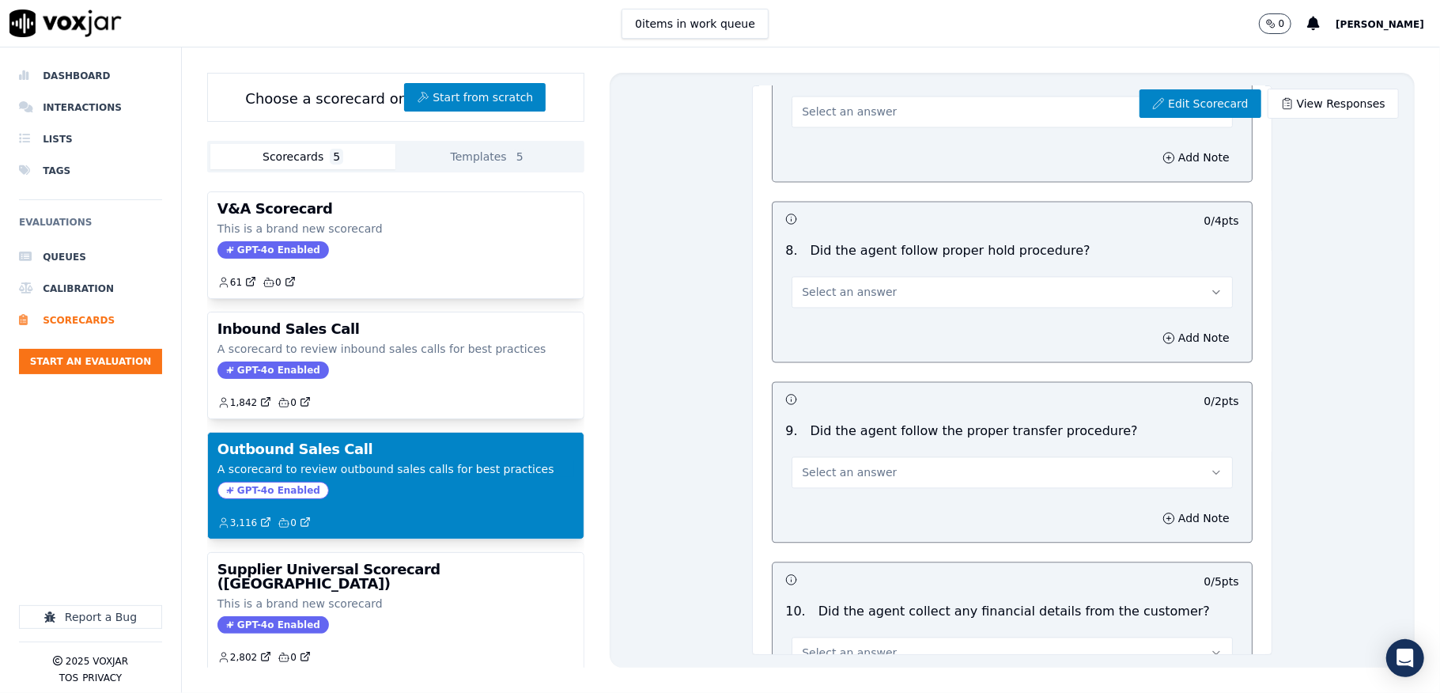
scroll to position [2257, 0]
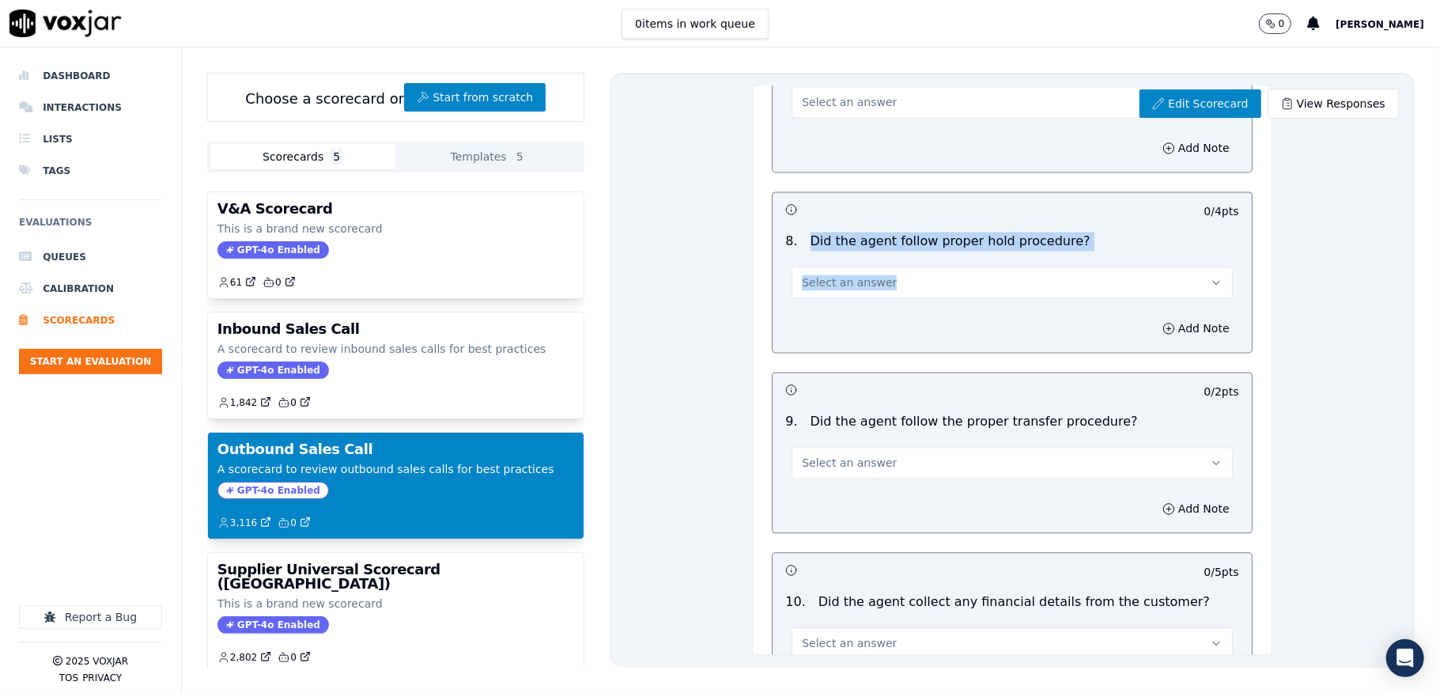
drag, startPoint x: 789, startPoint y: 245, endPoint x: 870, endPoint y: 378, distance: 155.5
click at [1064, 259] on div "8 . Did the agent follow proper hold procedure? Select an answer" at bounding box center [1012, 264] width 479 height 79
click at [818, 240] on p "Did the agent follow proper hold procedure?" at bounding box center [951, 241] width 280 height 19
drag, startPoint x: 789, startPoint y: 251, endPoint x: 1055, endPoint y: 250, distance: 266.6
click at [1055, 250] on div "8 . Did the agent follow proper hold procedure?" at bounding box center [1012, 241] width 466 height 19
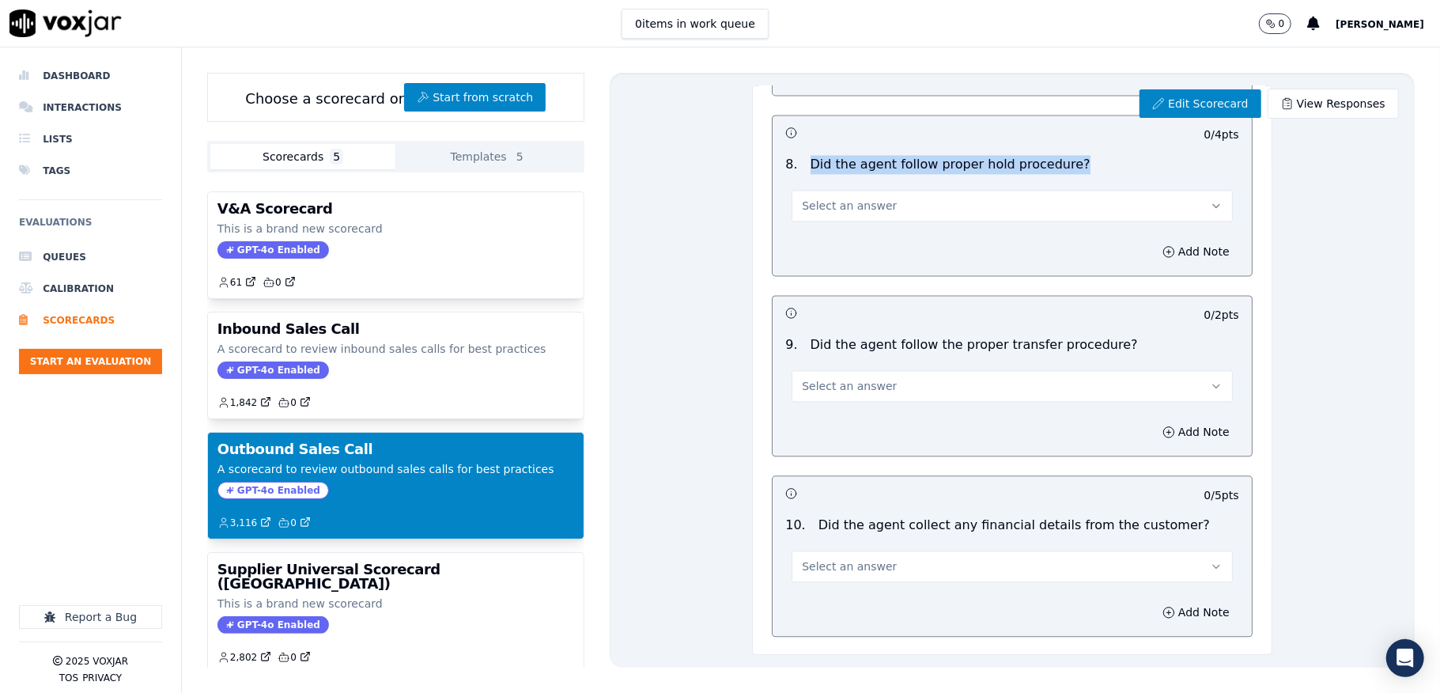
scroll to position [2468, 0]
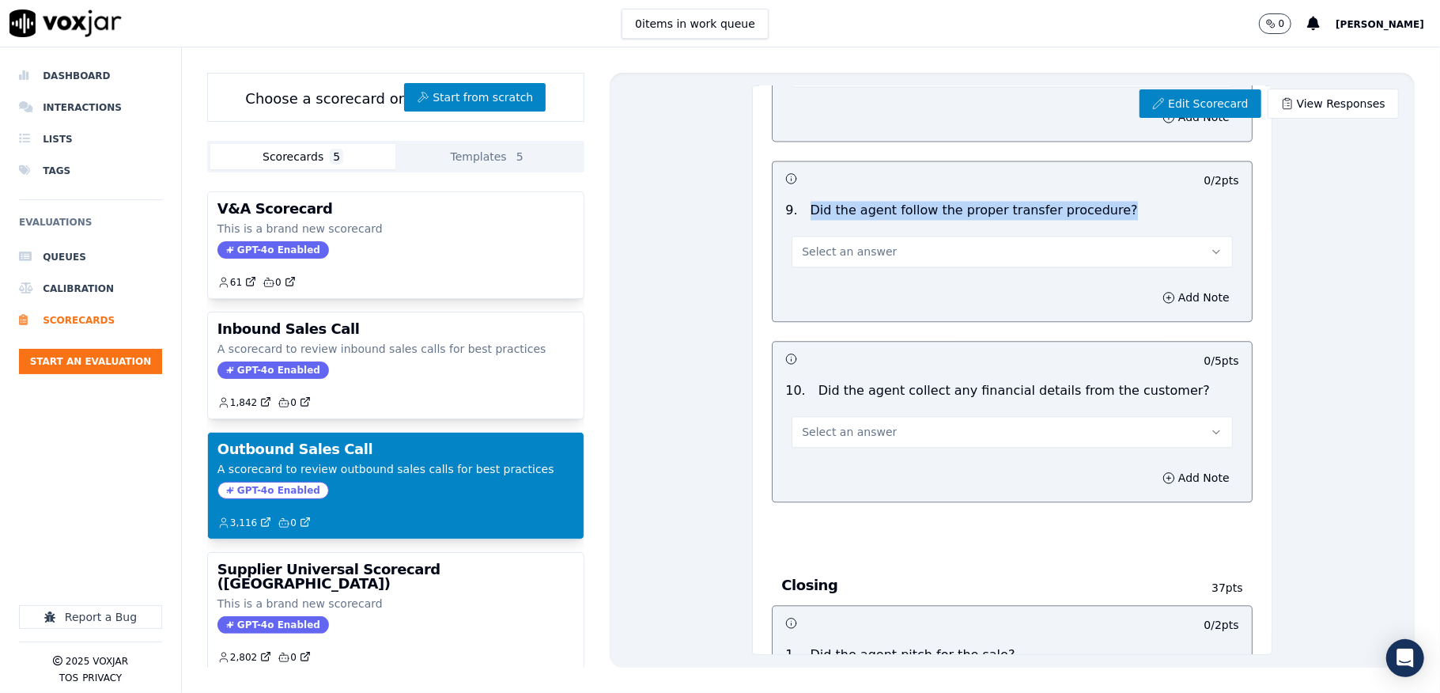
drag, startPoint x: 795, startPoint y: 213, endPoint x: 1080, endPoint y: 234, distance: 285.5
click at [1084, 220] on div "Did the agent follow the proper transfer procedure?" at bounding box center [974, 210] width 340 height 19
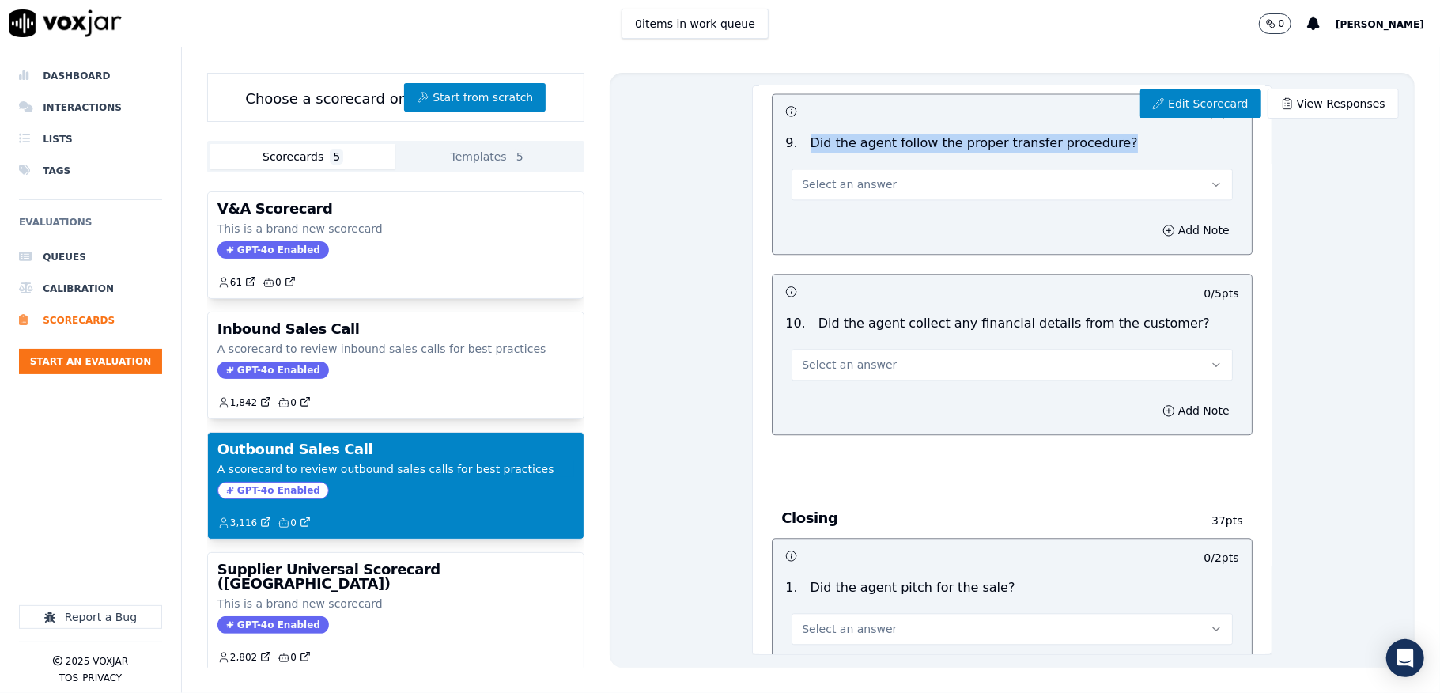
scroll to position [2573, 0]
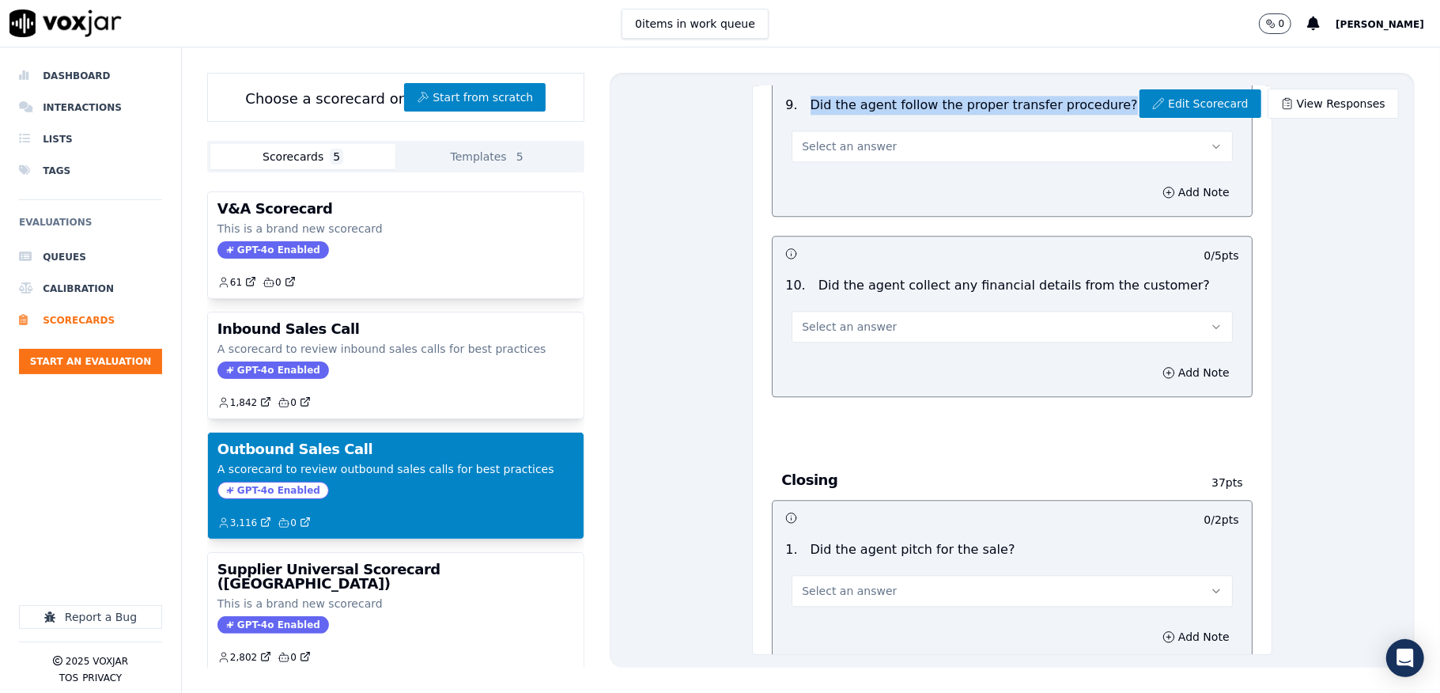
drag, startPoint x: 801, startPoint y: 294, endPoint x: 1152, endPoint y: 295, distance: 350.4
click at [1152, 295] on div "10 . Did the agent collect any financial details from the customer?" at bounding box center [1012, 285] width 466 height 19
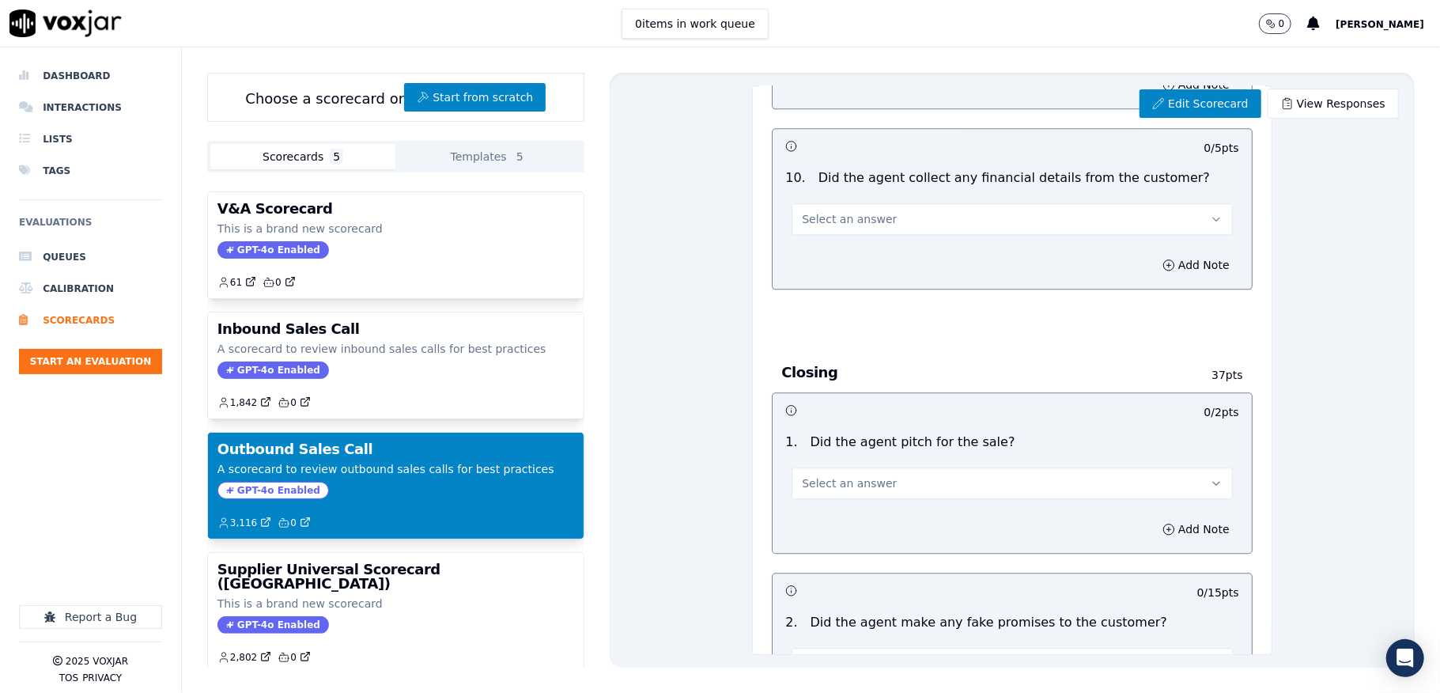
scroll to position [2784, 0]
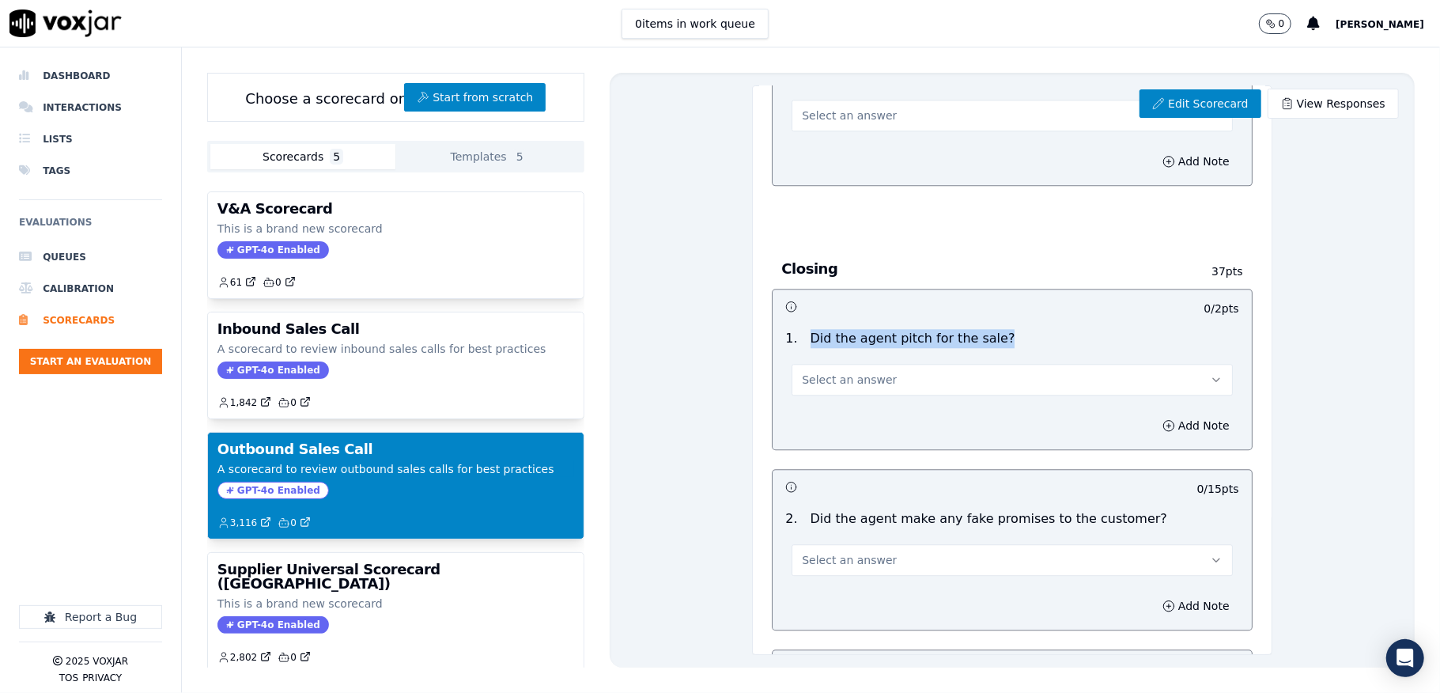
drag, startPoint x: 794, startPoint y: 343, endPoint x: 911, endPoint y: 378, distance: 122.1
click at [993, 348] on div "1 . Did the agent pitch for the sale?" at bounding box center [1012, 338] width 466 height 19
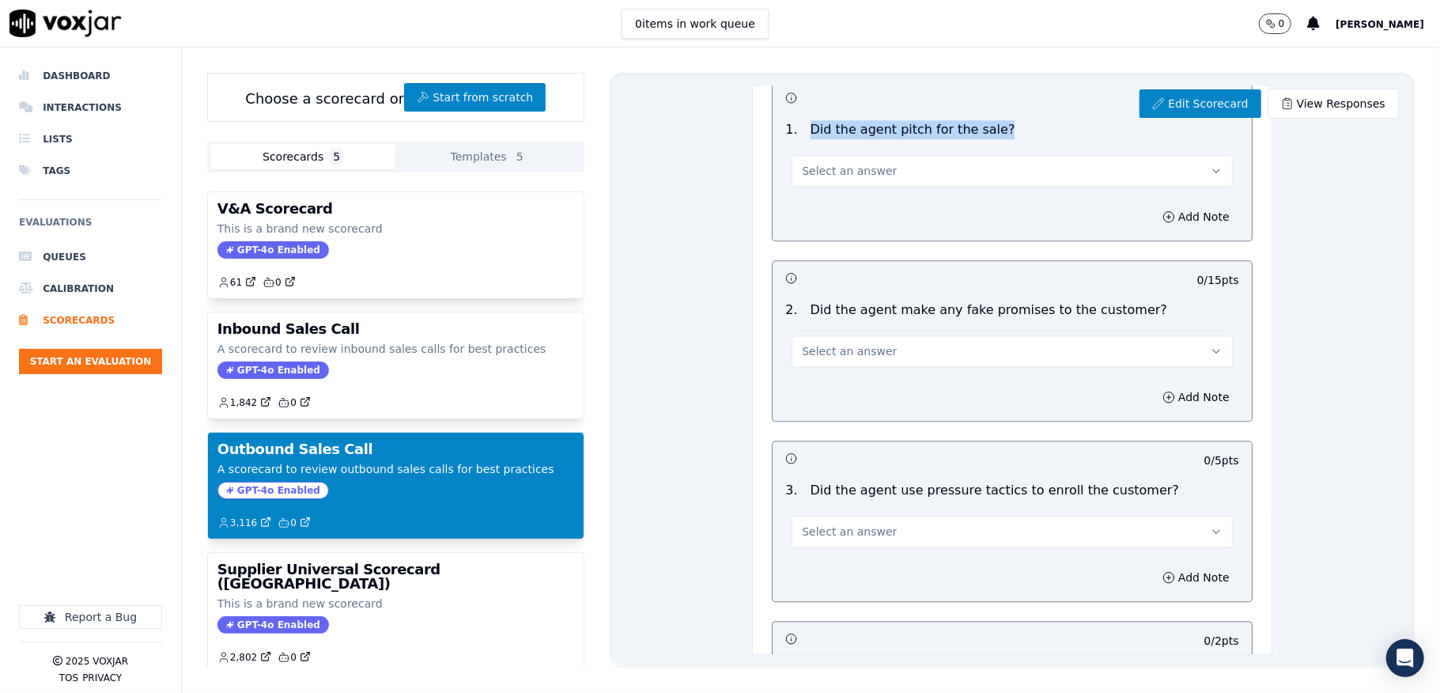
scroll to position [2995, 0]
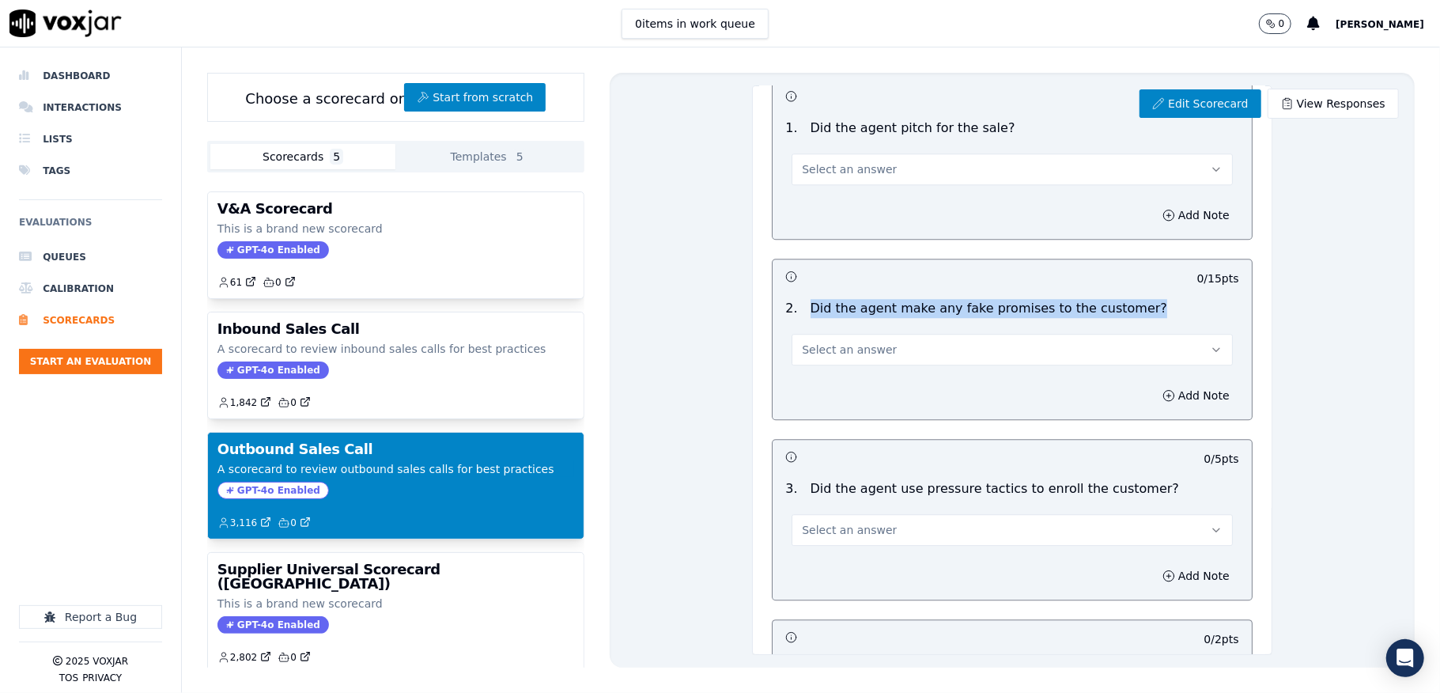
drag, startPoint x: 795, startPoint y: 311, endPoint x: 1118, endPoint y: 323, distance: 323.7
click at [1118, 318] on div "2 . Did the agent make any fake promises to the customer?" at bounding box center [1012, 308] width 466 height 19
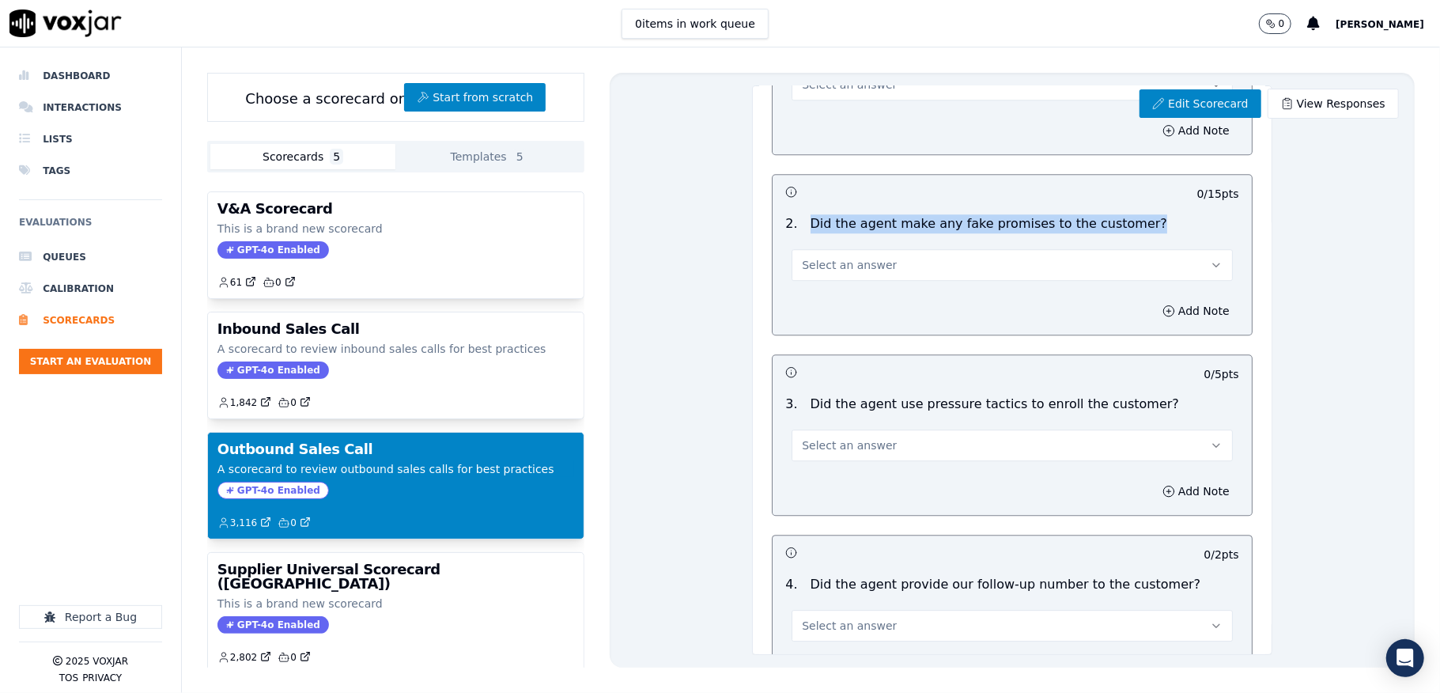
scroll to position [3206, 0]
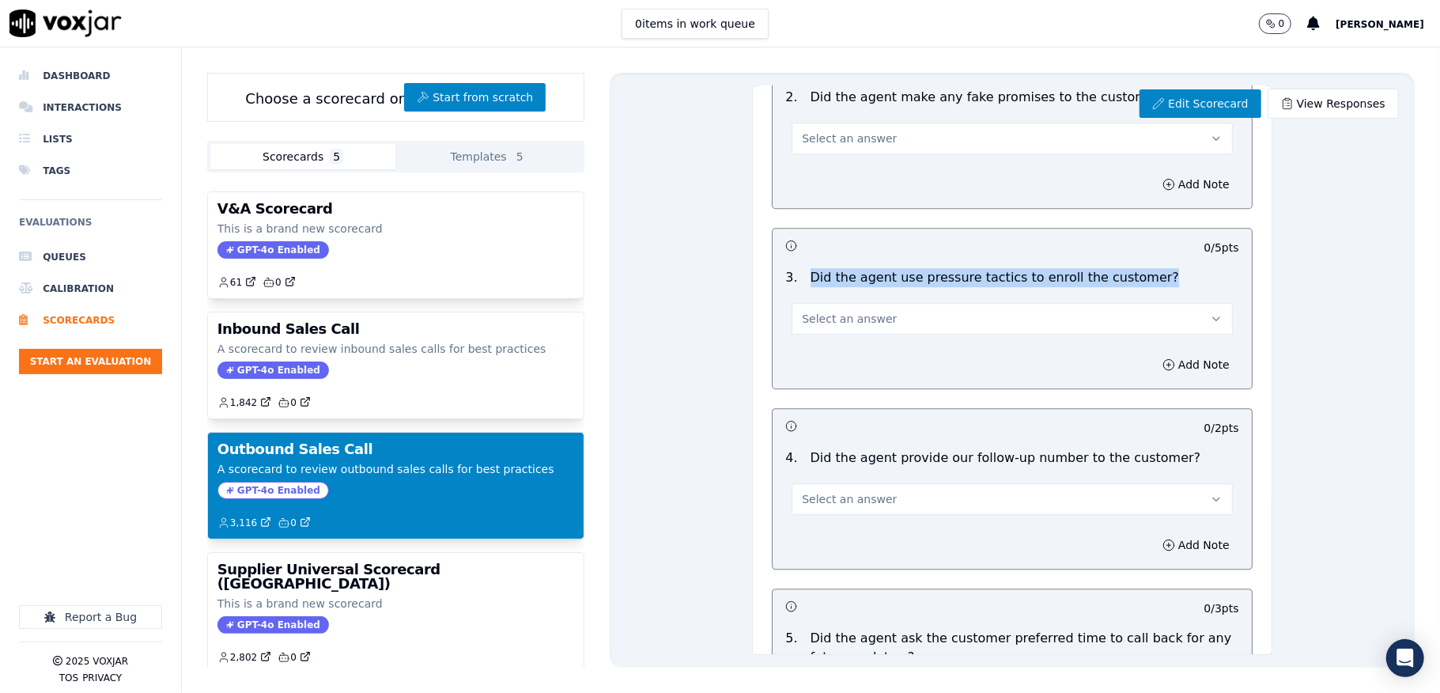
drag, startPoint x: 795, startPoint y: 289, endPoint x: 1121, endPoint y: 293, distance: 325.9
click at [1121, 287] on div "3 . Did the agent use pressure tactics to enroll the customer?" at bounding box center [1012, 277] width 466 height 19
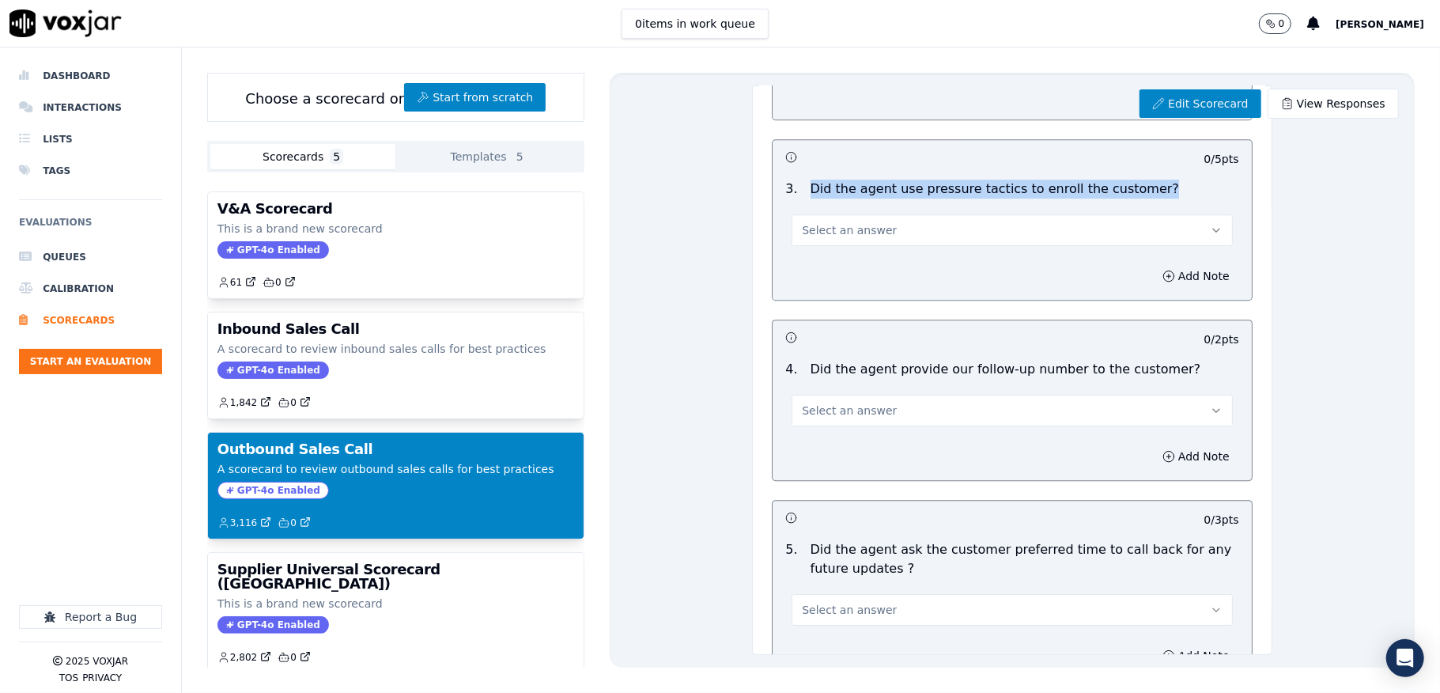
scroll to position [3417, 0]
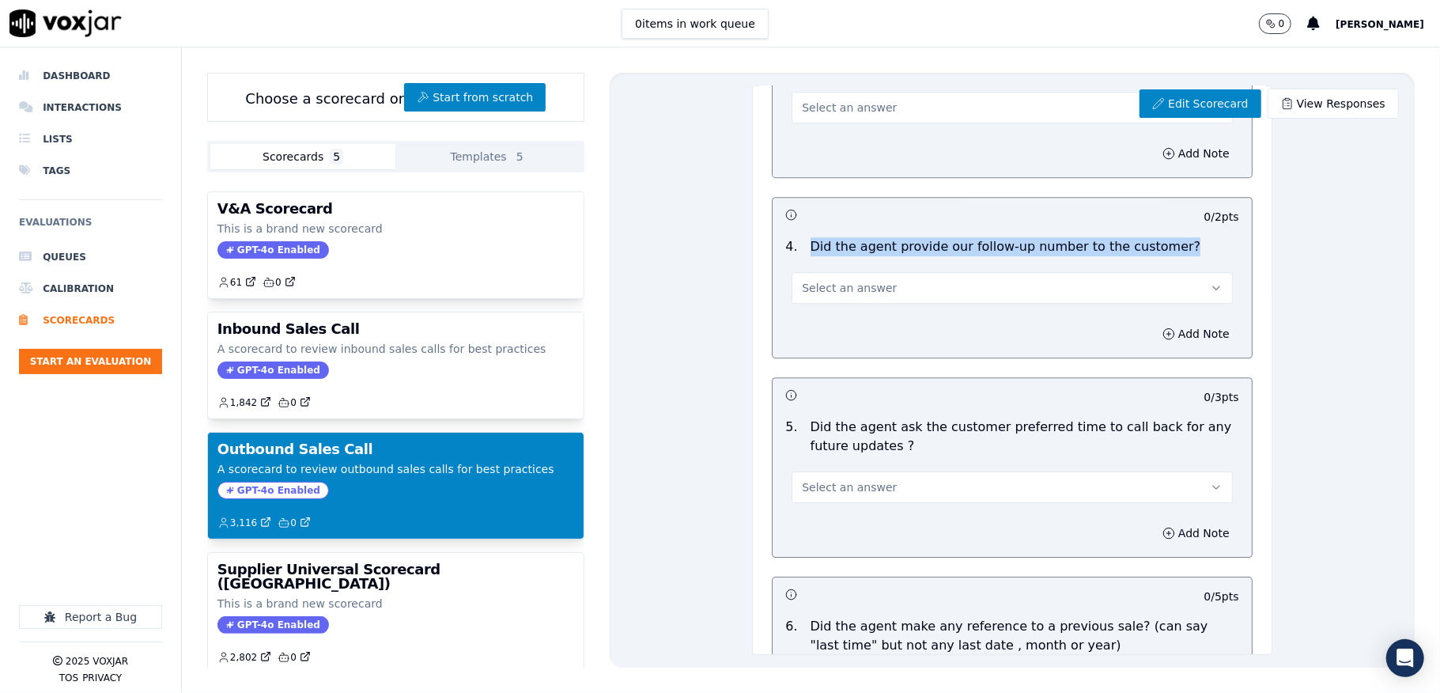
drag, startPoint x: 795, startPoint y: 255, endPoint x: 1156, endPoint y: 260, distance: 361.5
click at [1156, 256] on div "4 . Did the agent provide our follow-up number to the customer?" at bounding box center [1012, 246] width 466 height 19
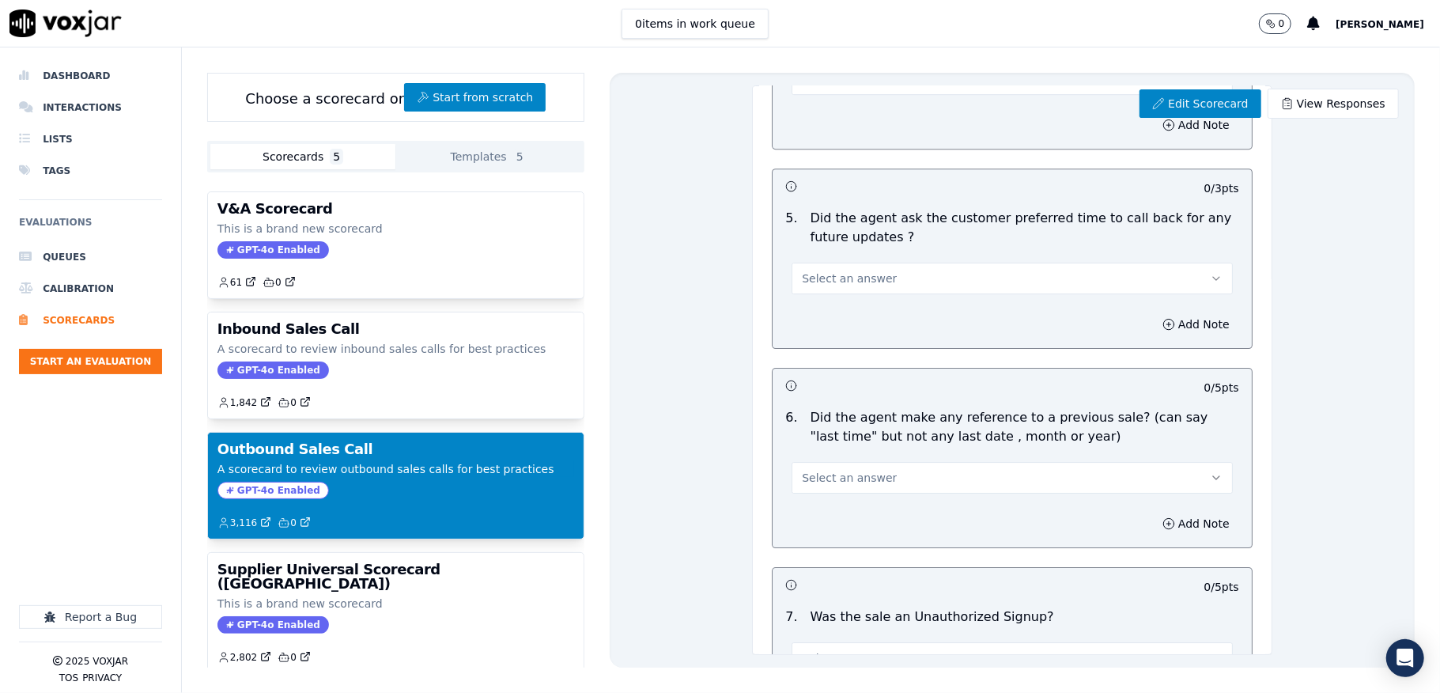
scroll to position [3627, 0]
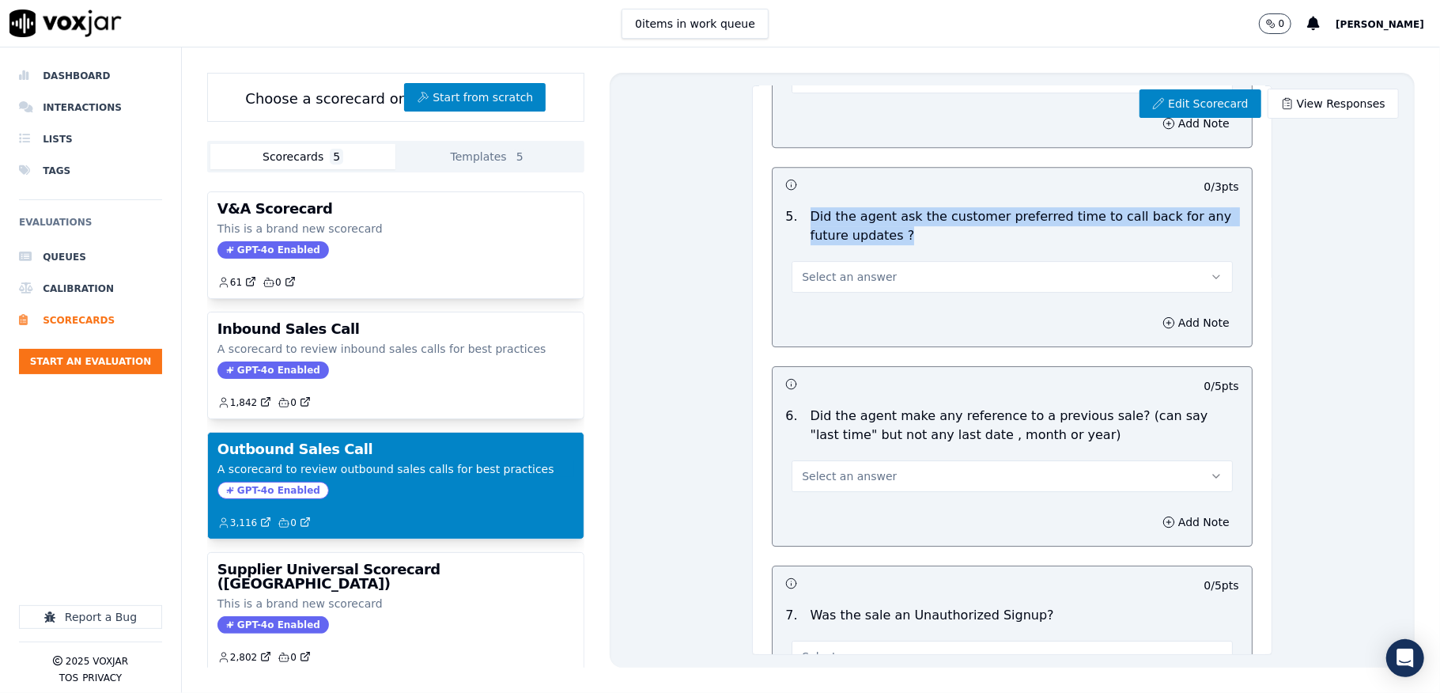
drag, startPoint x: 792, startPoint y: 222, endPoint x: 896, endPoint y: 252, distance: 108.4
click at [896, 245] on p "Did the agent ask the customer preferred time to call back for any future updat…" at bounding box center [1025, 226] width 429 height 38
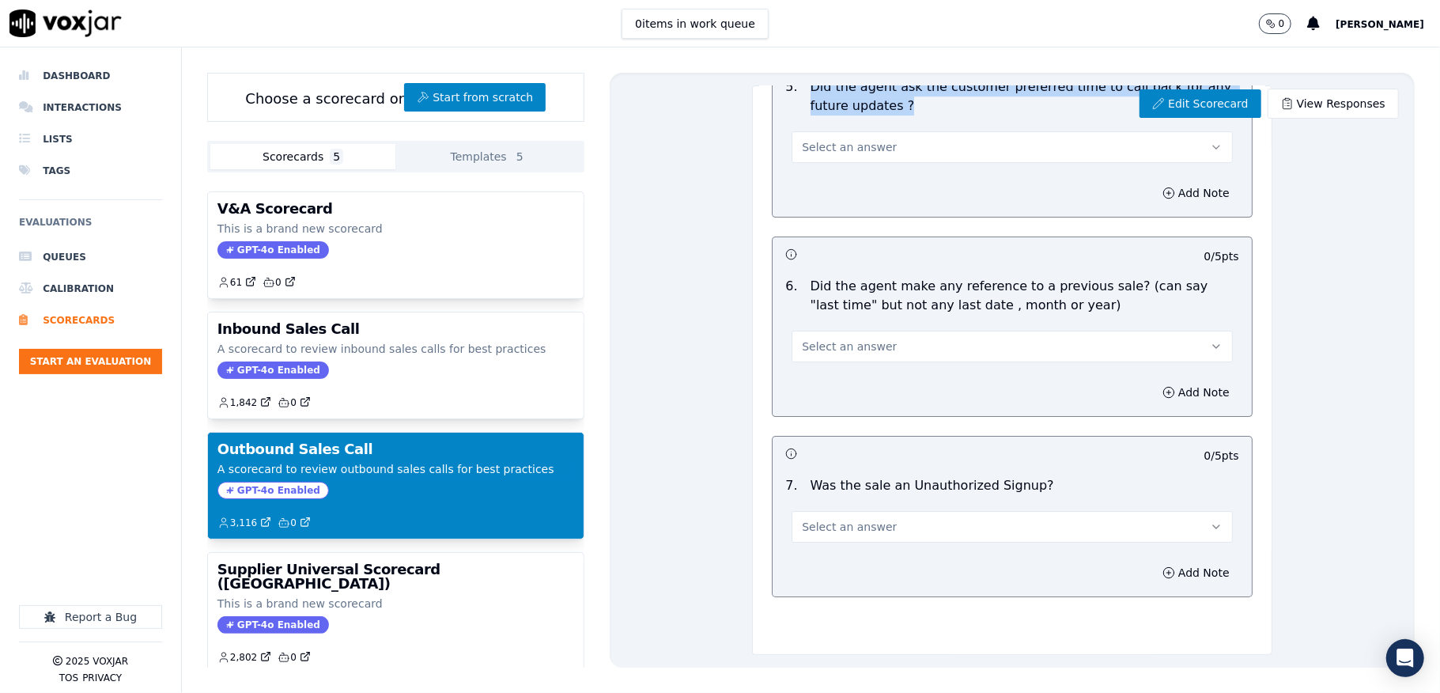
scroll to position [3841, 0]
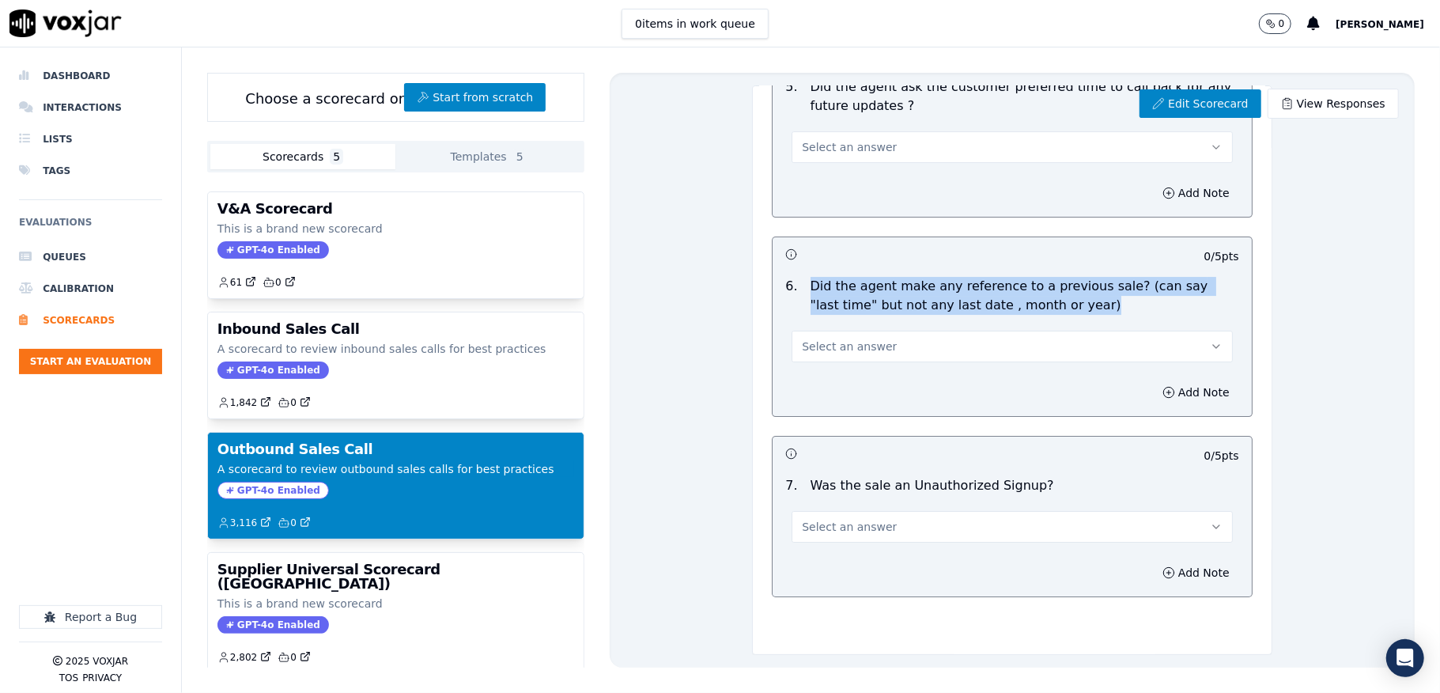
drag, startPoint x: 795, startPoint y: 212, endPoint x: 1041, endPoint y: 229, distance: 246.6
click at [1041, 277] on p "Did the agent make any reference to a previous sale? (can say "last time" but n…" at bounding box center [1025, 296] width 429 height 38
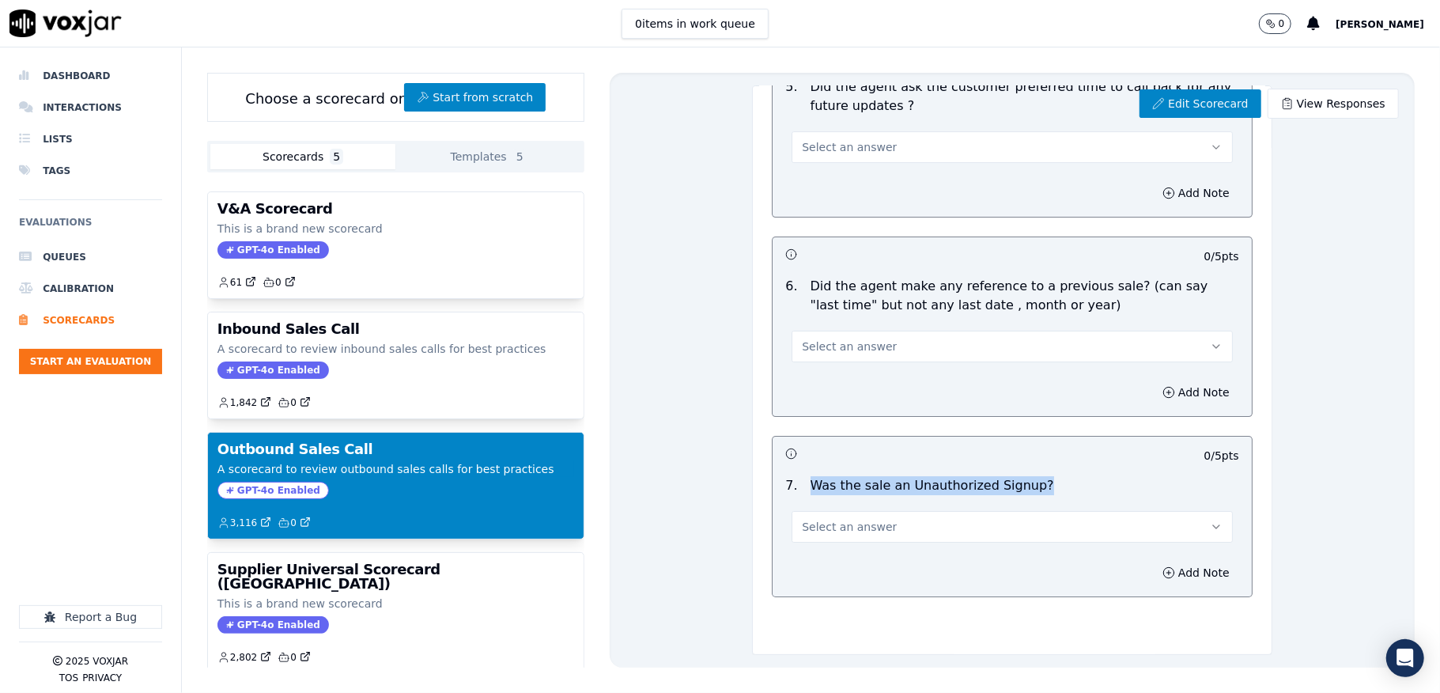
drag, startPoint x: 795, startPoint y: 410, endPoint x: 1029, endPoint y: 419, distance: 234.3
click at [1030, 476] on div "7 . Was the sale an Unauthorized Signup?" at bounding box center [1012, 485] width 466 height 19
click at [82, 68] on li "Dashboard" at bounding box center [90, 76] width 143 height 32
